Goal: Task Accomplishment & Management: Manage account settings

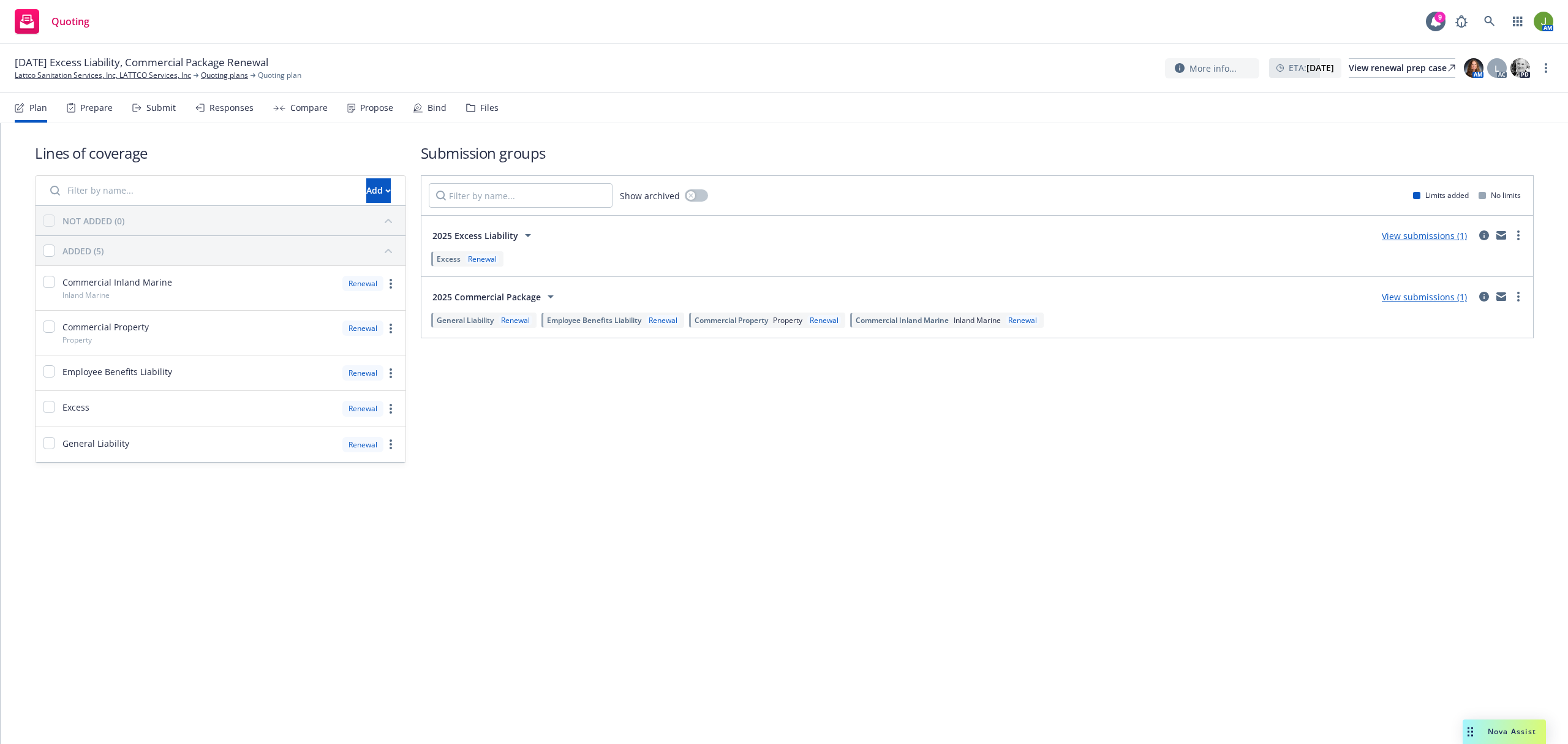
click at [474, 101] on div "Files" at bounding box center [482, 108] width 32 height 29
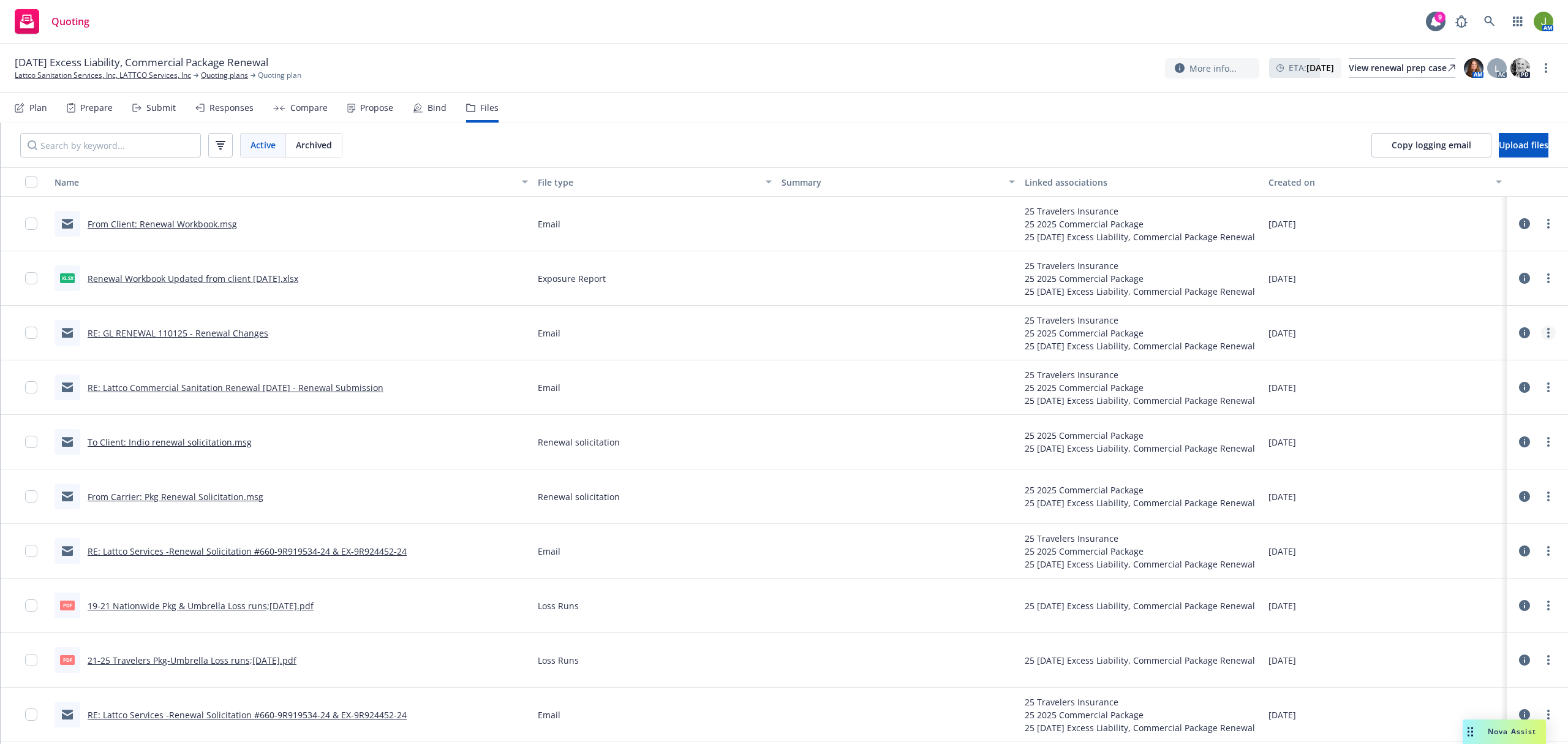
click at [1547, 334] on circle "more" at bounding box center [1548, 333] width 2 height 2
click at [1483, 403] on link "Edit" at bounding box center [1482, 408] width 122 height 25
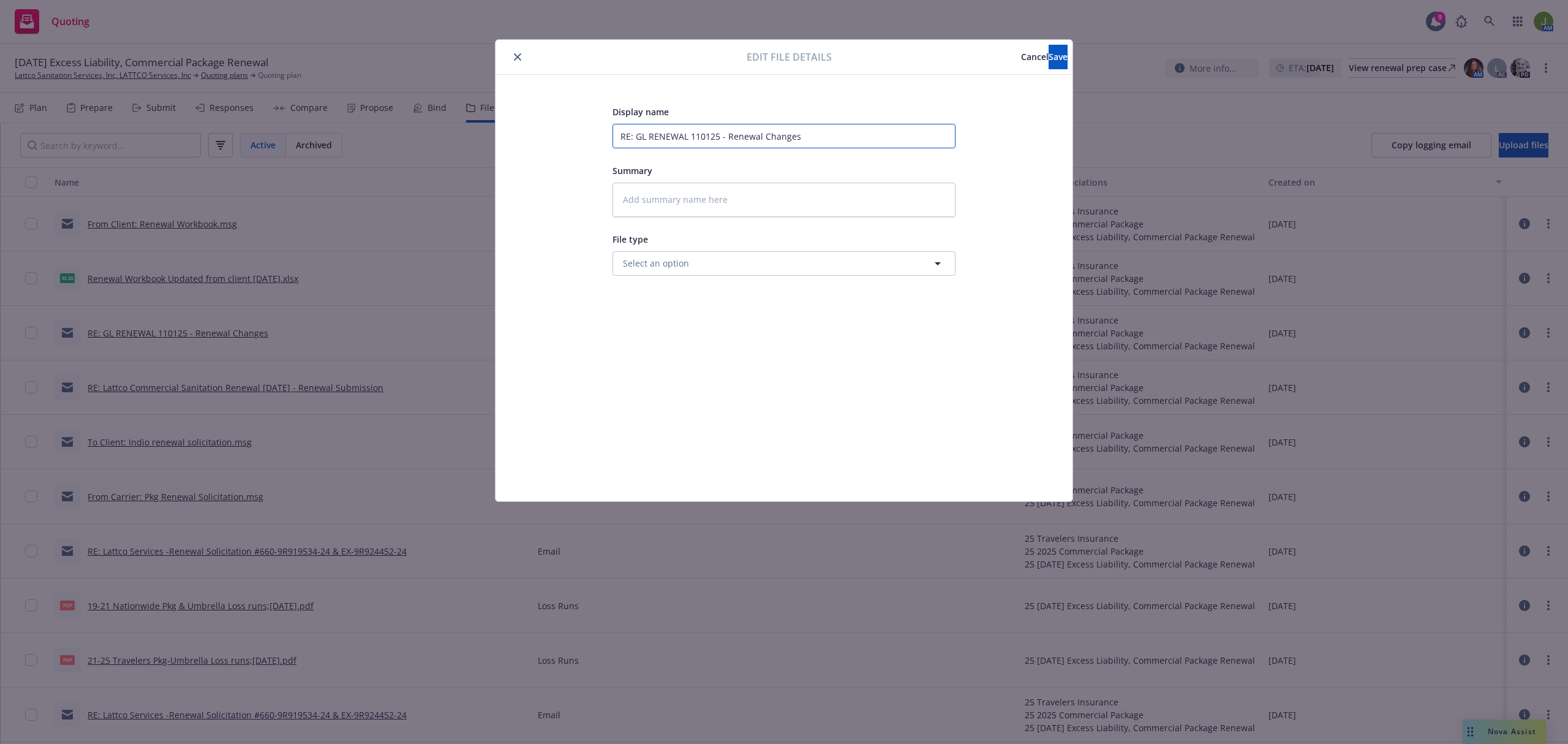
drag, startPoint x: 726, startPoint y: 135, endPoint x: 396, endPoint y: 135, distance: 330.0
click at [415, 135] on div "Edit file details Cancel Save Display name RE: GL RENEWAL 110125 - Renewal Chan…" at bounding box center [784, 372] width 1568 height 744
type textarea "x"
type input "TRenewal Changes"
type textarea "x"
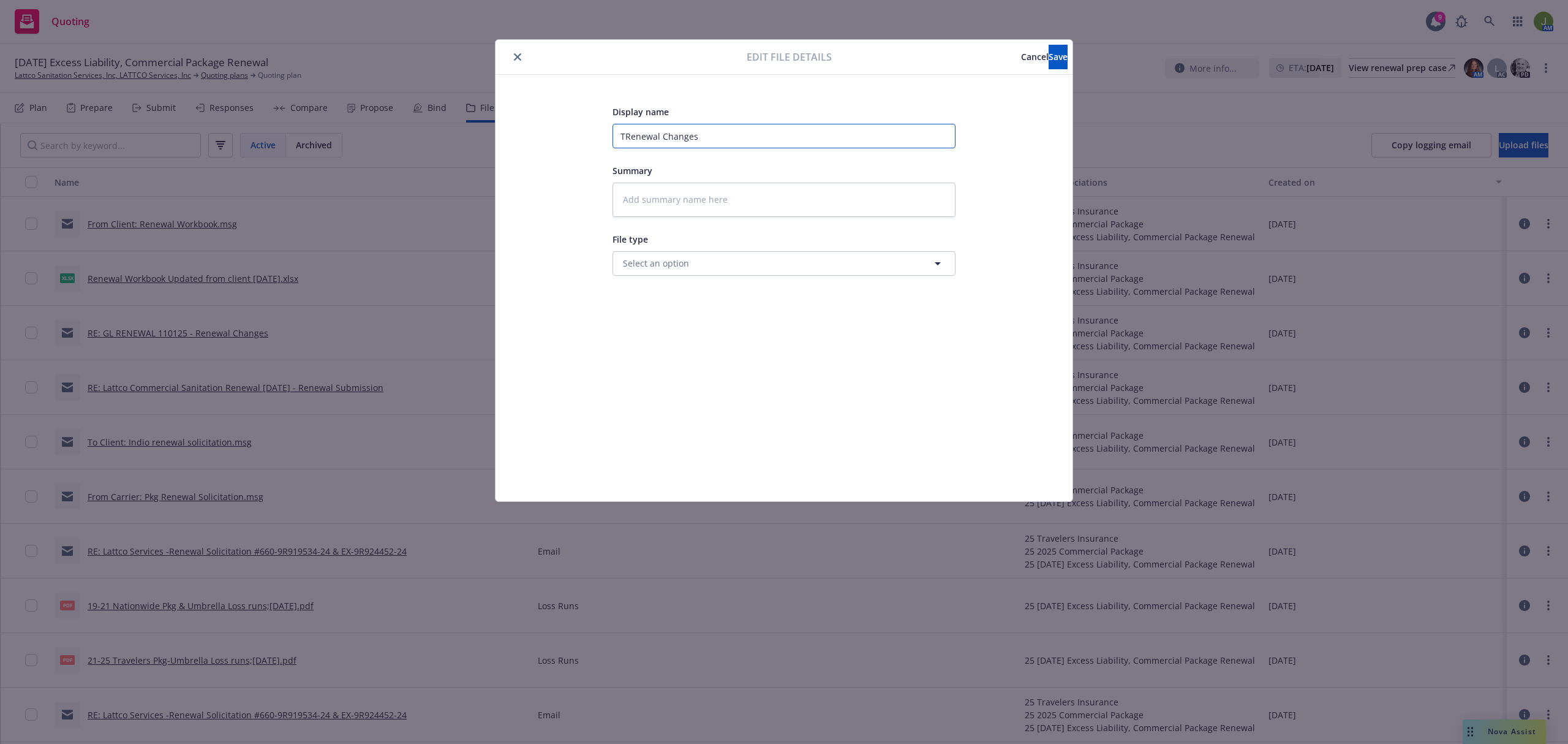
type input "ToRenewal Changes"
type textarea "x"
type input "To Renewal Changes"
type textarea "x"
type input "To CRenewal Changes"
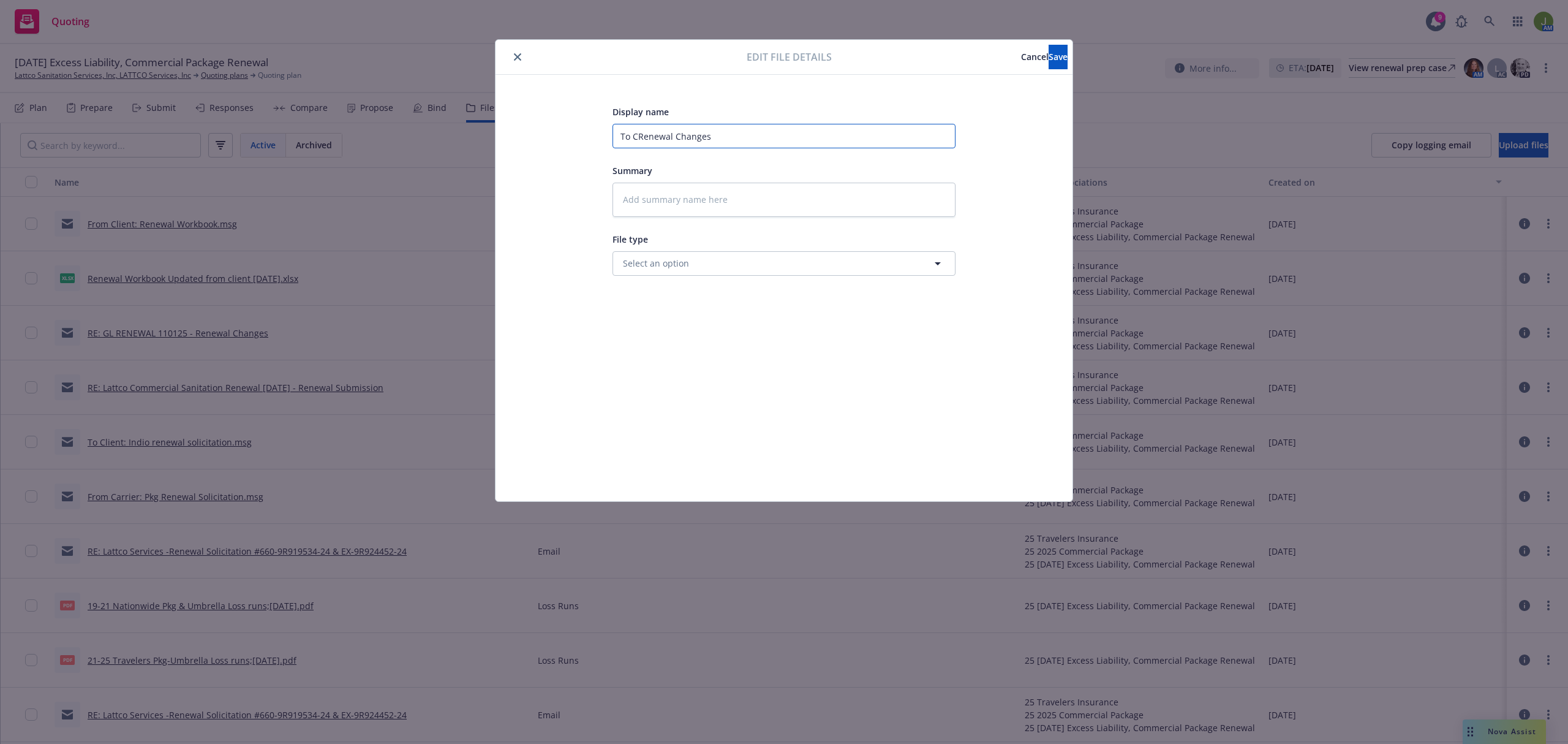
type textarea "x"
type input "To ClRenewal Changes"
type textarea "x"
type input "To CliRenewal Changes"
type textarea "x"
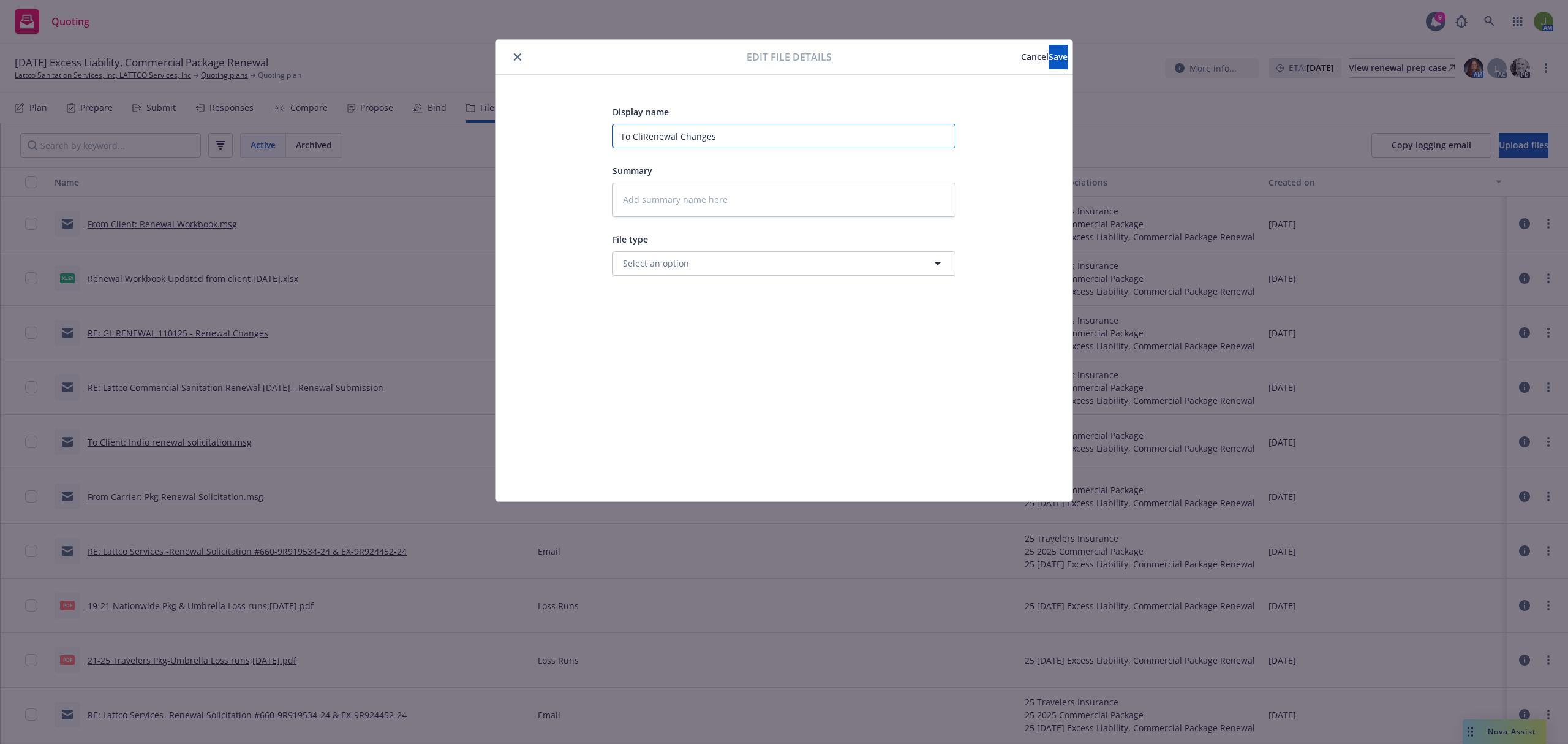
type input "To ClieRenewal Changes"
type textarea "x"
type input "To ClienRenewal Changes"
type textarea "x"
type input "To ClientRenewal Changes"
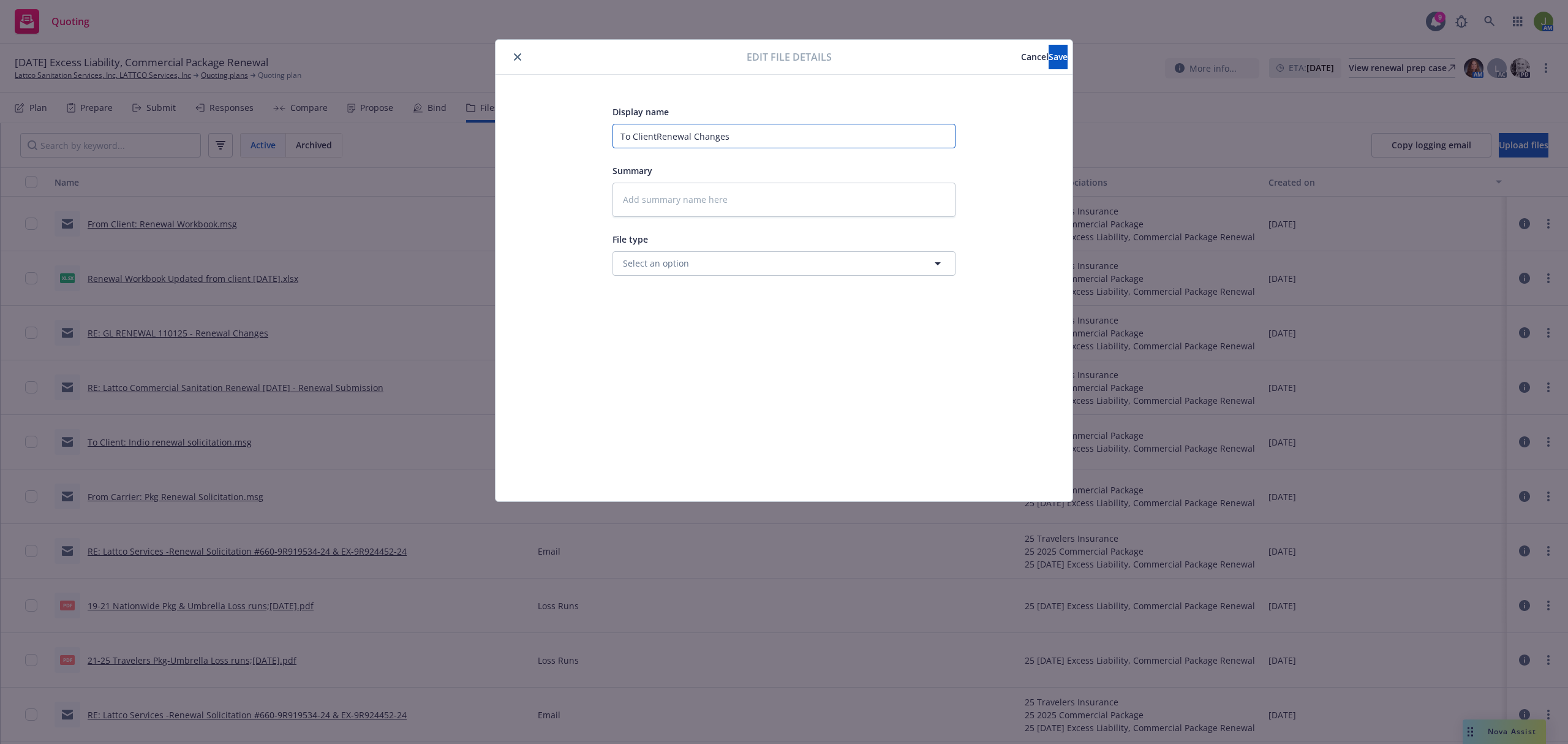
type textarea "x"
type input "To Client:Renewal Changes"
type textarea "x"
type input "To Client: Renewal Changes"
type textarea "x"
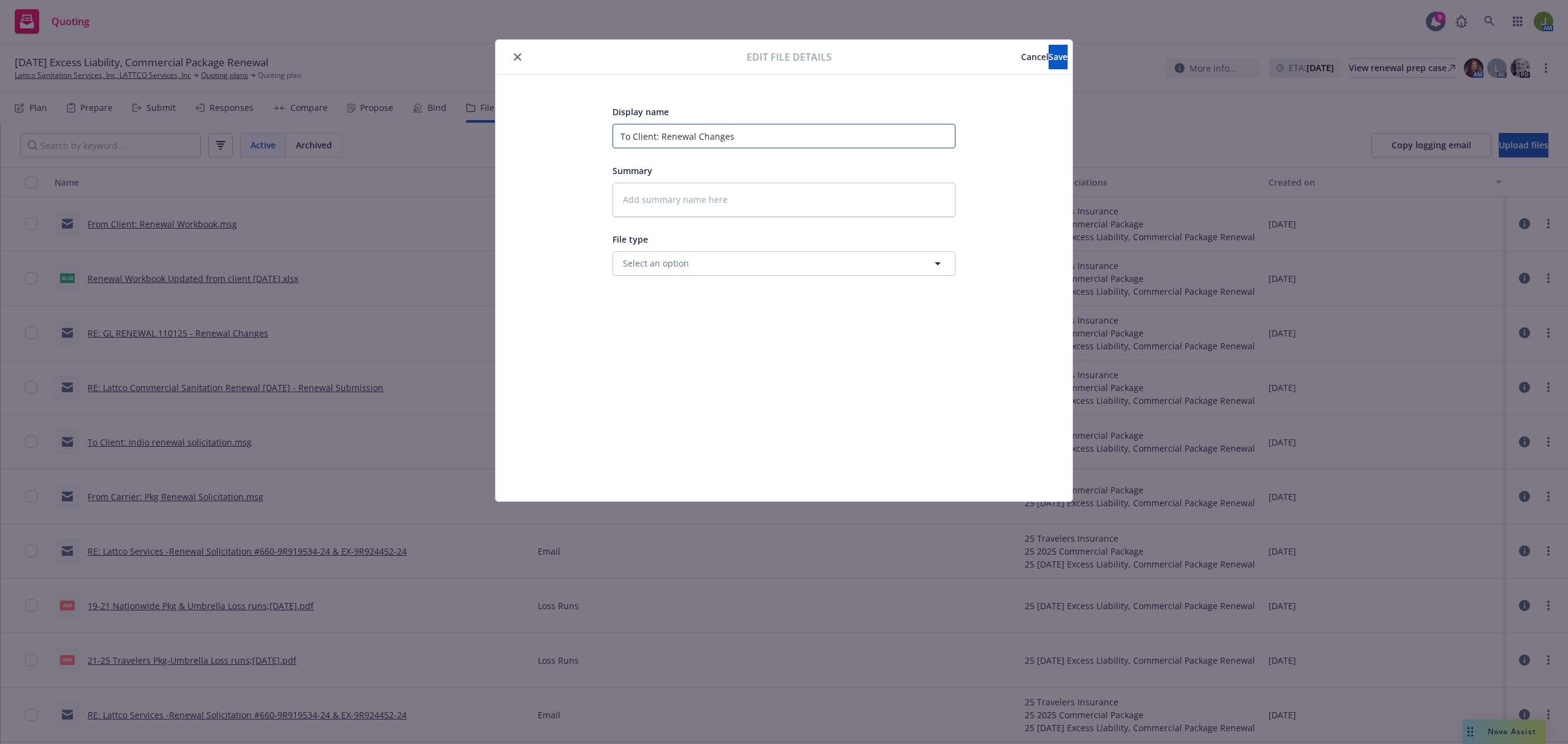
type input "To Client: RRenewal Changes"
type textarea "x"
type input "To Client: ReRenewal Changes"
type textarea "x"
type input "To Client: RecRenewal Changes"
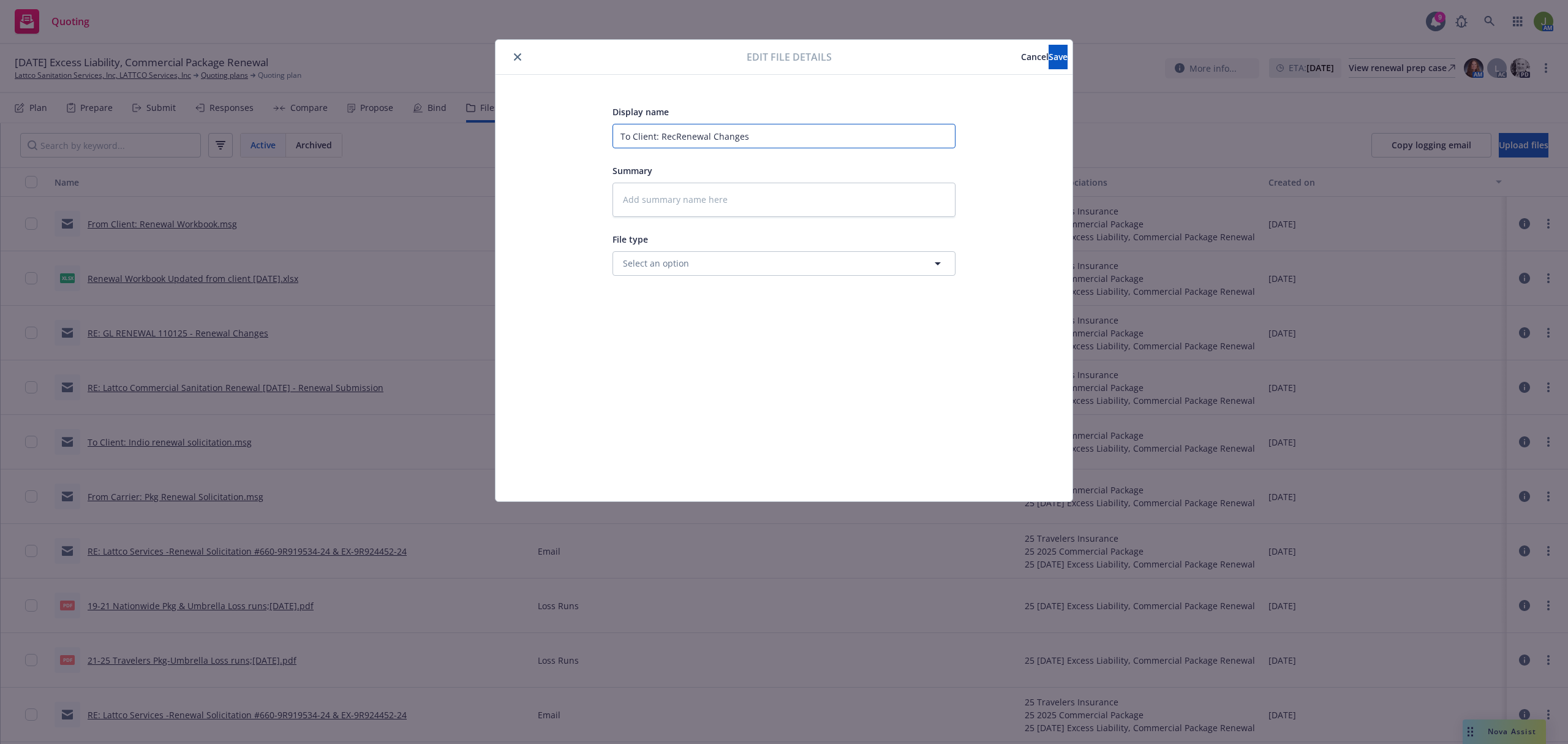
type textarea "x"
type input "To Client: RecaRenewal Changes"
type textarea "x"
type input "To Client: RecapRenewal Changes"
type textarea "x"
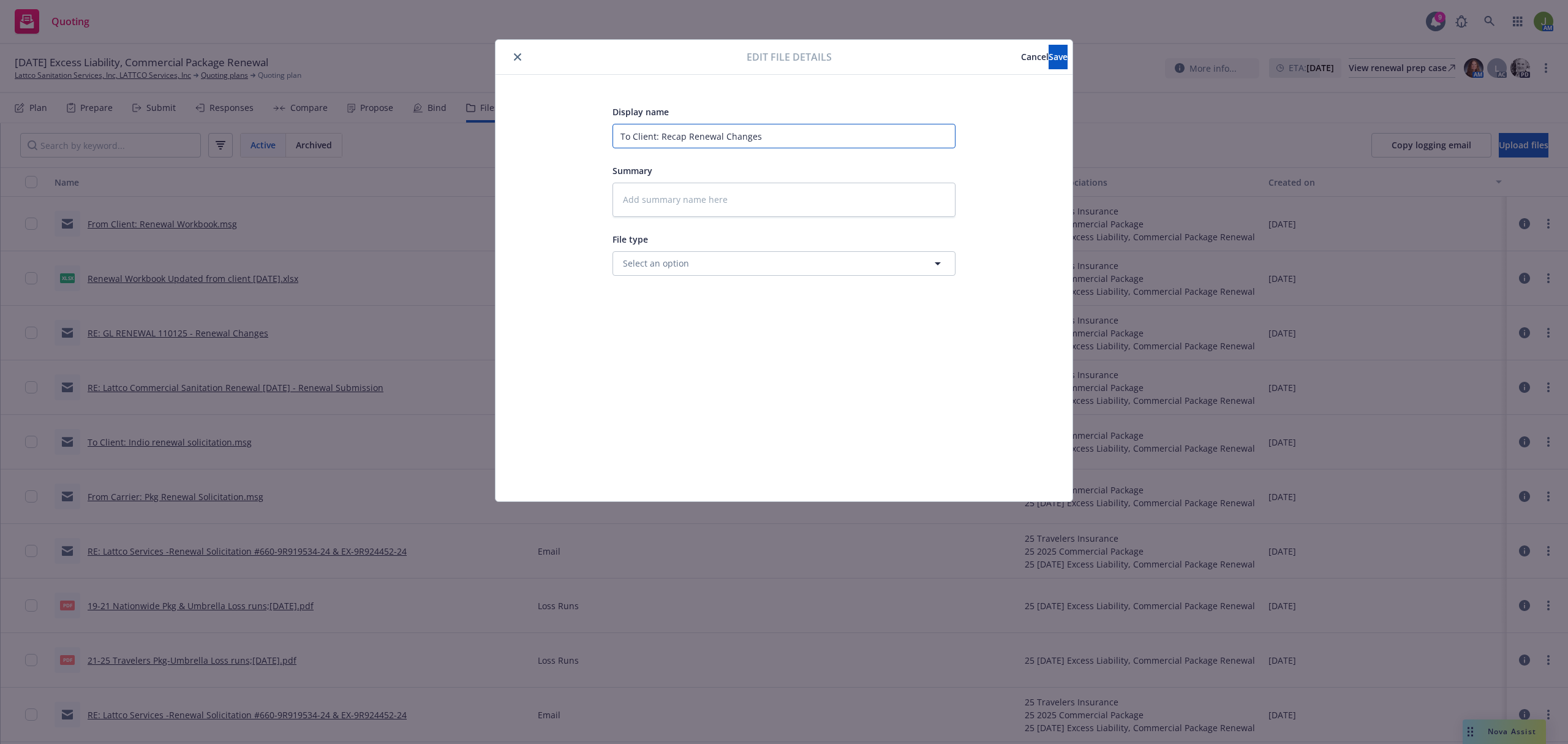
type input "To Client: Recap oRenewal Changes"
type textarea "x"
type input "To Client: Recap ofRenewal Changes"
type textarea "x"
type input "To Client: Recap of Renewal Changes"
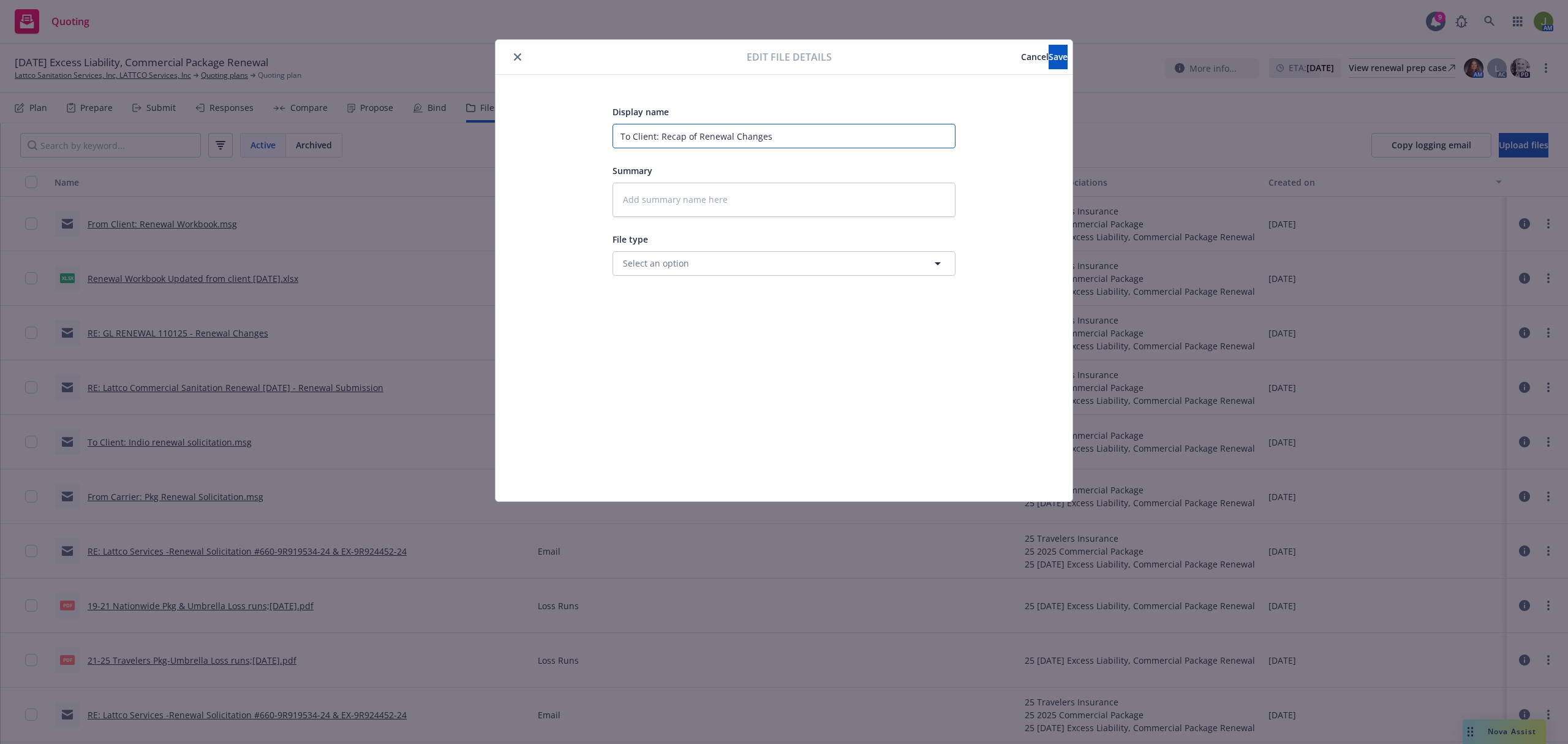
type textarea "x"
type input "To Client: Recap of Renewal Changes"
type textarea "x"
type input "To Client: Recap of Renewal Changes f"
type textarea "x"
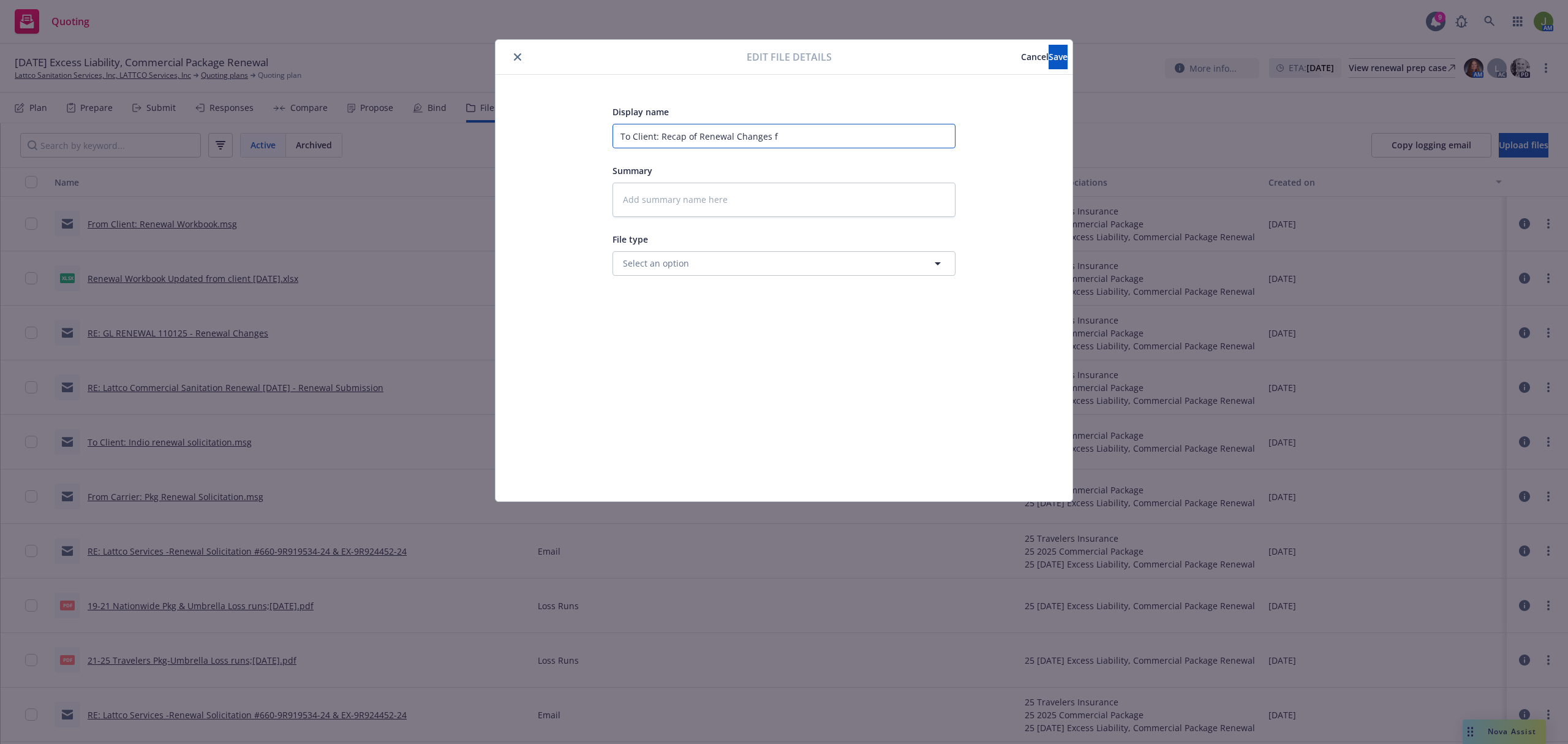
type input "To Client: Recap of Renewal Changes fr"
type textarea "x"
type input "To Client: Recap of Renewal Changes fro"
type textarea "x"
type input "To Client: Recap of Renewal Changes from"
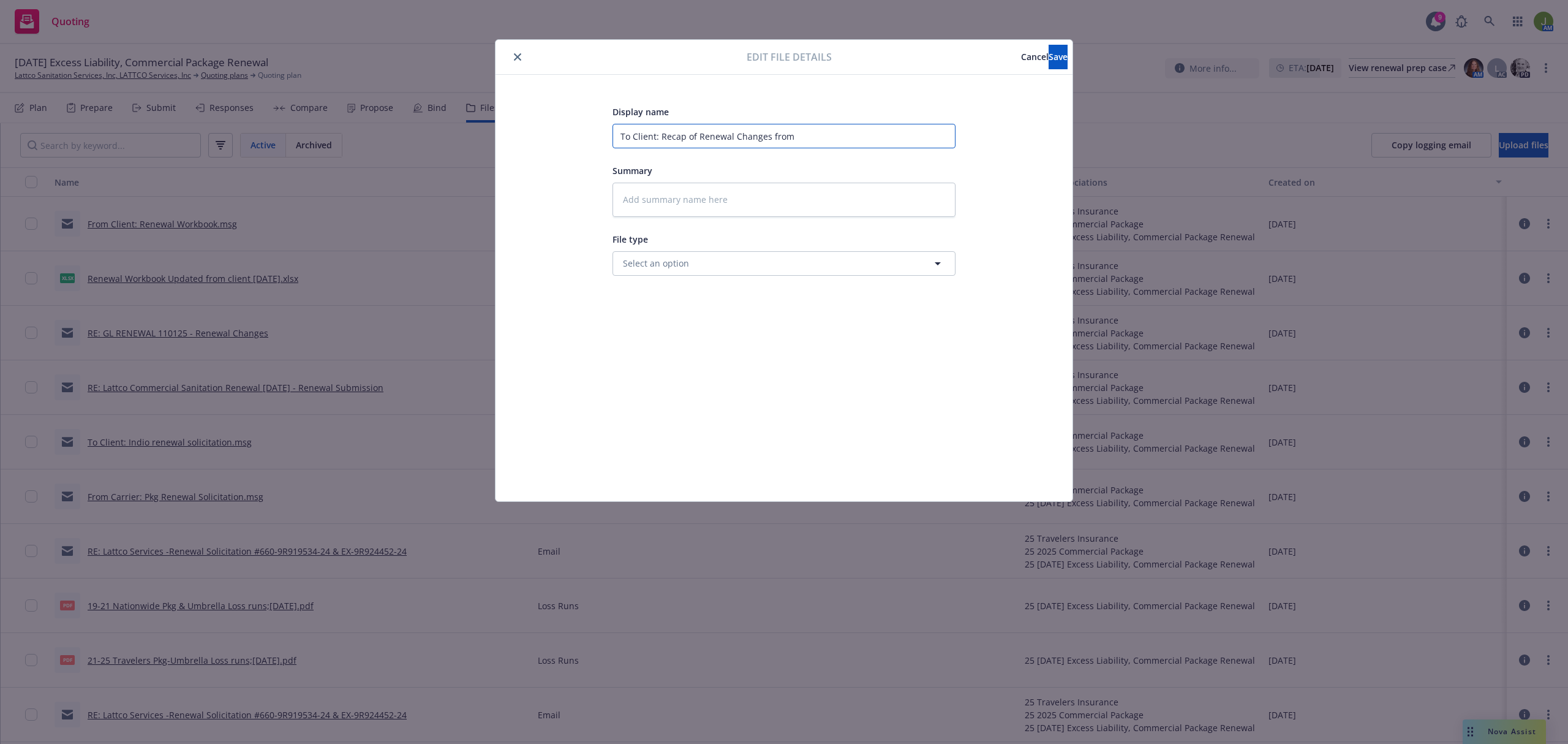
type textarea "x"
type input "To Client: Recap of Renewal Changes from"
type textarea "x"
type input "To Client: Recap of Renewal Changes from r"
type textarea "x"
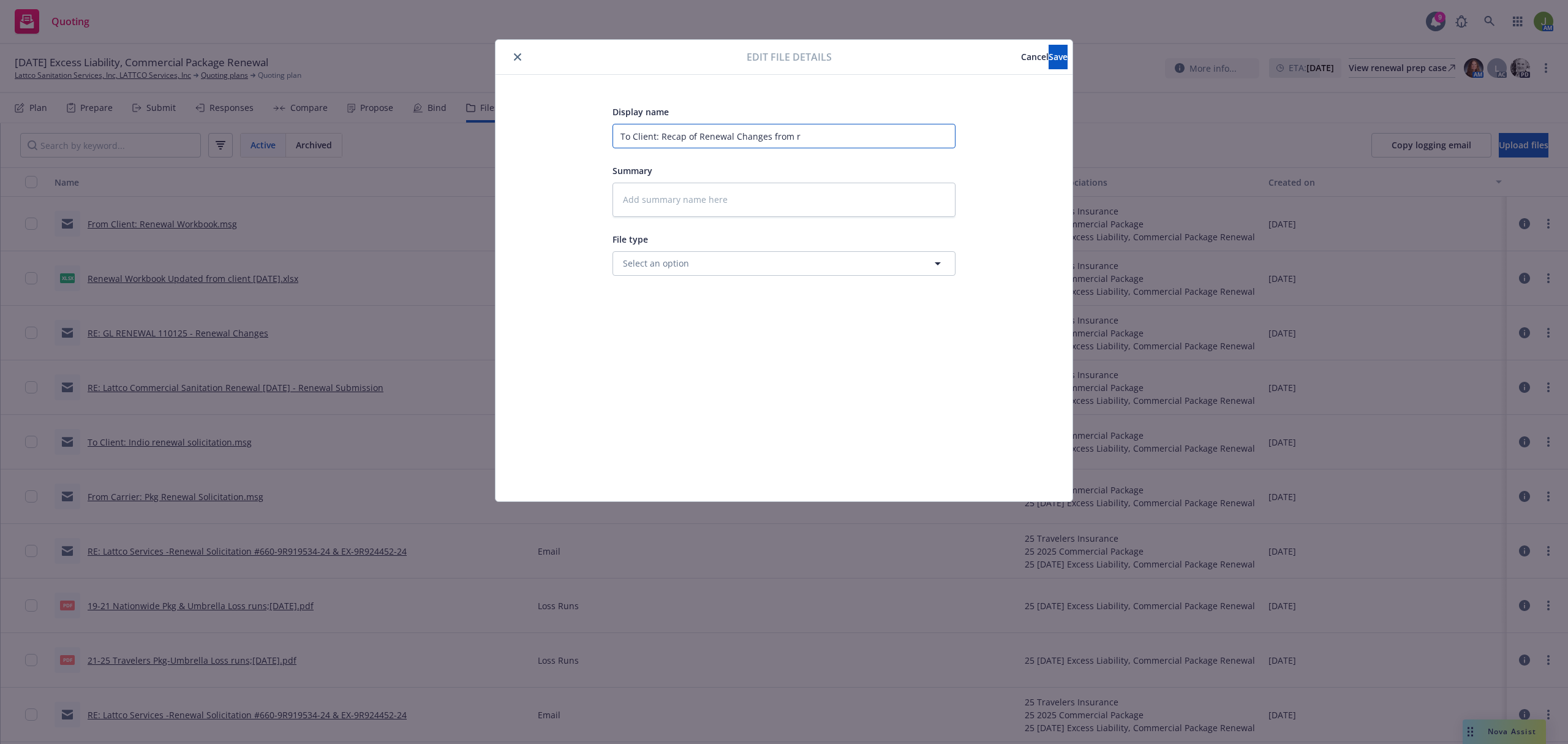
type input "To Client: Recap of Renewal Changes from re"
type textarea "x"
type input "To Client: Recap of Renewal Changes from ren"
type textarea "x"
type input "To Client: Recap of Renewal Changes from rene"
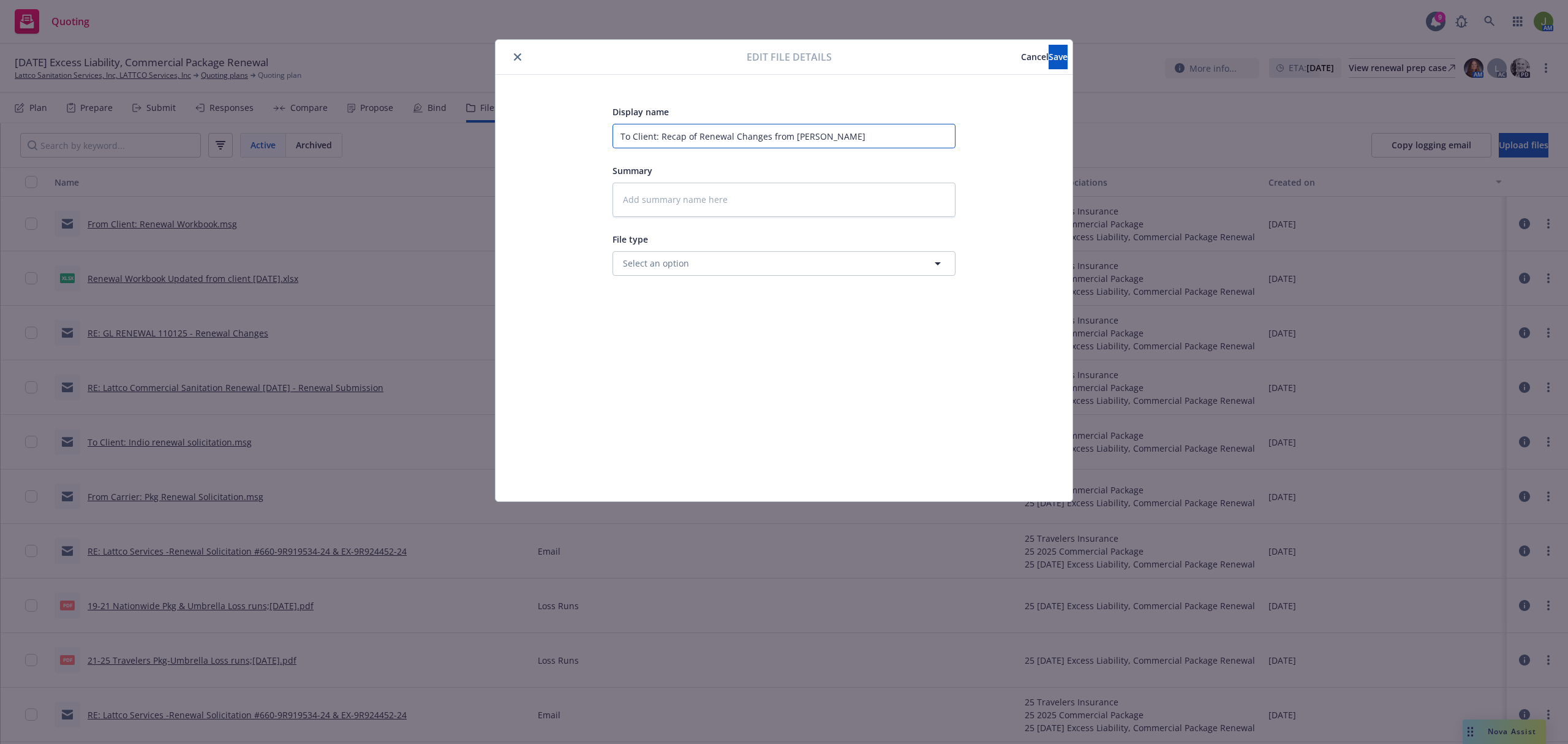
type textarea "x"
type input "To Client: Recap of Renewal Changes from ren"
type textarea "x"
type input "To Client: Recap of Renewal Changes from re"
type textarea "x"
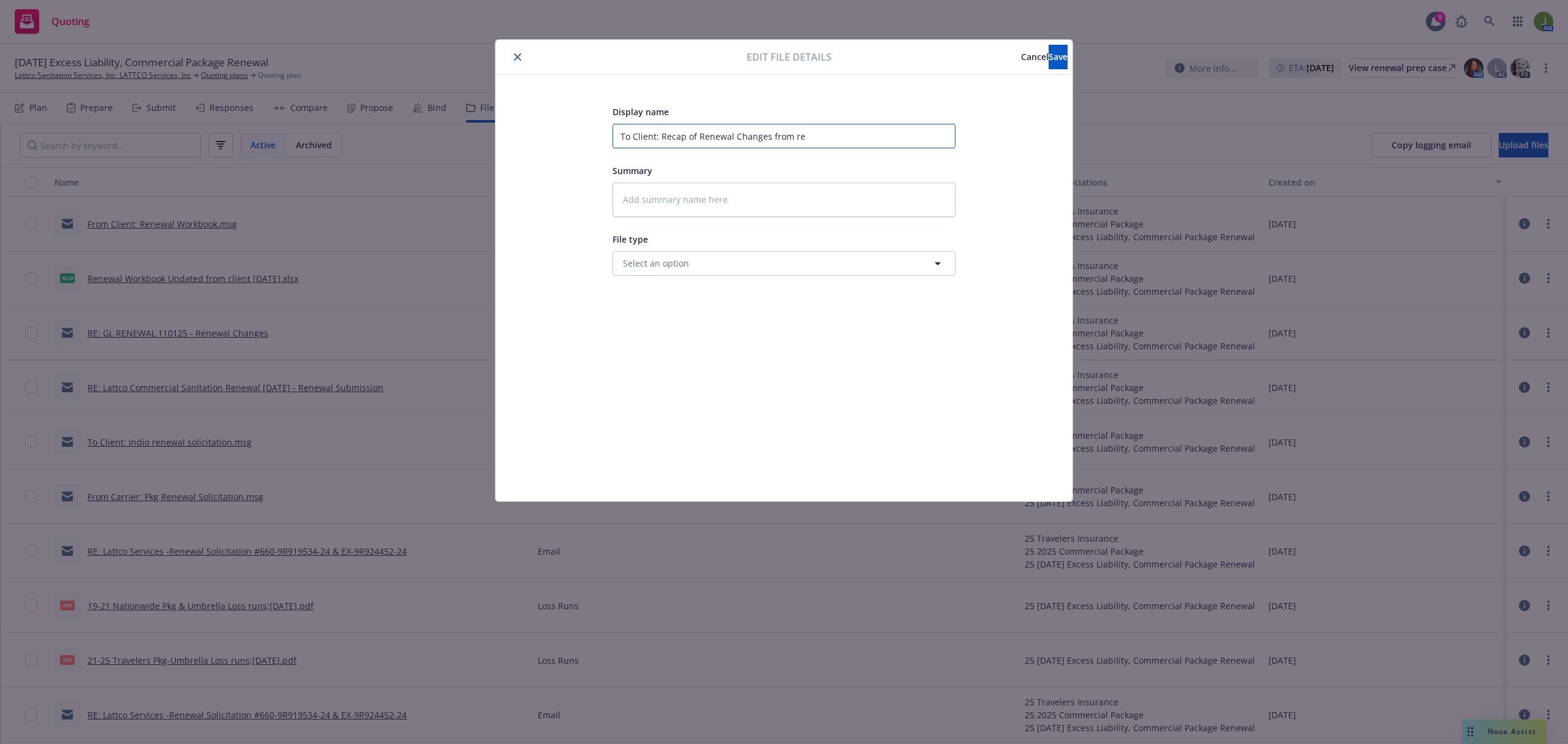
type input "To Client: Recap of Renewal Changes from r"
type textarea "x"
type input "To Client: Recap of Renewal Changes from"
type textarea "x"
type input "To Client: Recap of Renewal Changes from W"
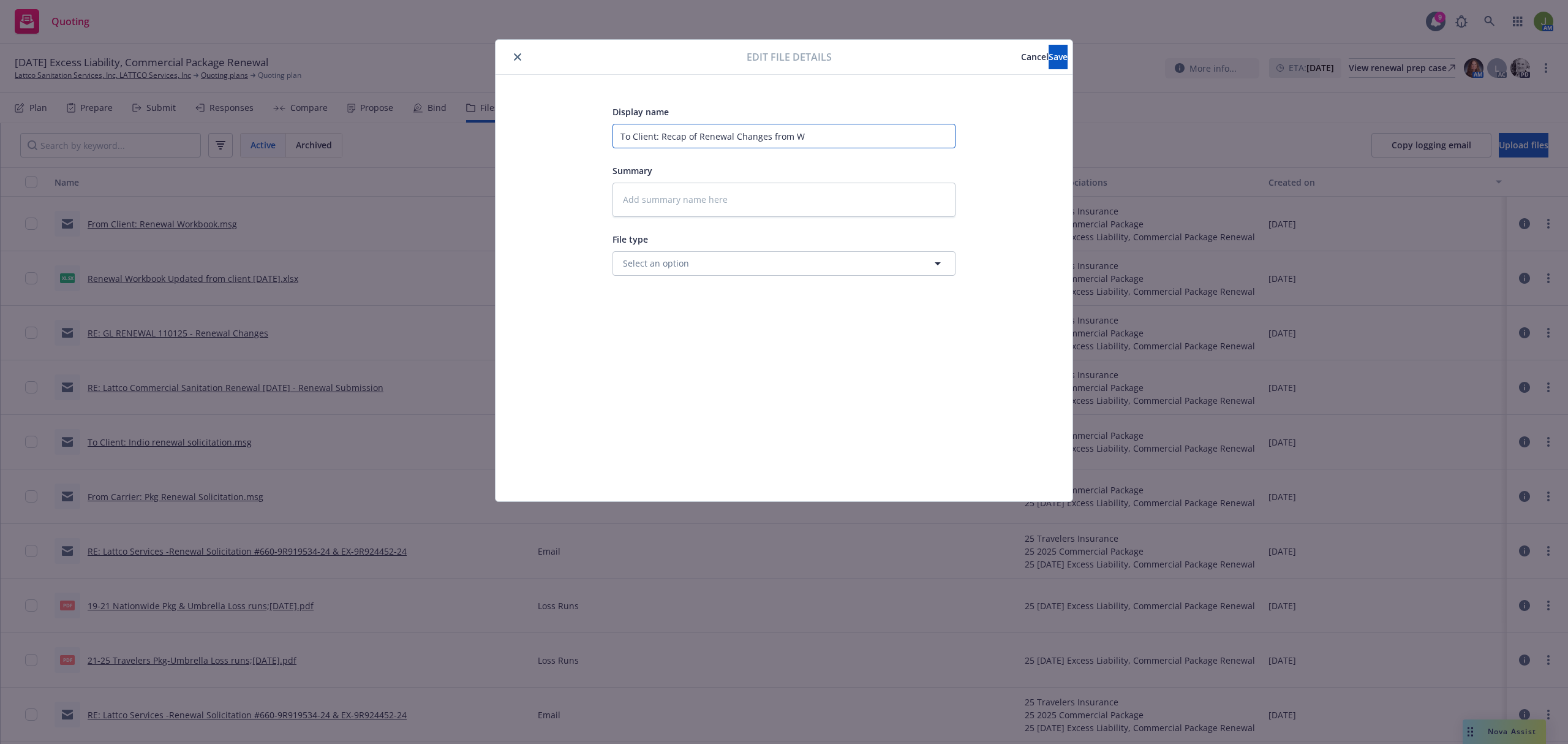
type textarea "x"
type input "To Client: Recap of Renewal Changes from Wor"
type textarea "x"
type input "To Client: Recap of Renewal Changes from Work"
type textarea "x"
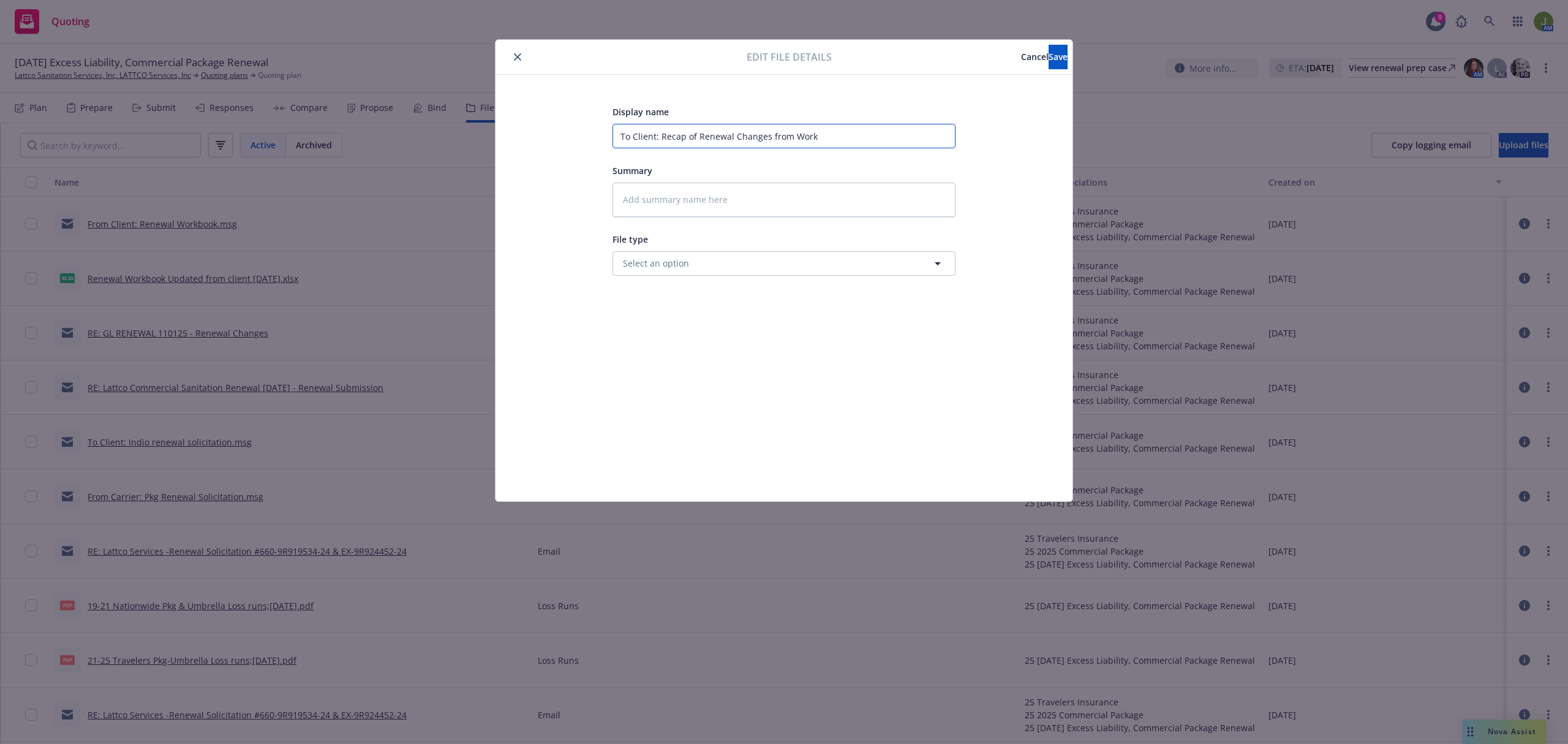
type input "To Client: Recap of Renewal Changes from Workb"
type textarea "x"
type input "To Client: Recap of Renewal Changes from Workbo"
type textarea "x"
type input "To Client: Recap of Renewal Changes from Workboo"
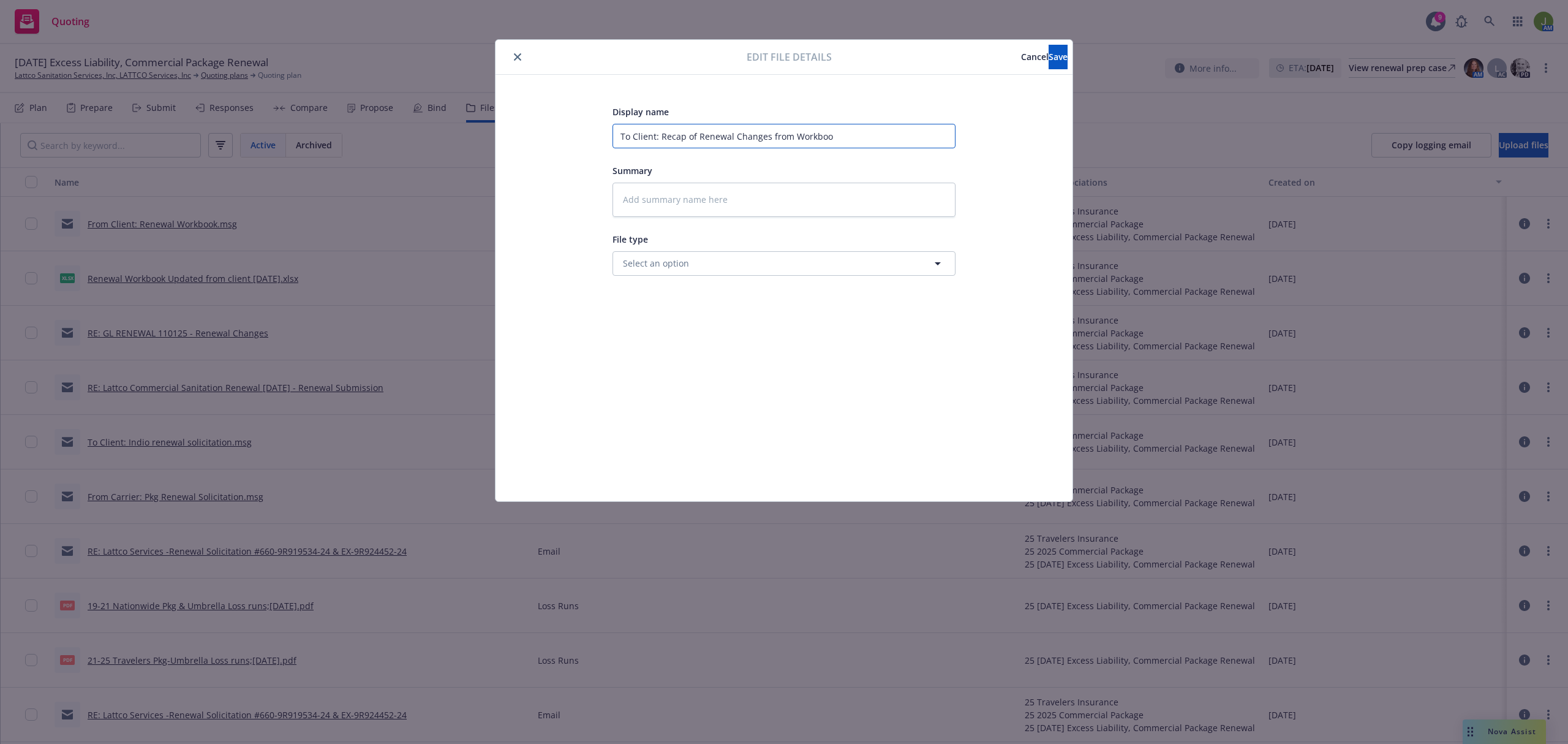
type textarea "x"
type input "To Client: Recap of Renewal Changes from Workbook"
type textarea "x"
type input "To Client: Recap of Renewal Changes from Workbook p"
type textarea "x"
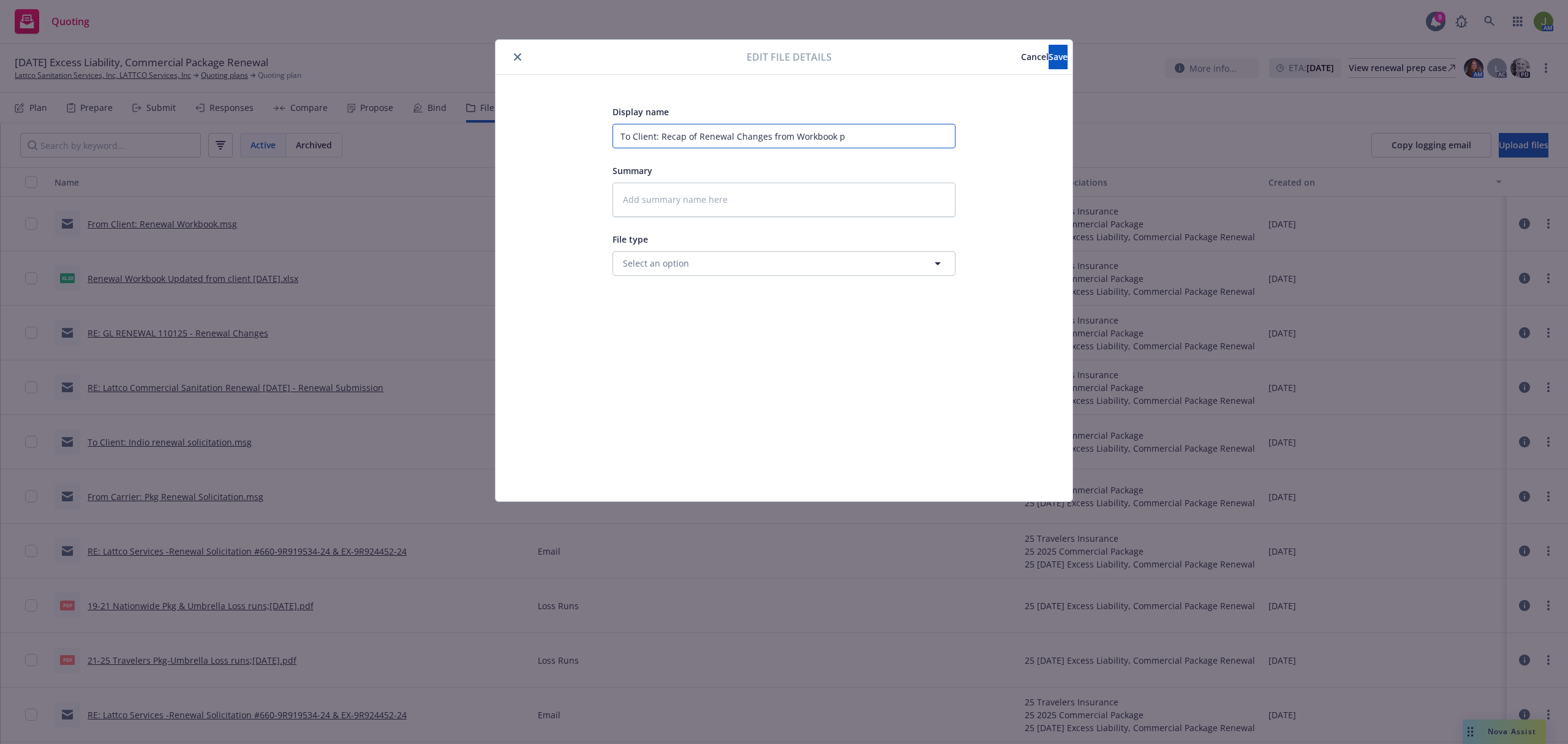
type input "To Client: Recap of Renewal Changes from Workbook pr"
type textarea "x"
type input "To Client: Recap of Renewal Changes from Workbook pro"
type textarea "x"
type input "To Client: Recap of Renewal Changes from Workbook prov"
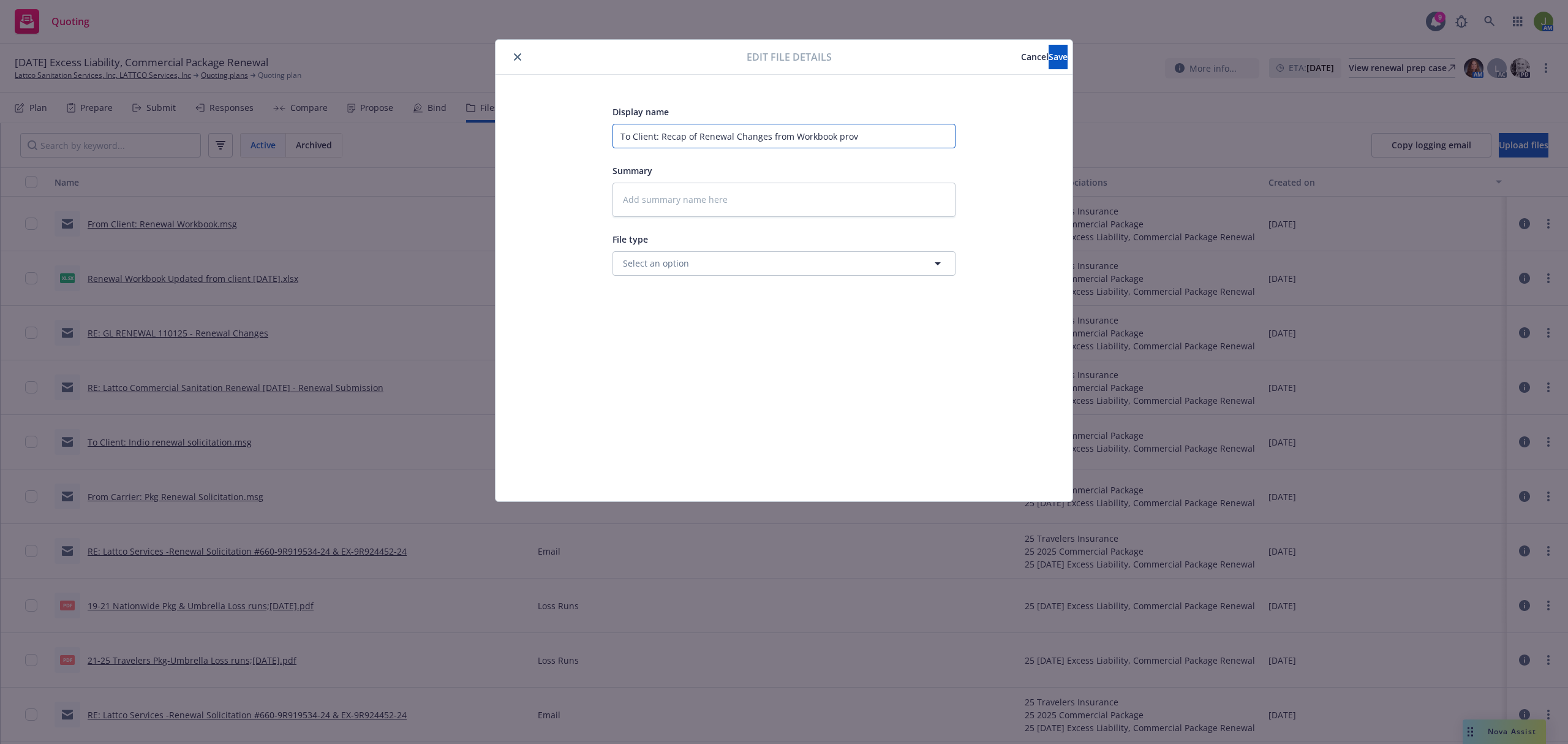
type textarea "x"
type input "To Client: Recap of Renewal Changes from Workbook provi"
type textarea "x"
type input "To Client: Recap of Renewal Changes from Workbook provid"
type textarea "x"
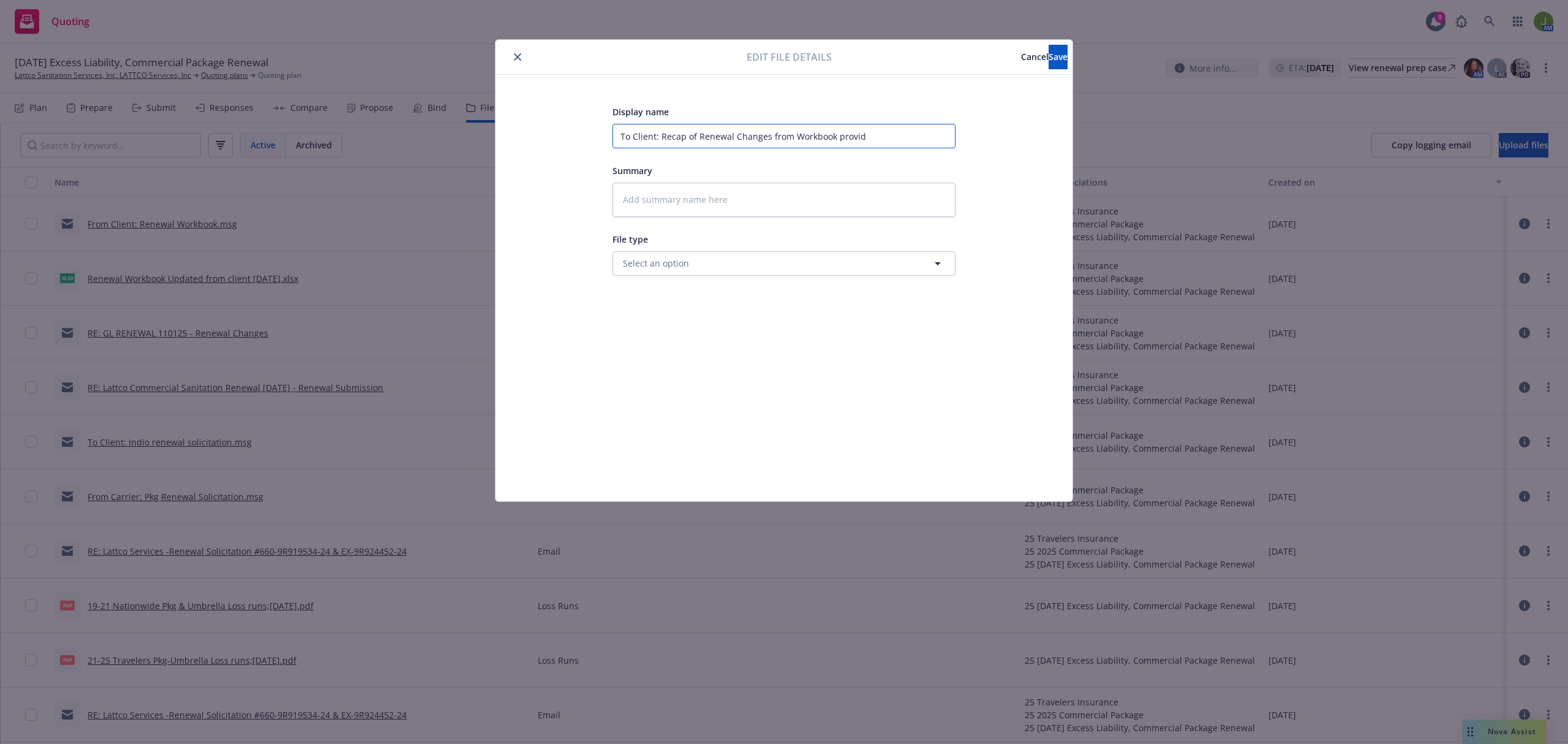
type input "To Client: Recap of Renewal Changes from Workbook provide"
type textarea "x"
type input "To Client: Recap of Renewal Changes from Workbook provided"
click at [1049, 51] on button "Save" at bounding box center [1058, 57] width 19 height 25
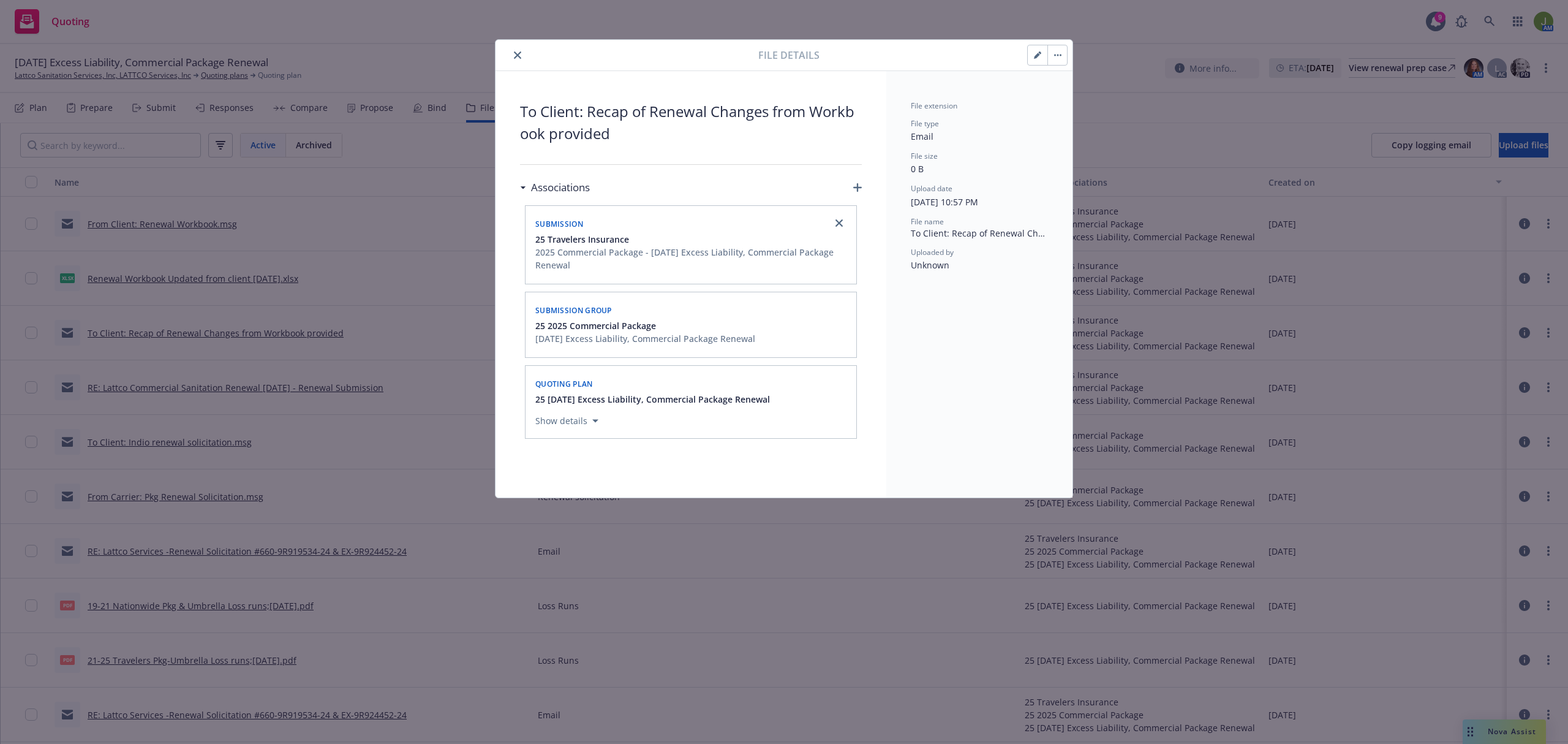
click at [520, 57] on icon "close" at bounding box center [518, 55] width 7 height 7
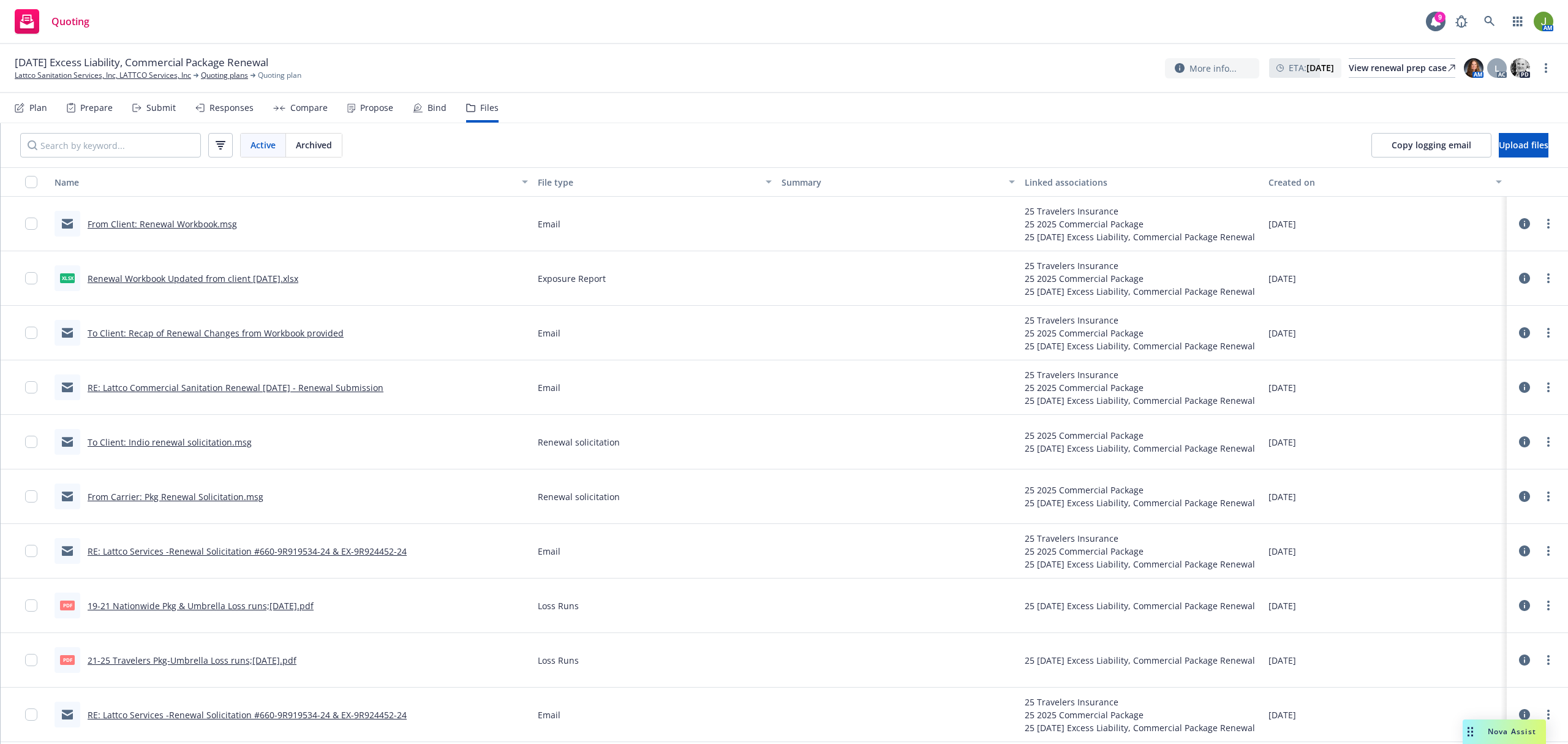
click at [257, 336] on link "To Client: Recap of Renewal Changes from Workbook provided" at bounding box center [216, 333] width 256 height 12
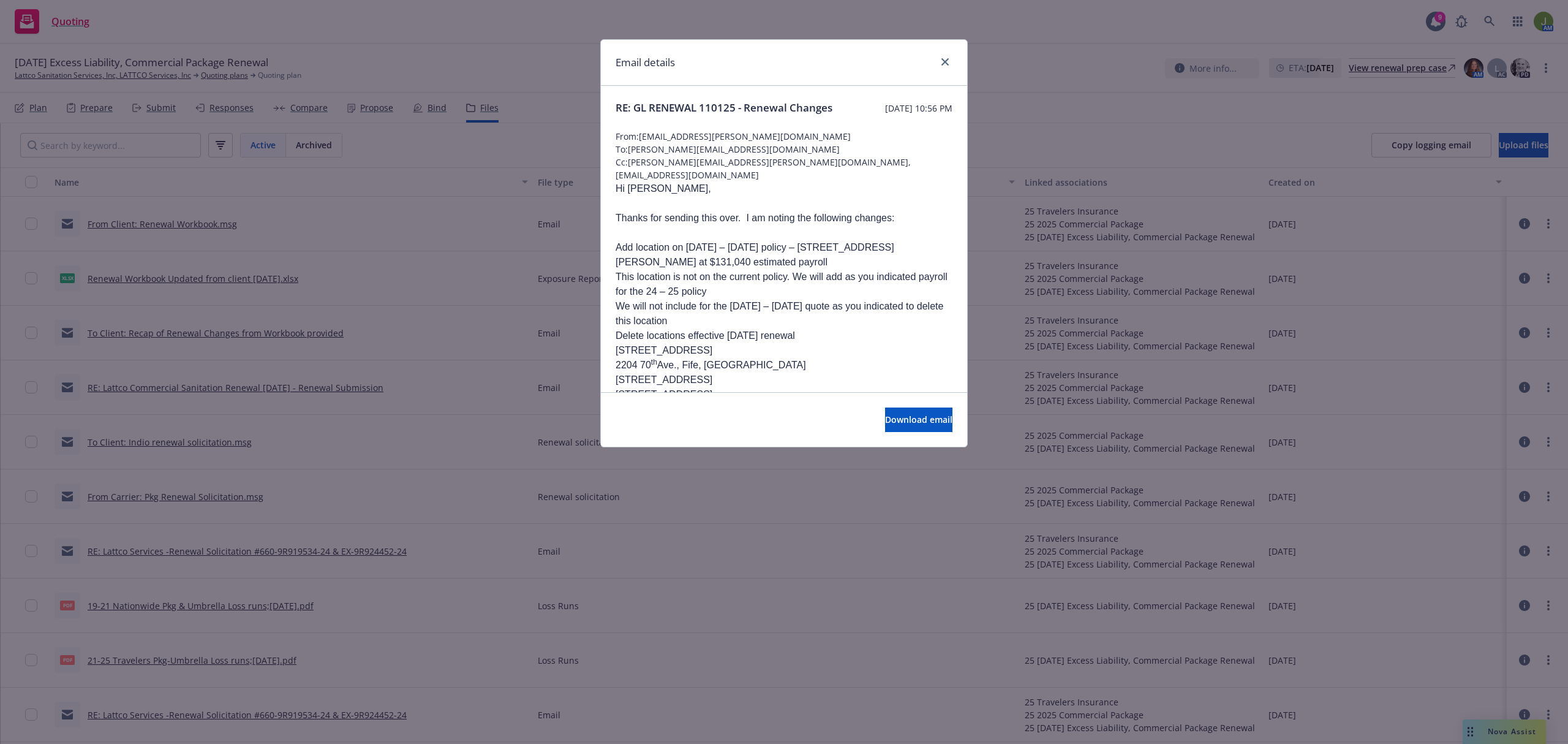
click at [947, 54] on div "Email details" at bounding box center [784, 63] width 366 height 46
click at [942, 66] on link "close" at bounding box center [945, 62] width 15 height 15
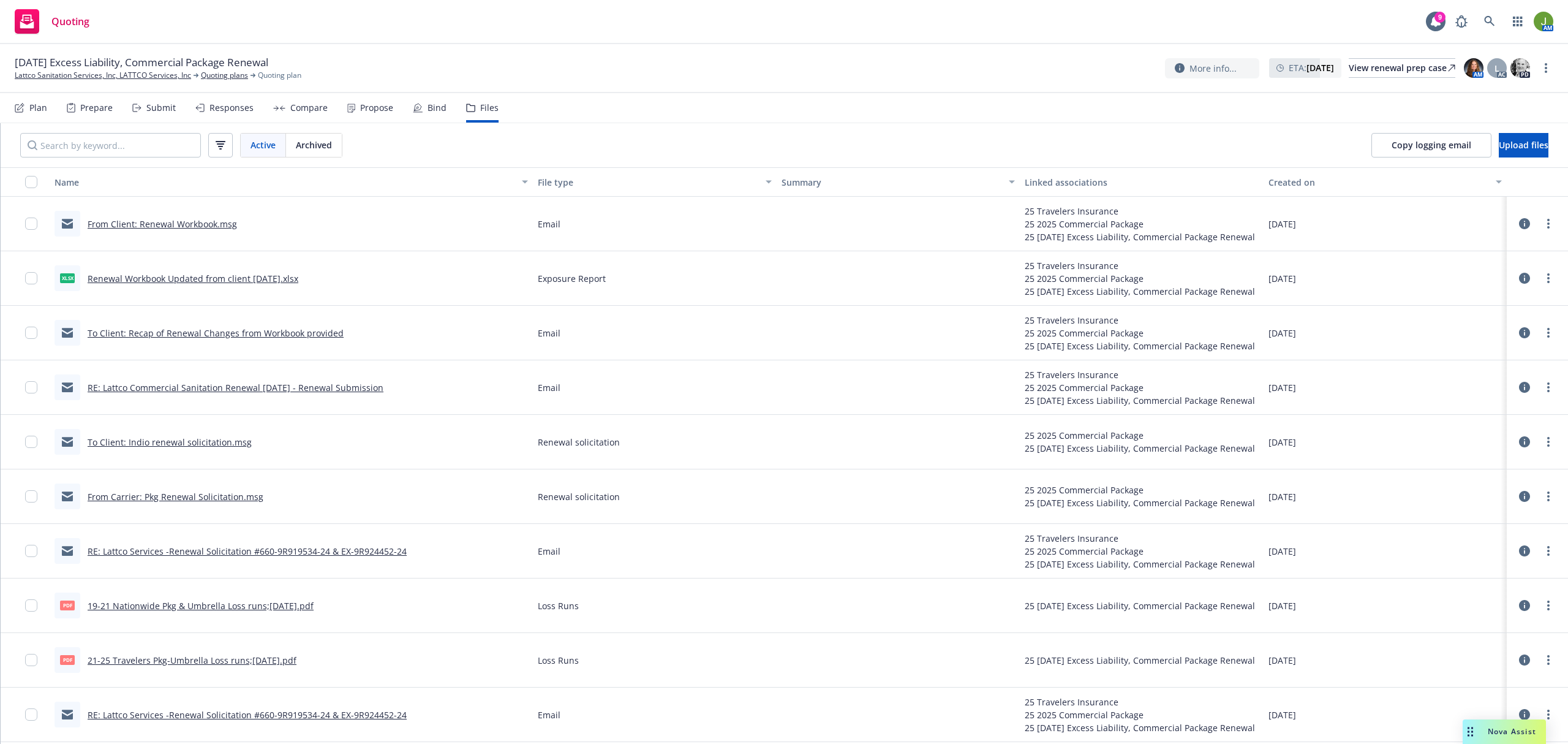
click at [287, 390] on link "RE: Lattco Commercial Sanitation Renewal 11/1/2025 - Renewal Submission" at bounding box center [235, 387] width 296 height 12
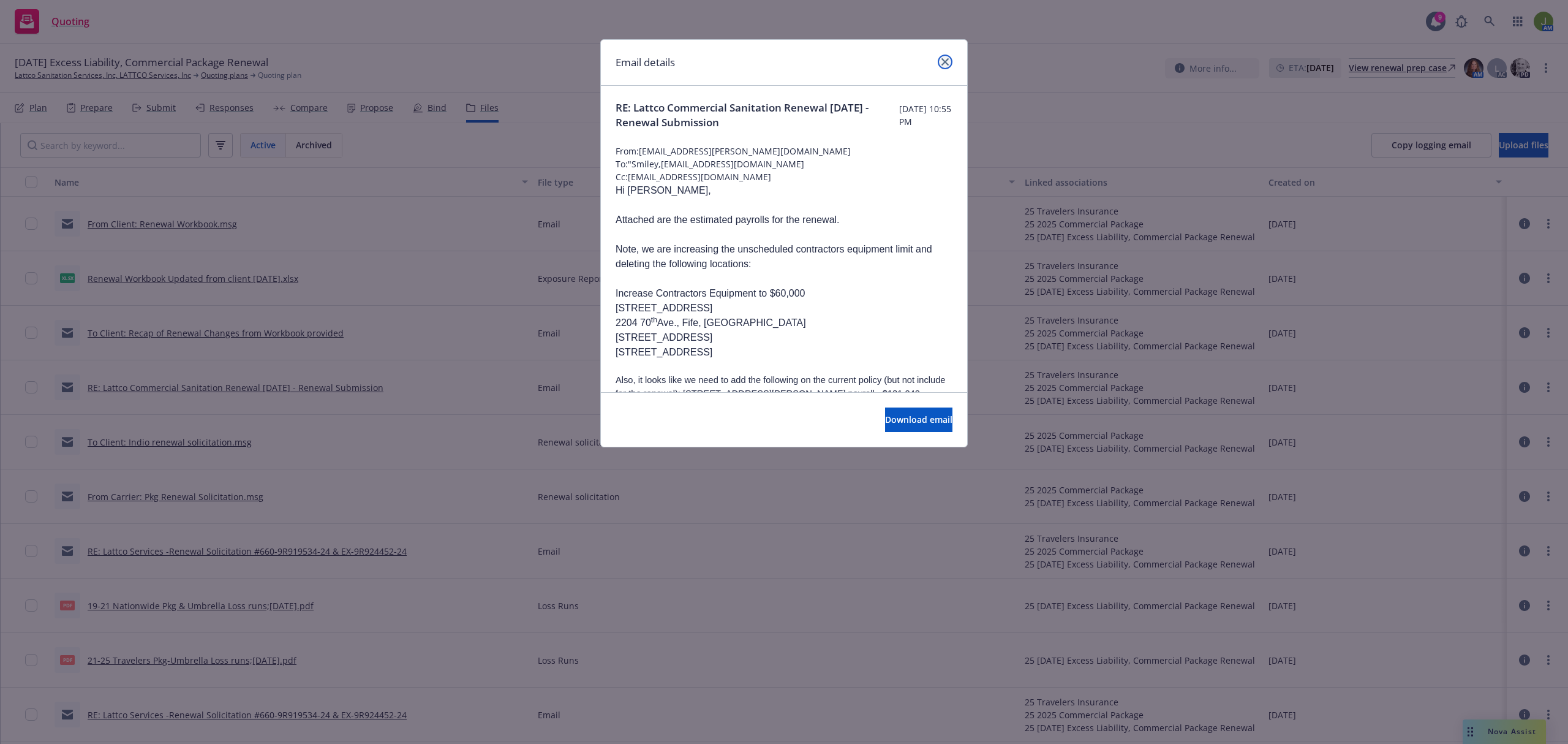
click at [949, 64] on link "close" at bounding box center [945, 62] width 15 height 15
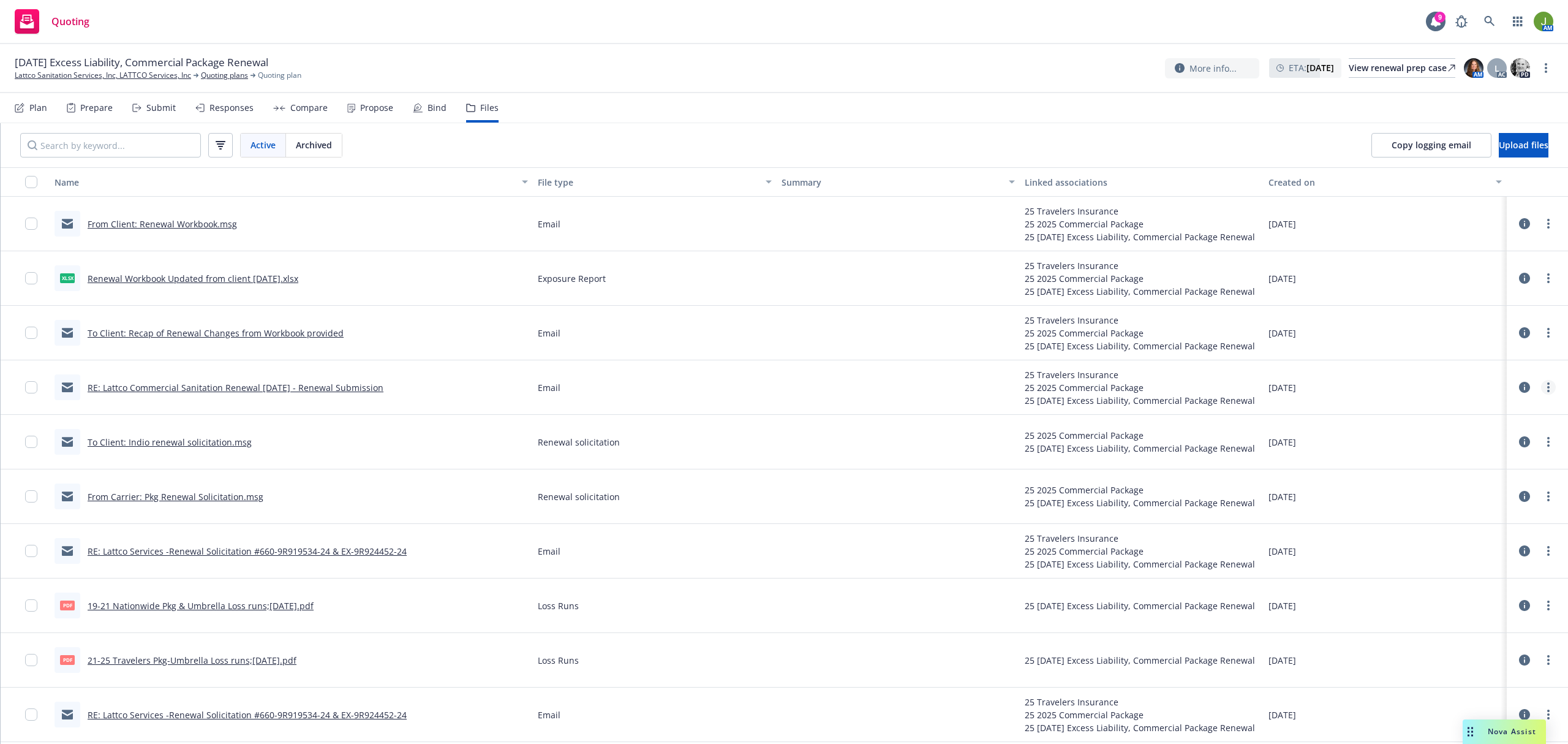
click at [1541, 392] on link "more" at bounding box center [1548, 387] width 15 height 15
click at [1509, 457] on link "Edit" at bounding box center [1482, 463] width 122 height 25
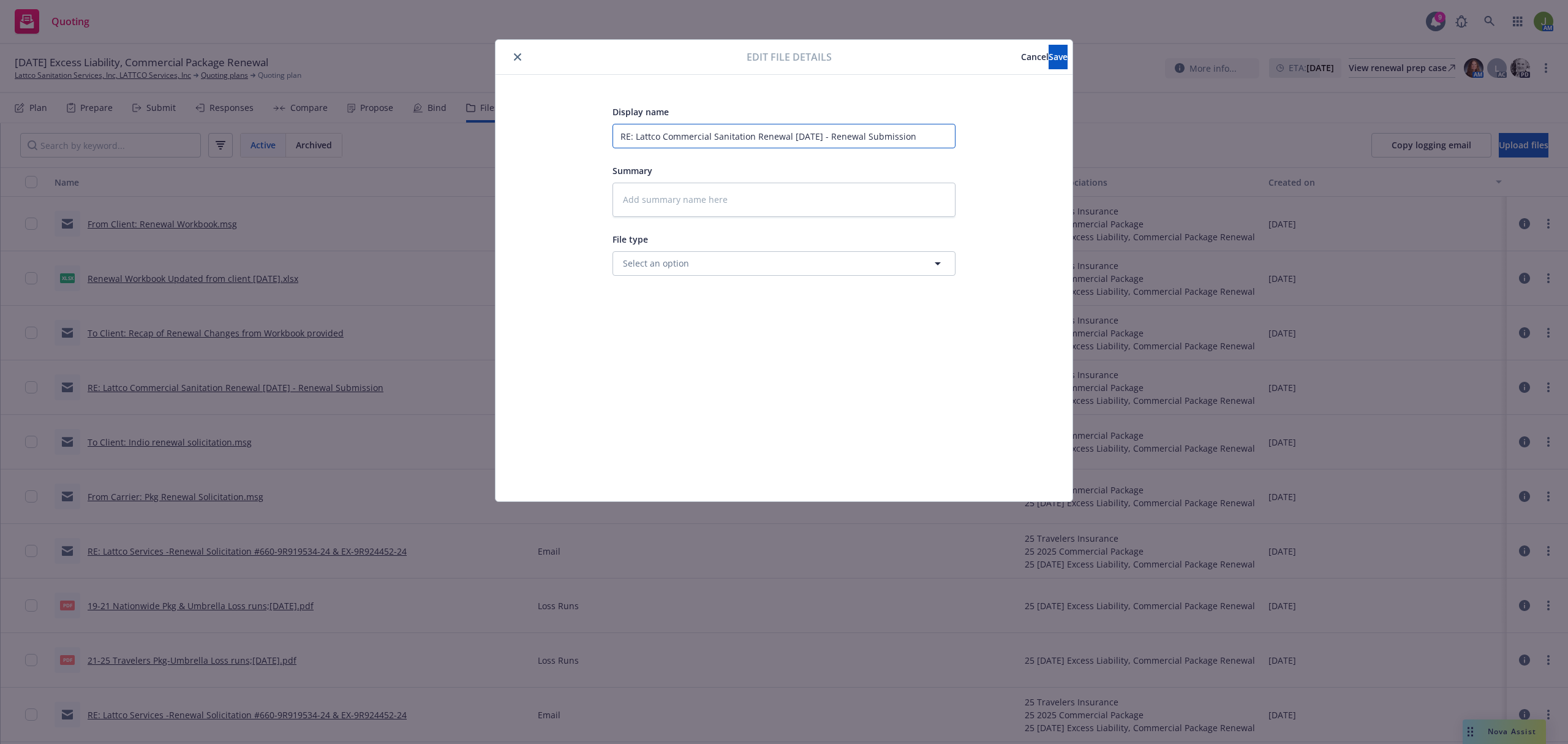
drag, startPoint x: 839, startPoint y: 135, endPoint x: 1, endPoint y: 135, distance: 838.0
click at [51, 135] on div "Edit file details Cancel Save Display name RE: Lattco Commercial Sanitation Ren…" at bounding box center [784, 372] width 1568 height 744
type textarea "x"
type input "TRenewal Submission"
type textarea "x"
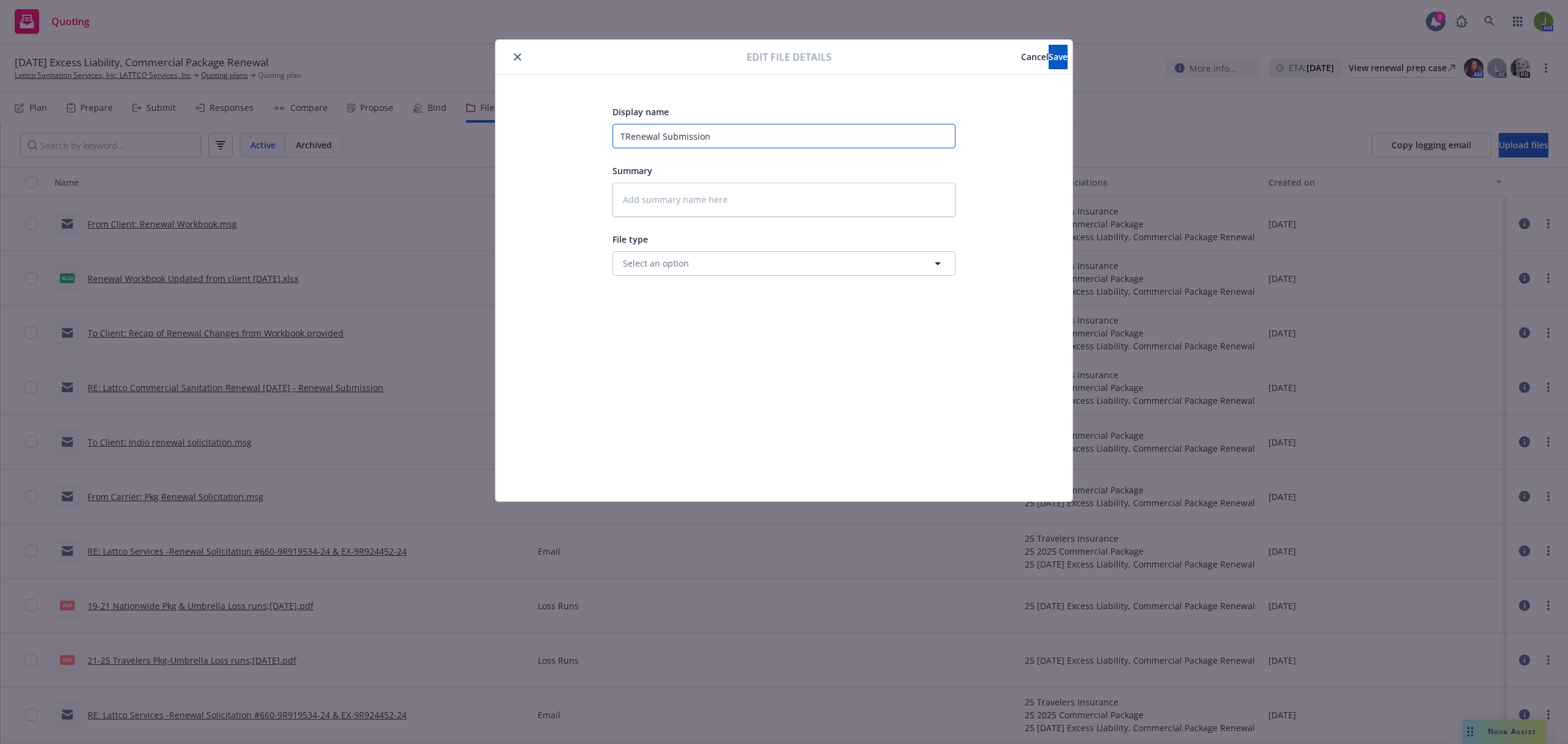
type input "ToRenewal Submission"
type textarea "x"
type input "To Renewal Submission"
type textarea "x"
type input "To CRenewal Submission"
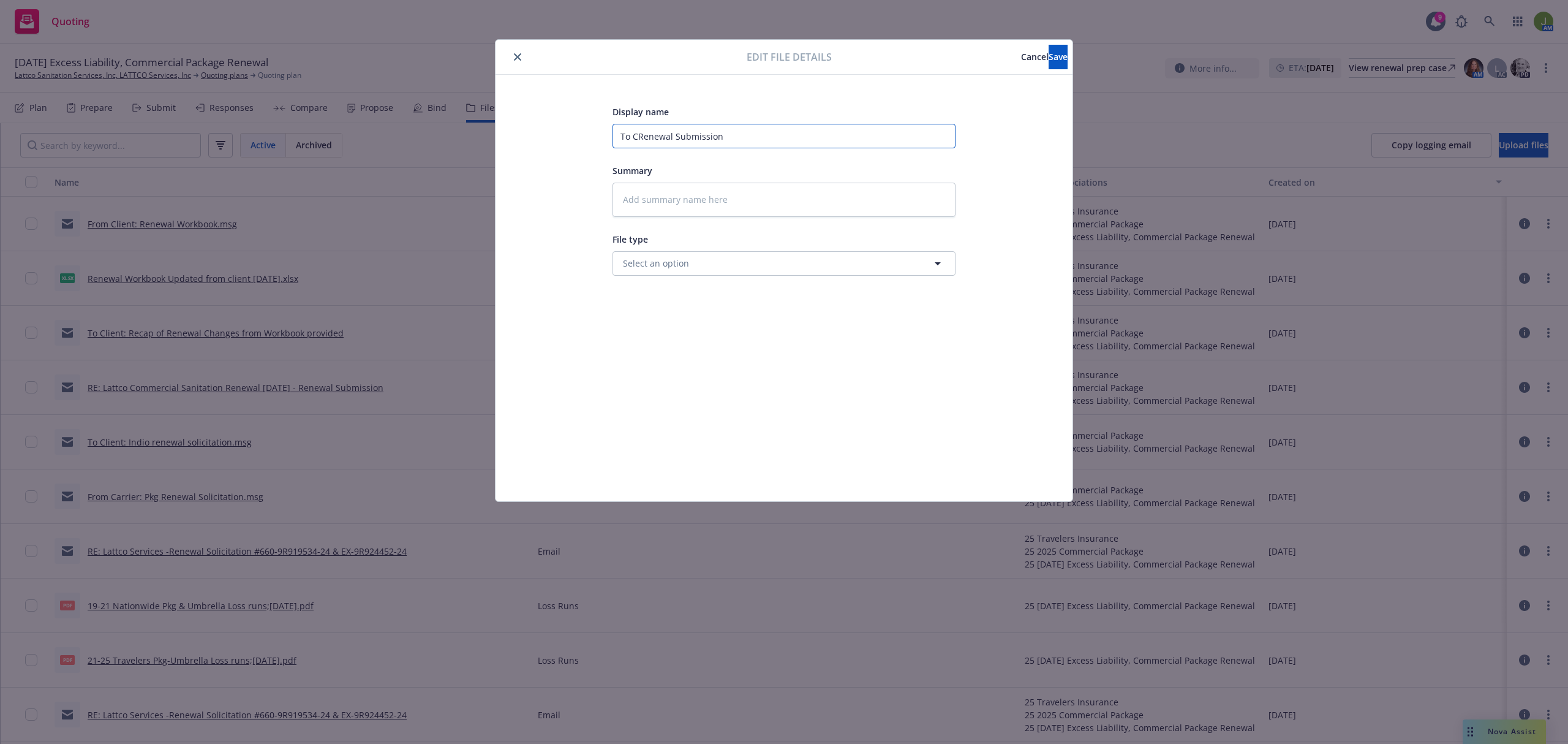
type textarea "x"
type input "To CaRenewal Submission"
type textarea "x"
type input "To CarRenewal Submission"
type textarea "x"
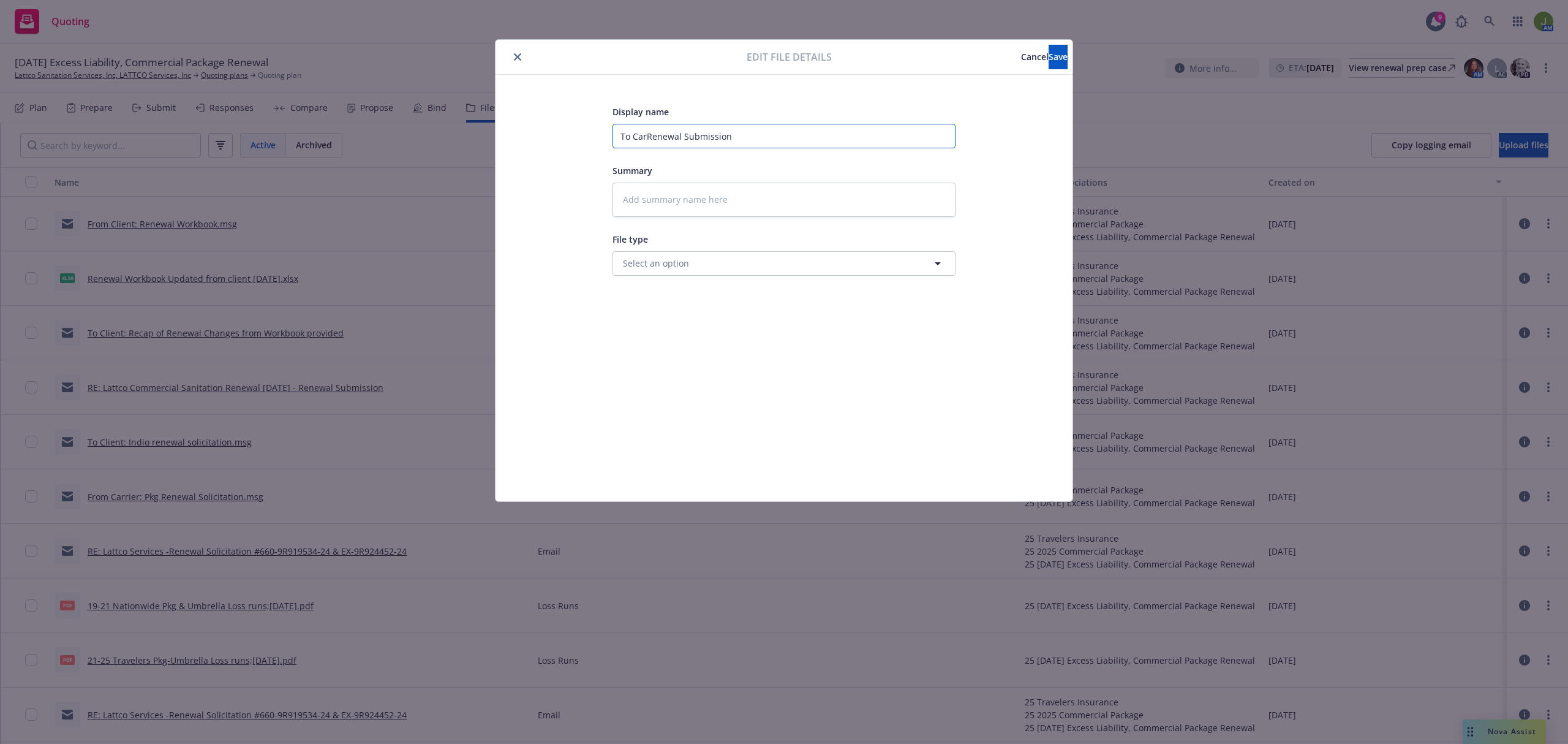
type input "To CarrRenewal Submission"
type textarea "x"
type input "To CarriRenewal Submission"
type textarea "x"
type input "To CarrieRenewal Submission"
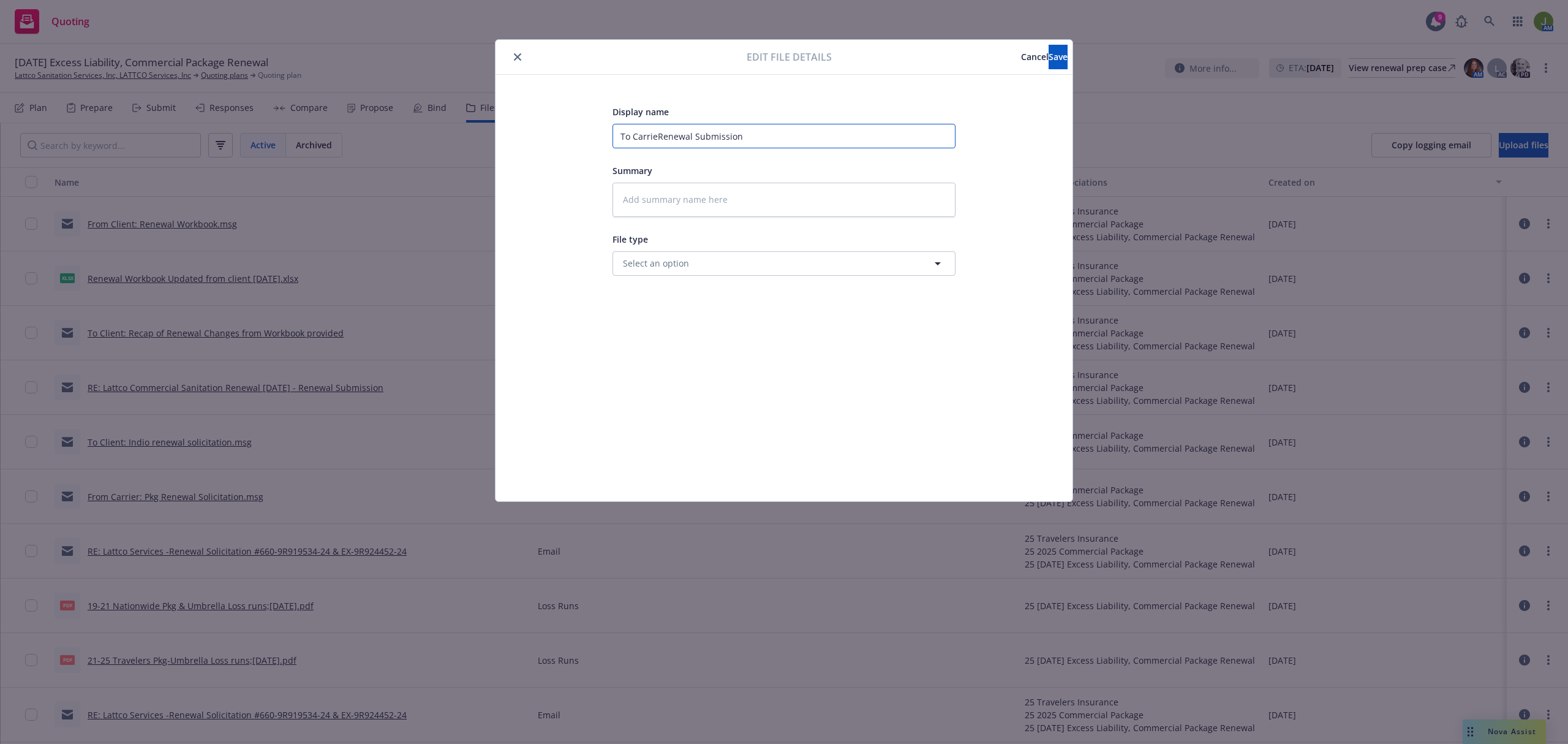
type textarea "x"
type input "To CarrierRenewal Submission"
type textarea "x"
type input "To Carrier:Renewal Submission"
type textarea "x"
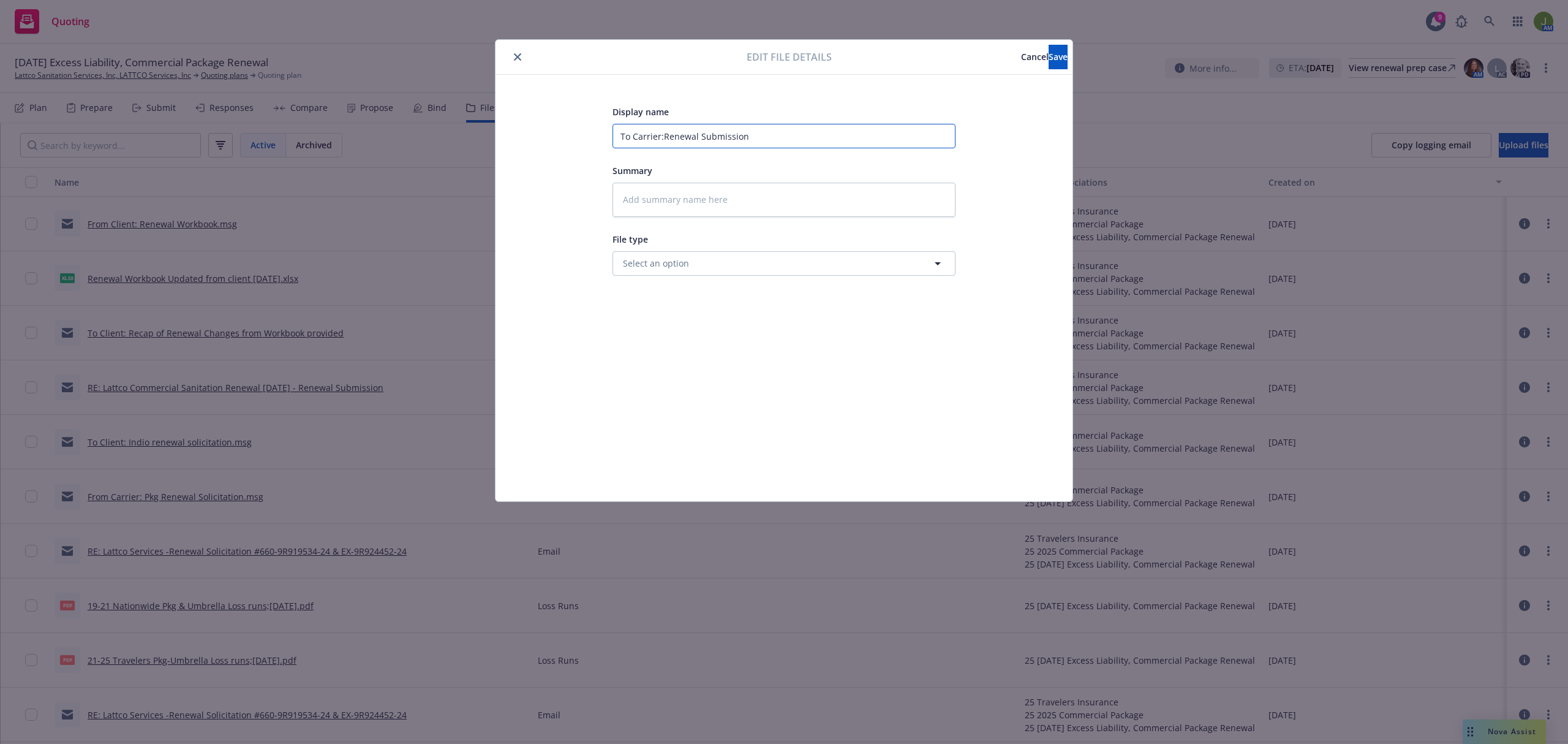
type input "To Carrier: Renewal Submission"
type textarea "x"
type input "To Carrier: 2Renewal Submission"
type textarea "x"
type input "To Carrier: 25Renewal Submission"
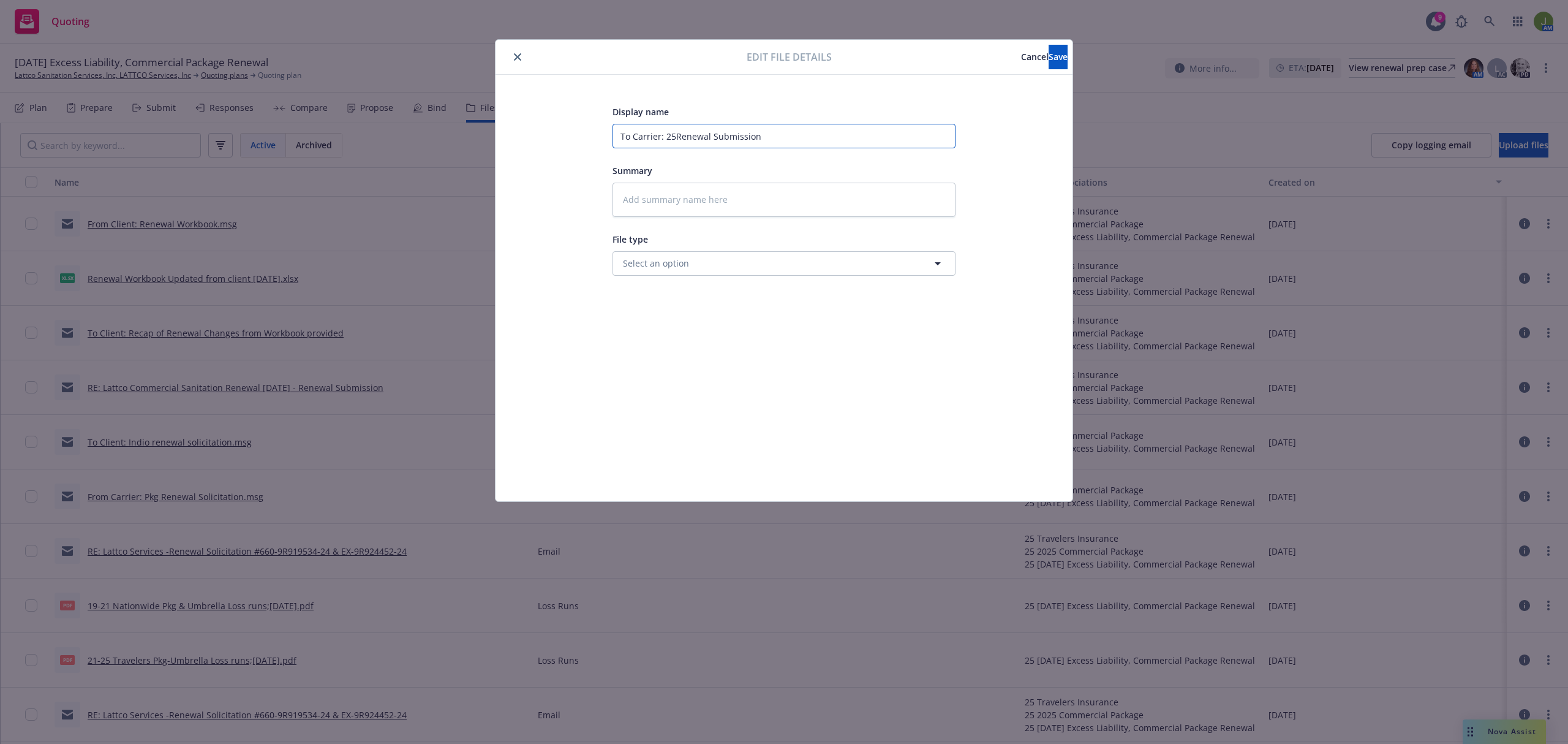
type textarea "x"
type input "To Carrier: 25 Renewal Submission"
type textarea "x"
type input "To Carrier: 25 PRenewal Submission"
type textarea "x"
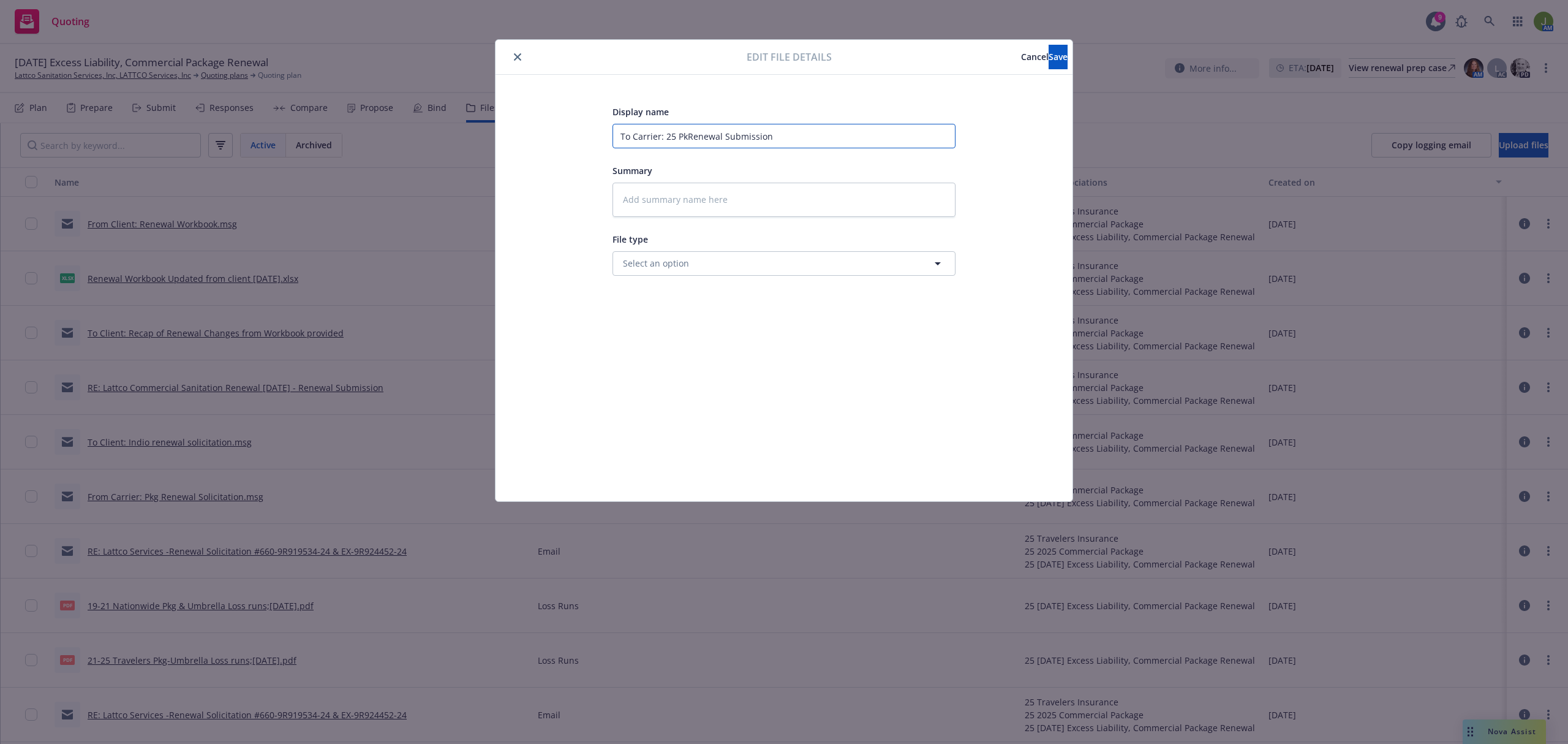
type input "To Carrier: 25 PkgRenewal Submission"
type textarea "x"
type input "To Carrier: 25 Pkg/Renewal Submission"
type textarea "x"
type input "To Carrier: 25 Pkg/URenewal Submission"
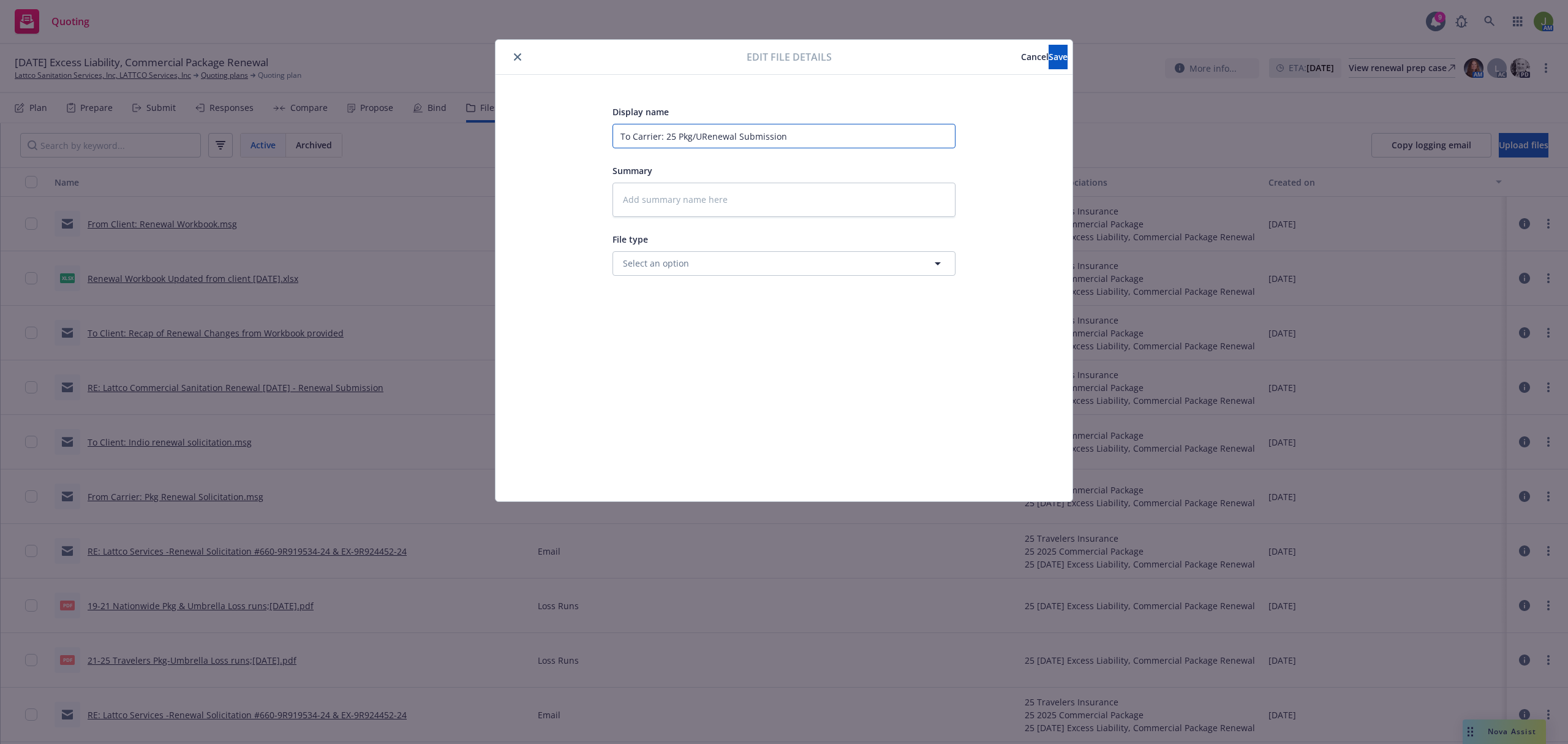
type textarea "x"
type input "To Carrier: 25 Pkg/UmRenewal Submission"
type textarea "x"
type input "To Carrier: 25 Pkg/UmbRenewal Submission"
type textarea "x"
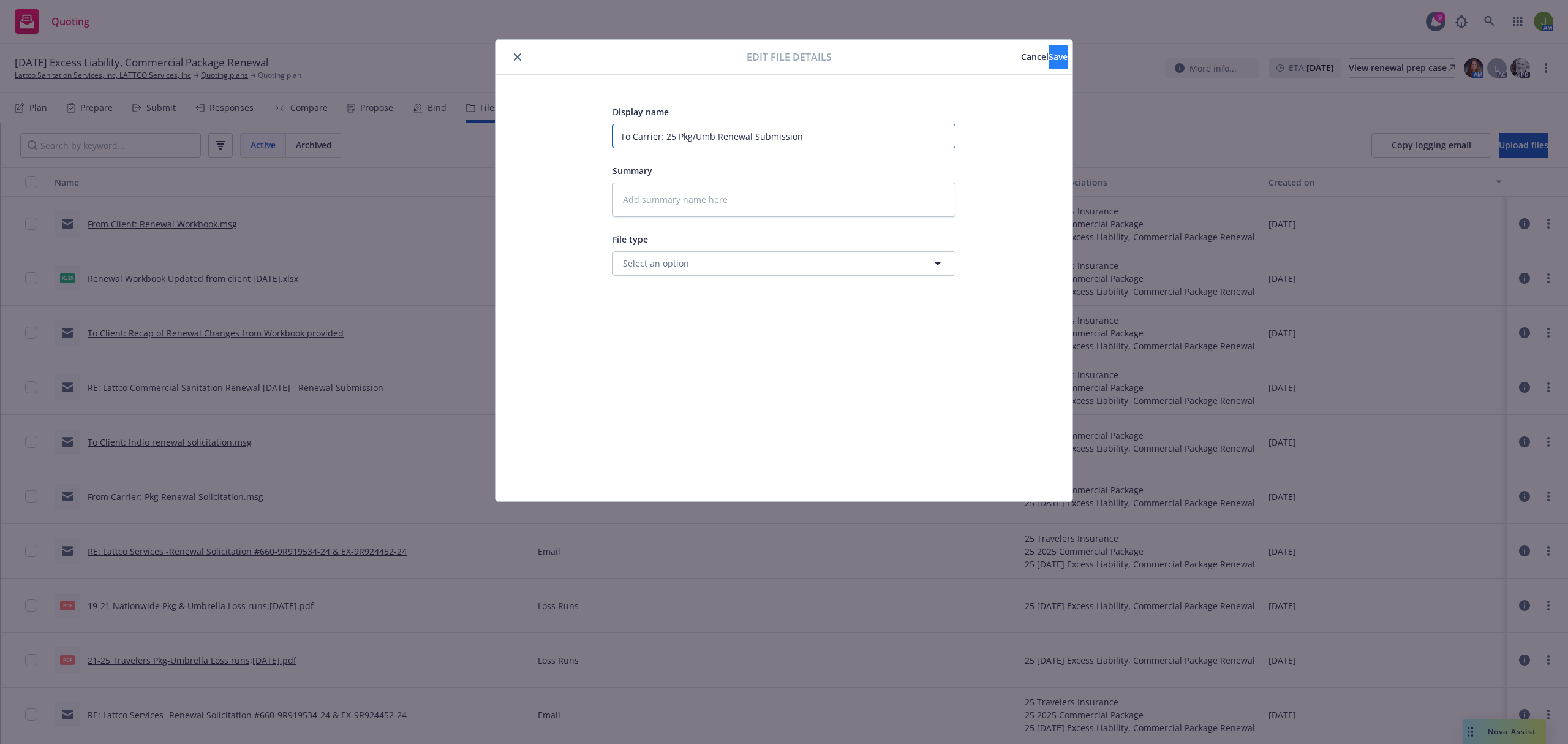
type input "To Carrier: 25 Pkg/Umb Renewal Submission"
click at [1049, 56] on span "Save" at bounding box center [1058, 56] width 19 height 12
type textarea "x"
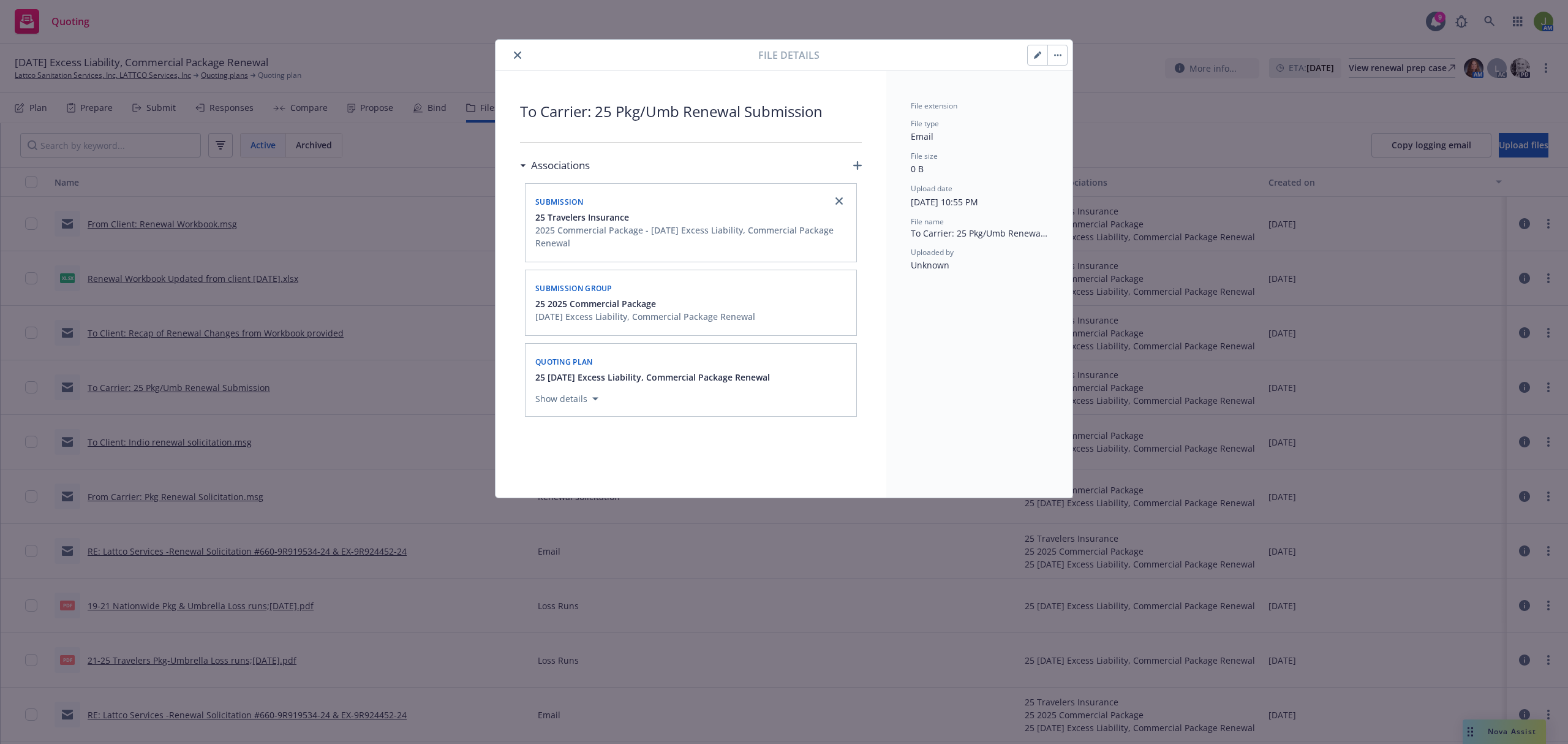
click at [516, 55] on icon "close" at bounding box center [518, 55] width 7 height 7
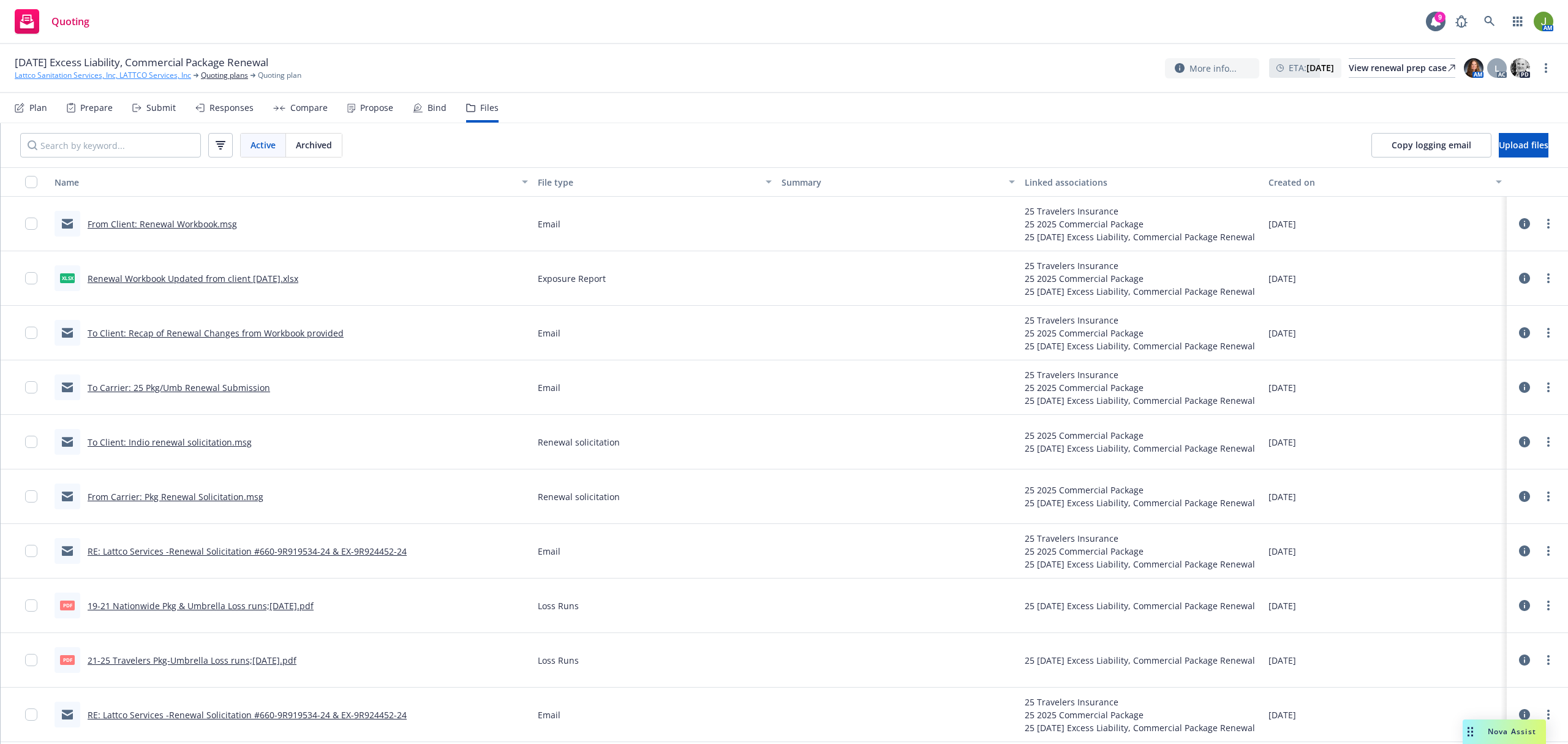
click at [113, 71] on link "Lattco Sanitation Services, Inc, LATTCO Services, Inc" at bounding box center [103, 75] width 176 height 11
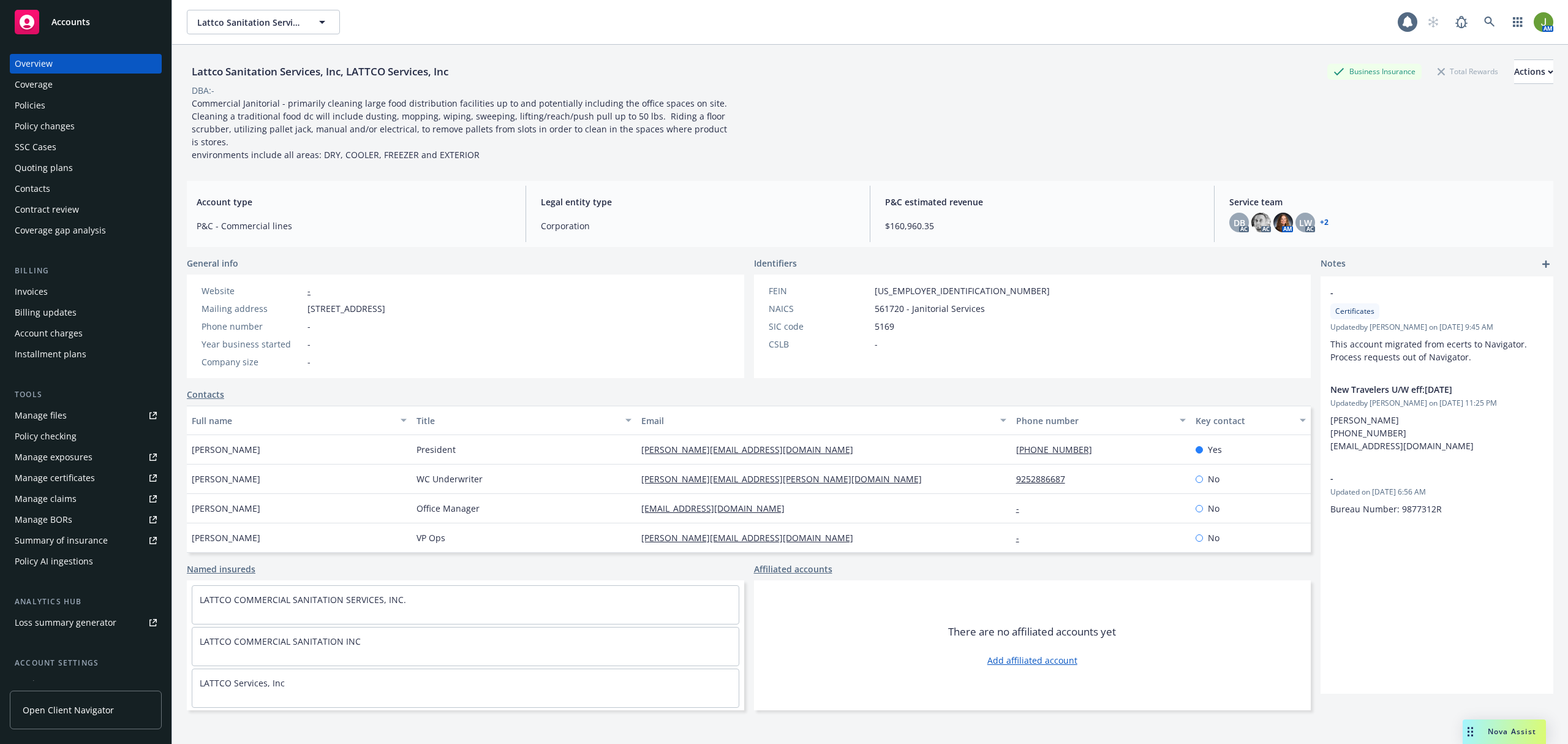
click at [62, 102] on div "Policies" at bounding box center [86, 105] width 142 height 20
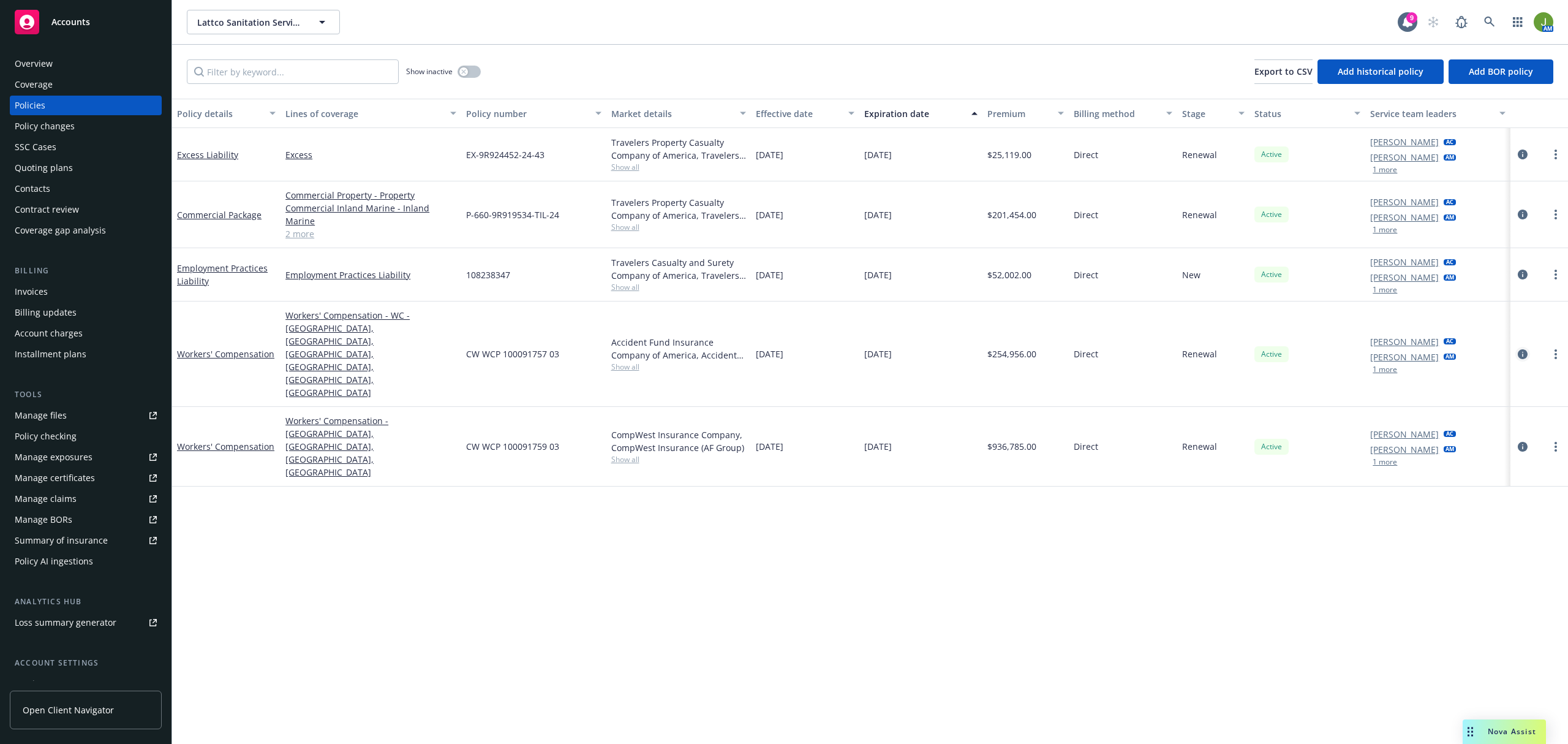
click at [1518, 349] on icon "circleInformation" at bounding box center [1523, 354] width 10 height 10
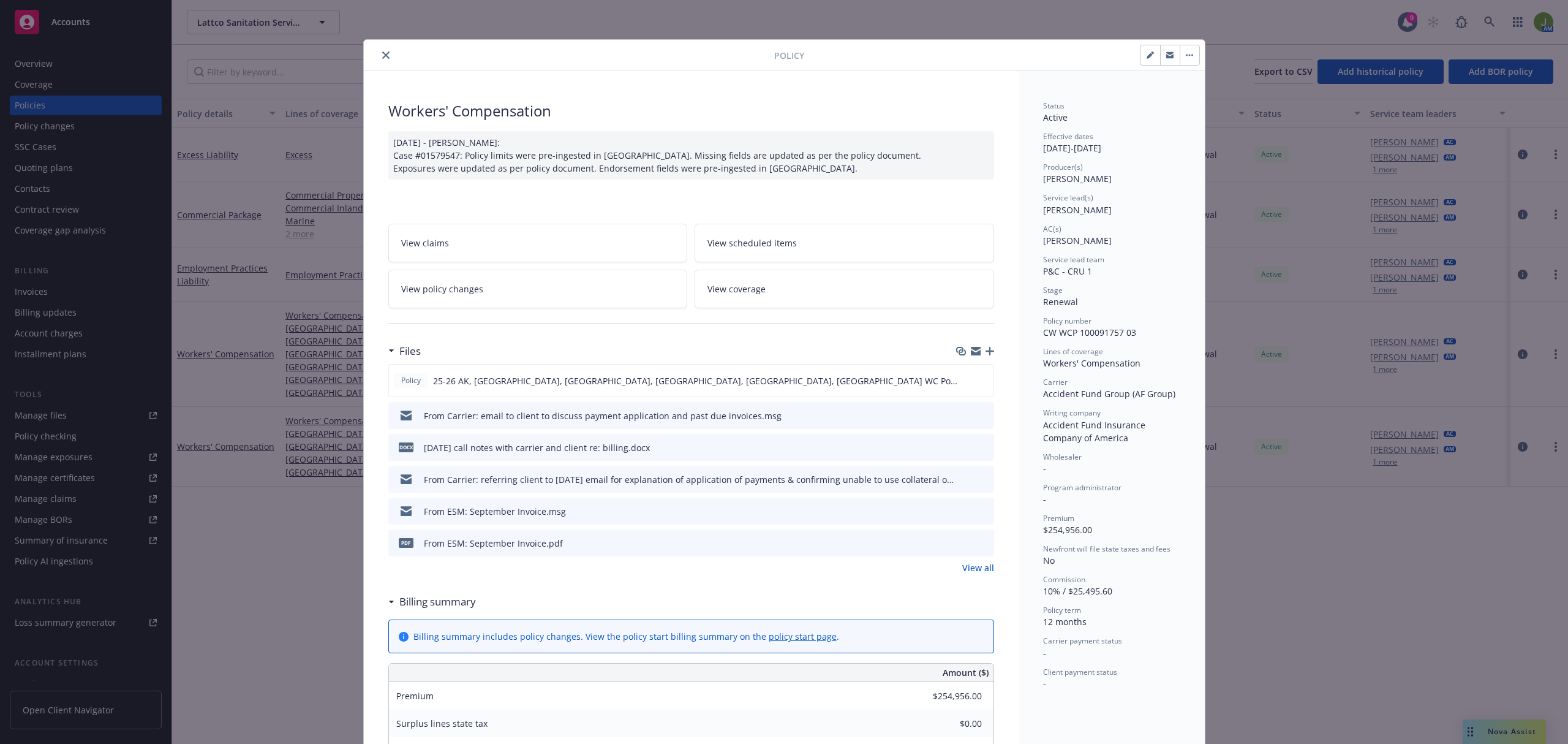
click at [986, 352] on icon "button" at bounding box center [990, 351] width 9 height 9
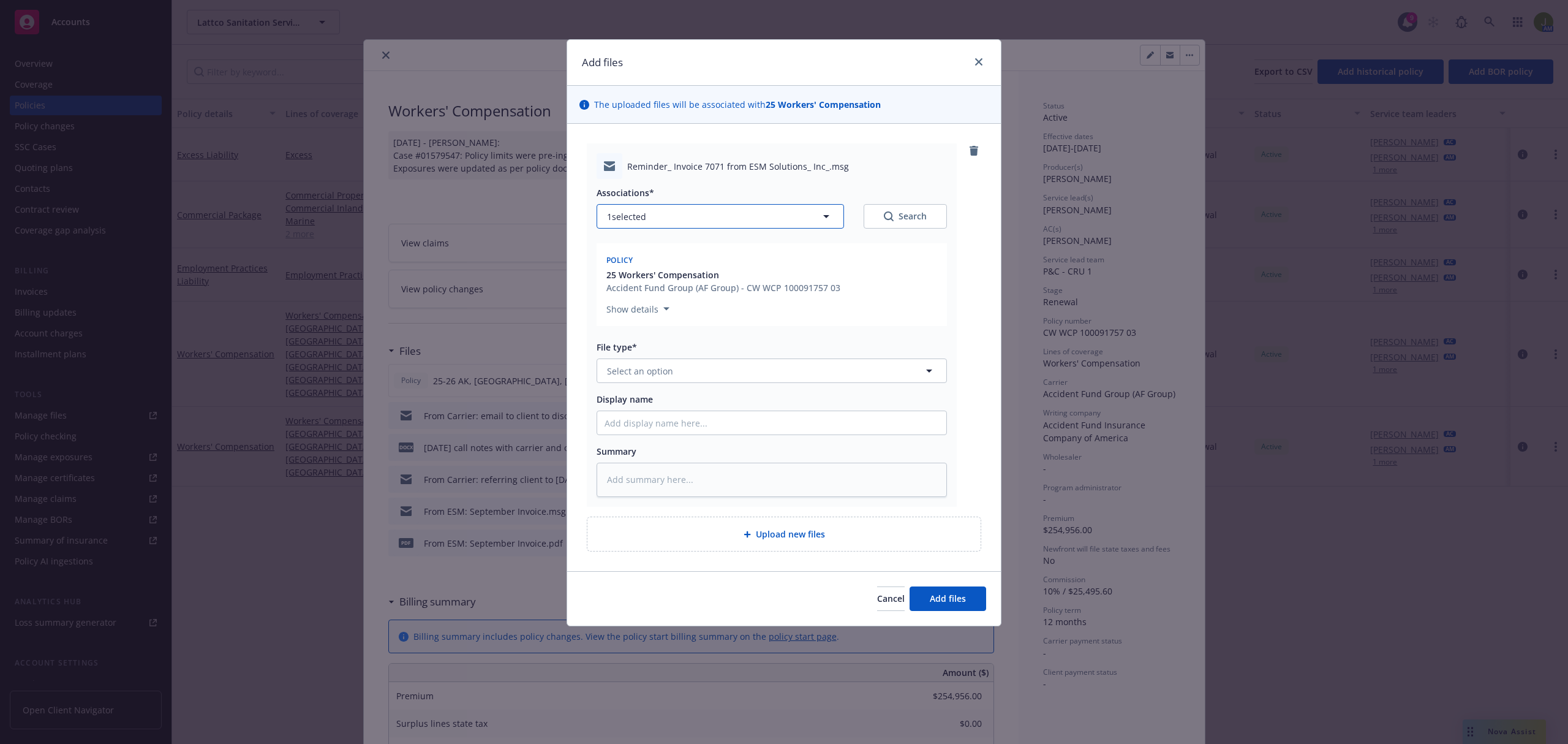
click at [638, 209] on button "1 selected" at bounding box center [721, 216] width 248 height 25
type textarea "x"
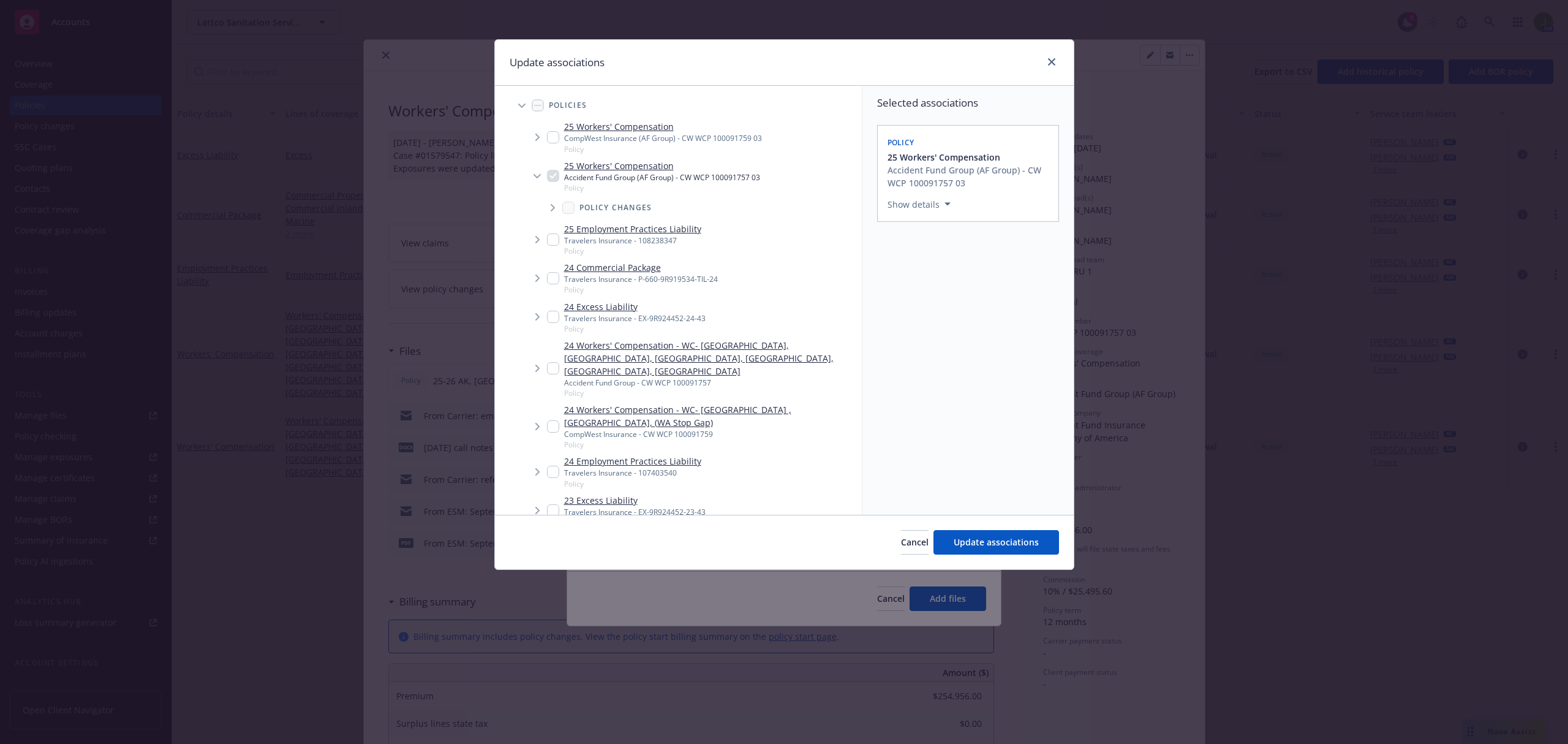
click at [554, 140] on input "Tree Example" at bounding box center [553, 137] width 12 height 12
checkbox input "true"
click at [1001, 538] on span "Update associations" at bounding box center [996, 542] width 85 height 12
type textarea "x"
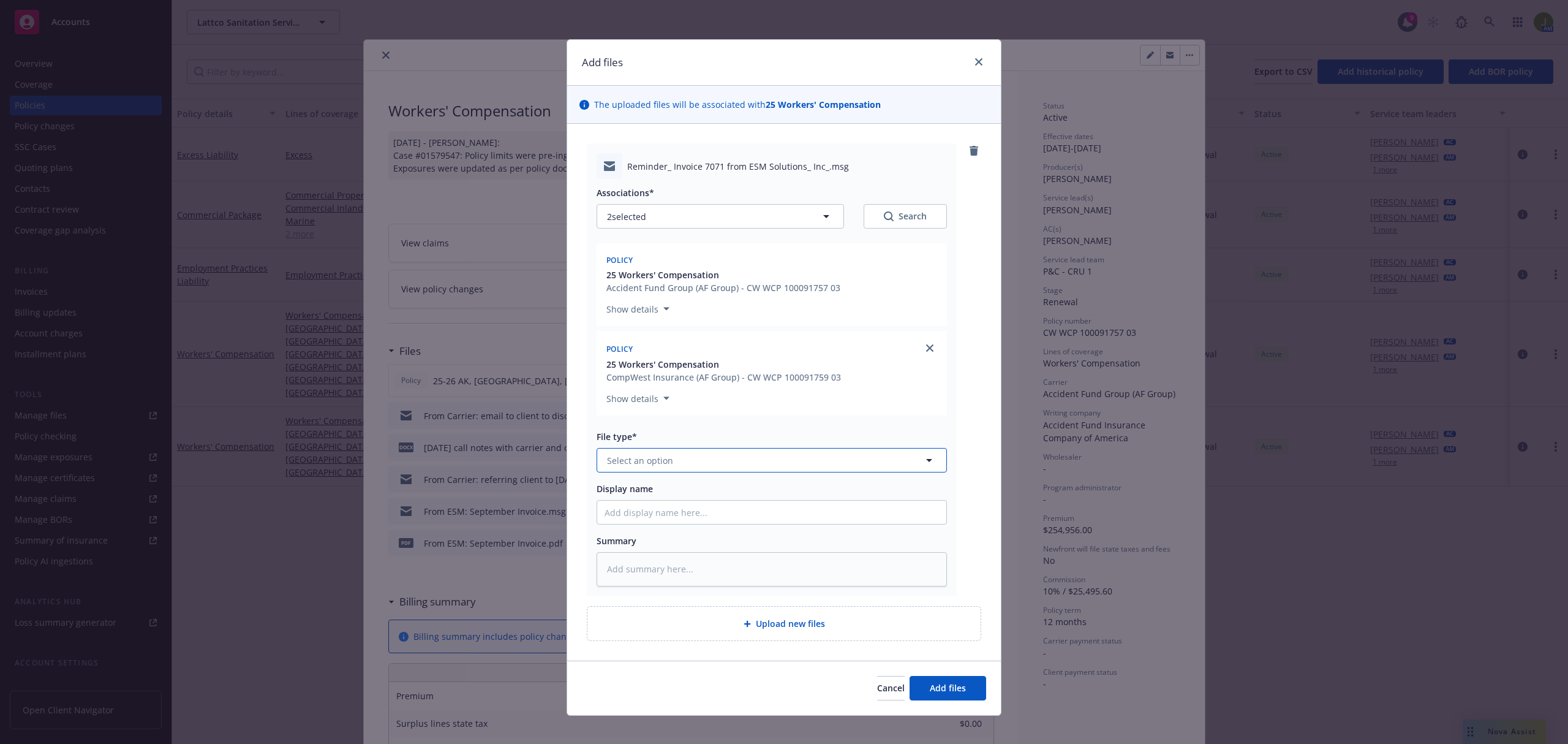
click at [657, 457] on span "Select an option" at bounding box center [640, 460] width 66 height 13
type input "email"
type textarea "x"
type input "F"
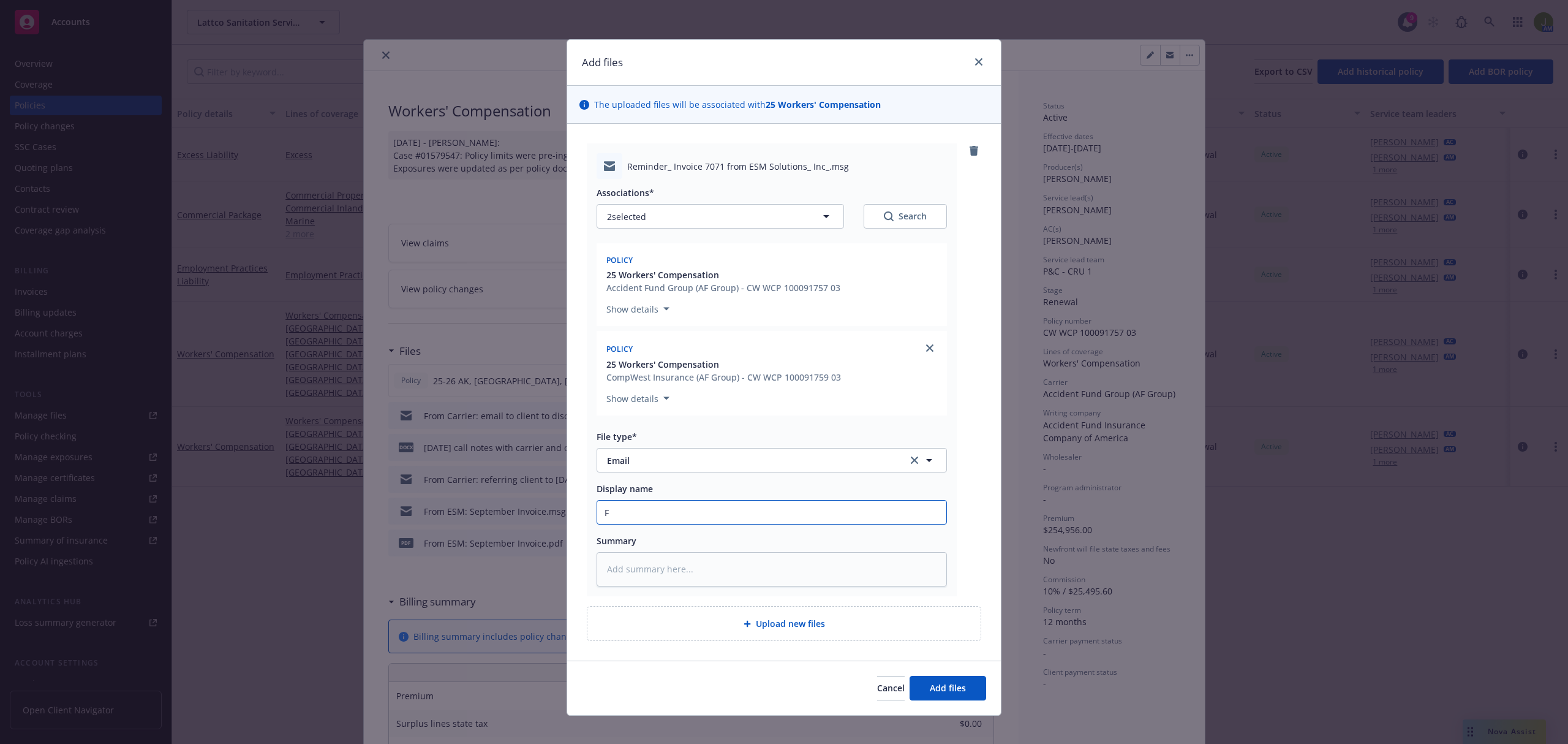
type textarea "x"
type input "Fr"
type textarea "x"
type input "Fro"
type textarea "x"
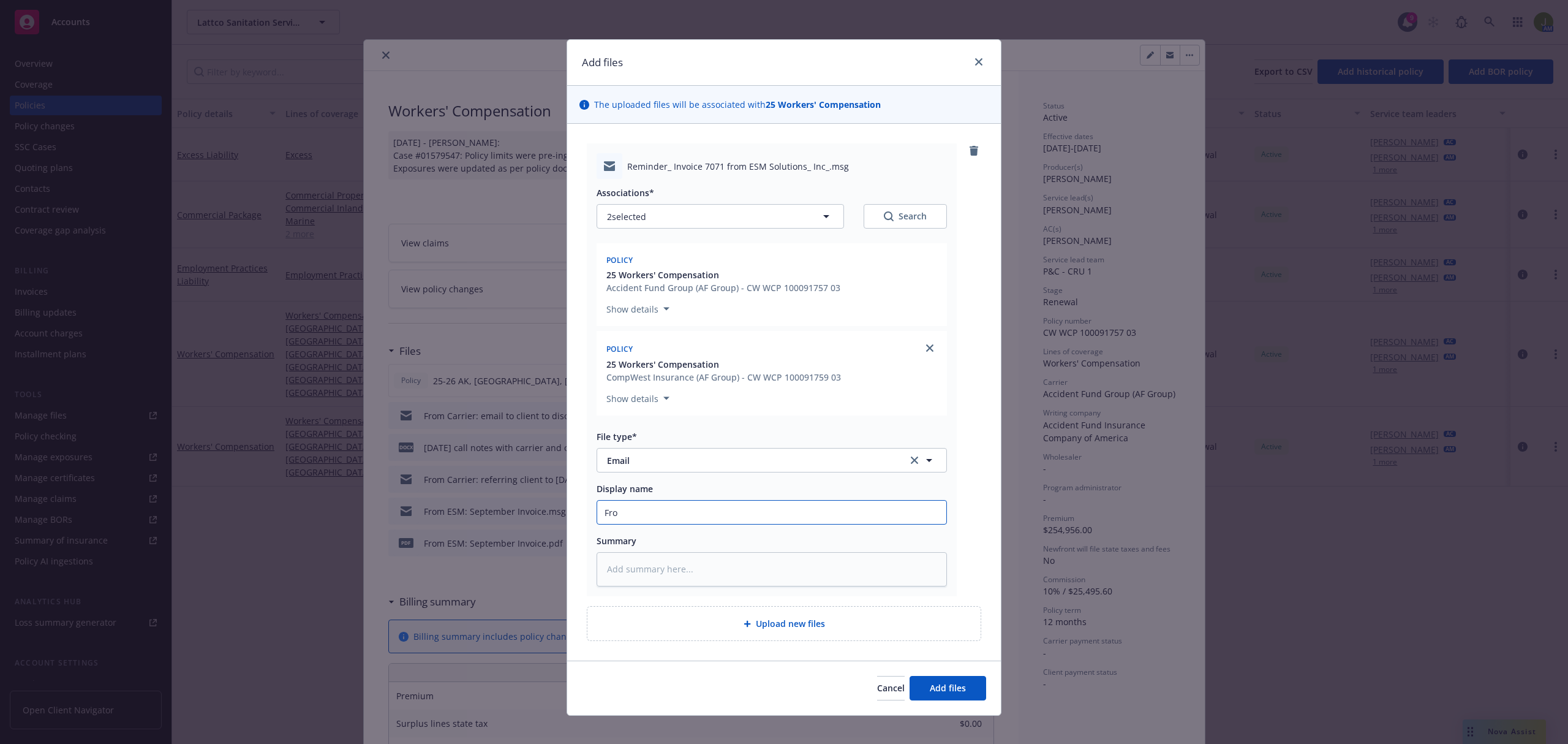
type input "From"
type textarea "x"
type input "From"
type textarea "x"
type input "From E"
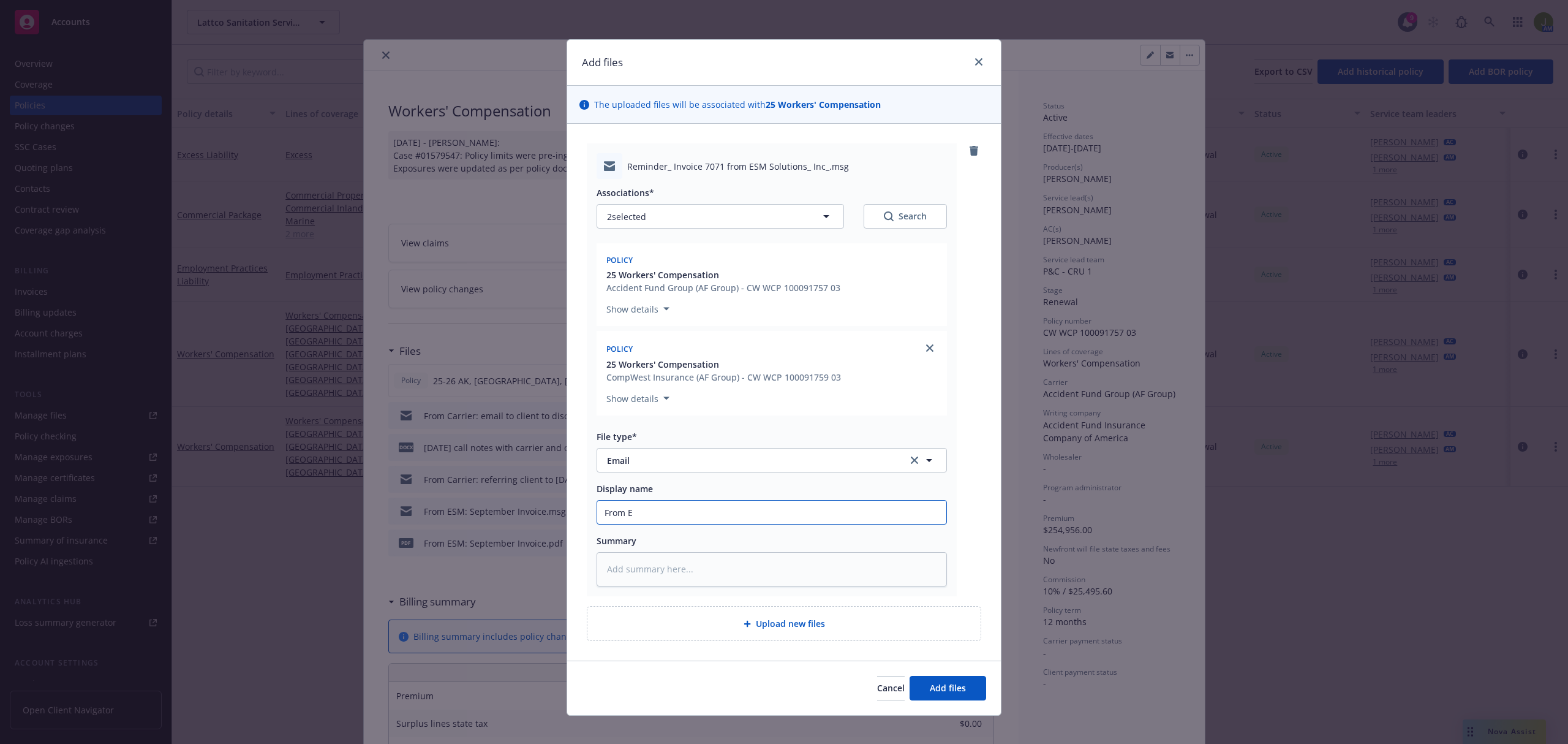
type textarea "x"
type input "From ES"
type textarea "x"
type input "From ESM"
type textarea "x"
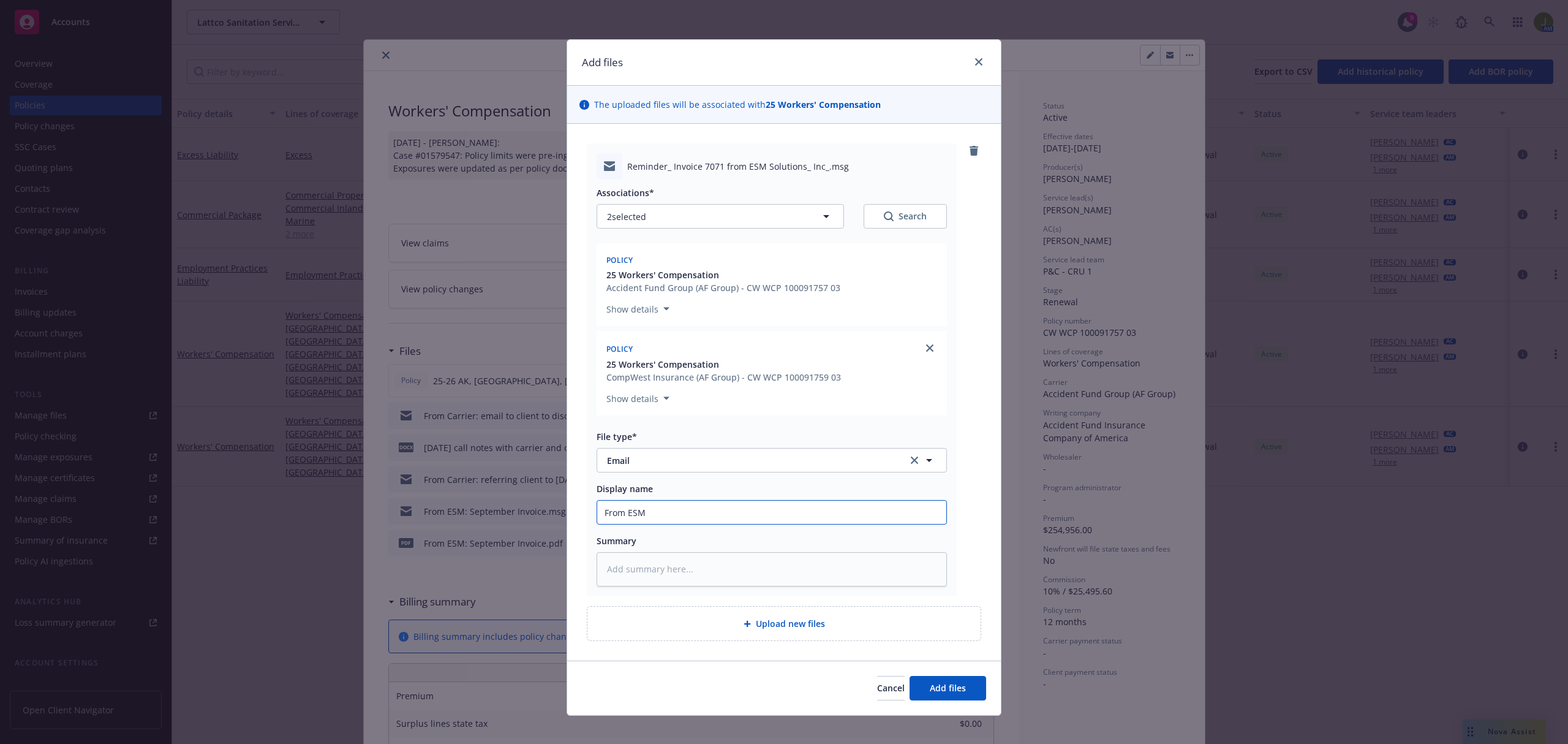
type input "From ESM:"
type textarea "x"
type input "From ESM:"
drag, startPoint x: 670, startPoint y: 504, endPoint x: 690, endPoint y: 506, distance: 20.1
click at [674, 505] on input "From ESM:" at bounding box center [772, 512] width 349 height 23
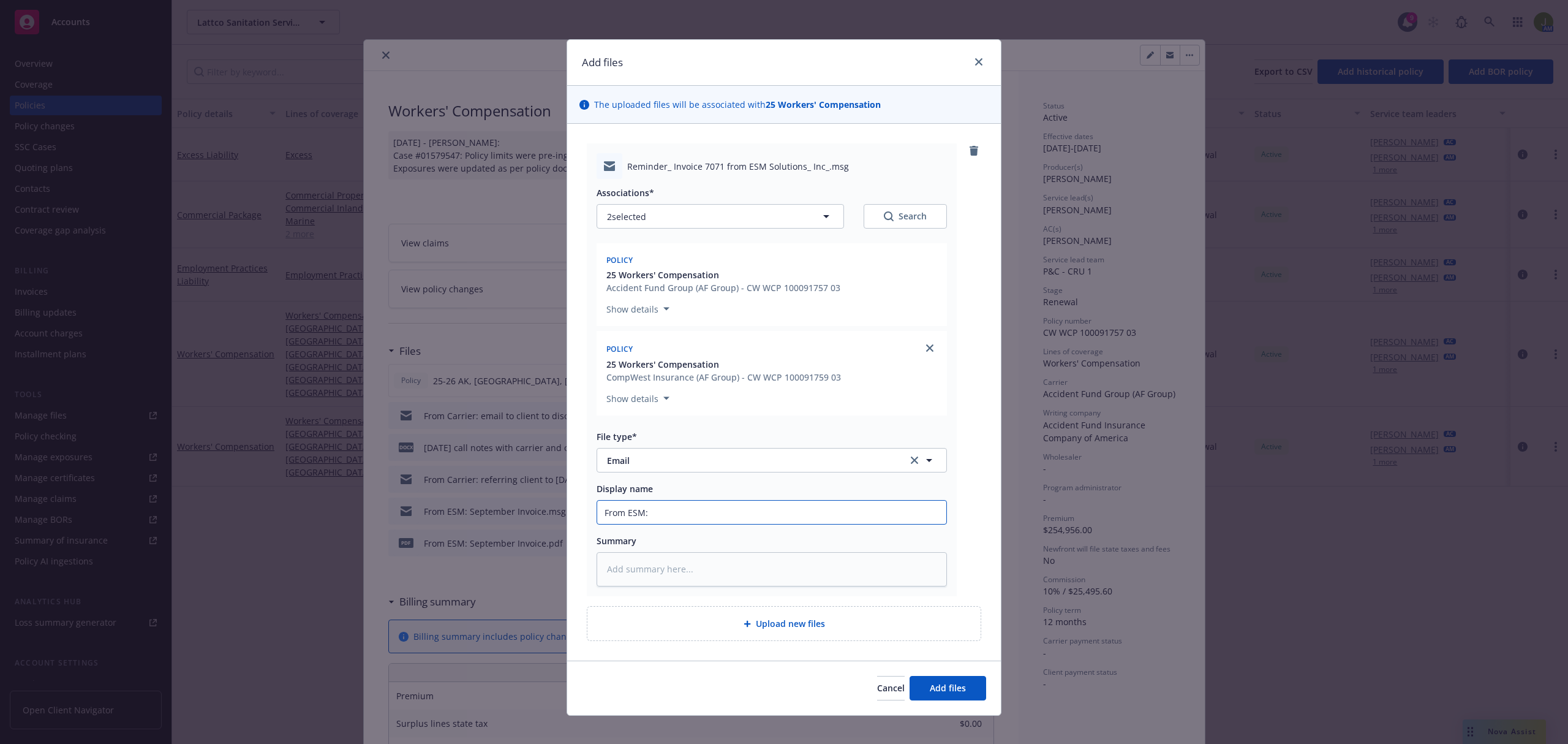
type textarea "x"
type input "From ESM: S"
type textarea "x"
type input "From ESM: Se"
type textarea "x"
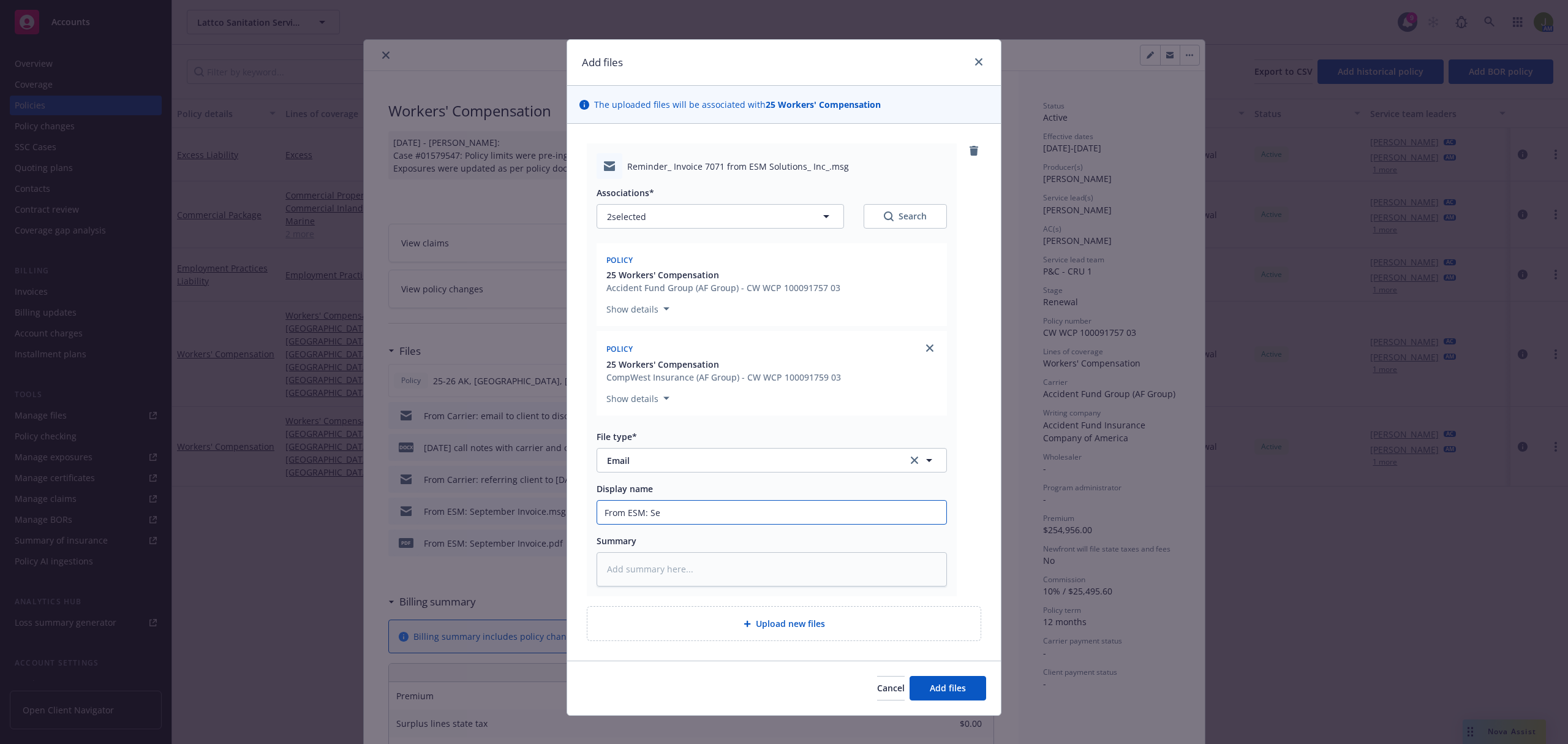
type input "From ESM: Sep"
type textarea "x"
type input "From ESM: Sept"
type textarea "x"
type input "From ESM: Septem"
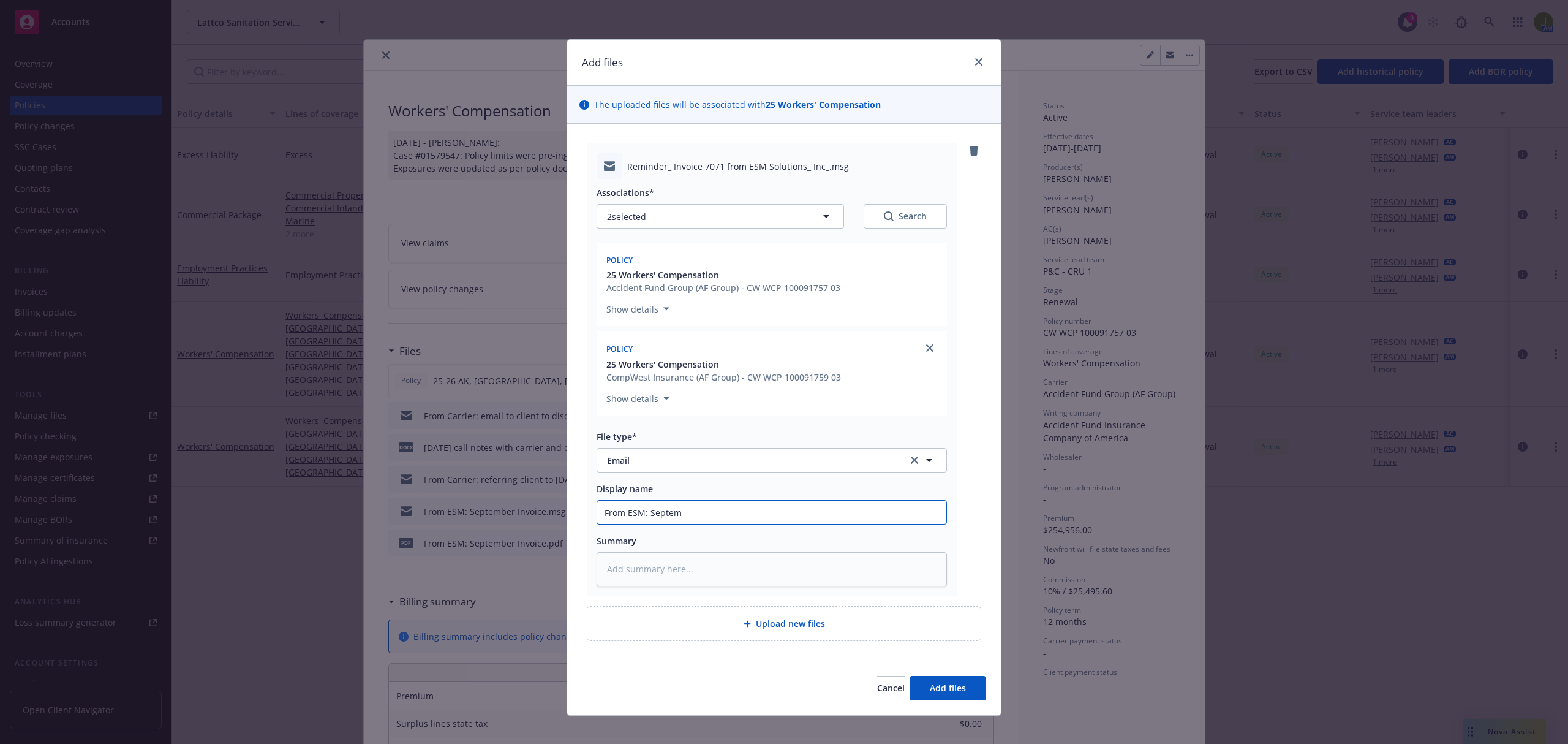
type textarea "x"
type input "From ESM: Septemb"
type textarea "x"
type input "From ESM: Septembe"
type textarea "x"
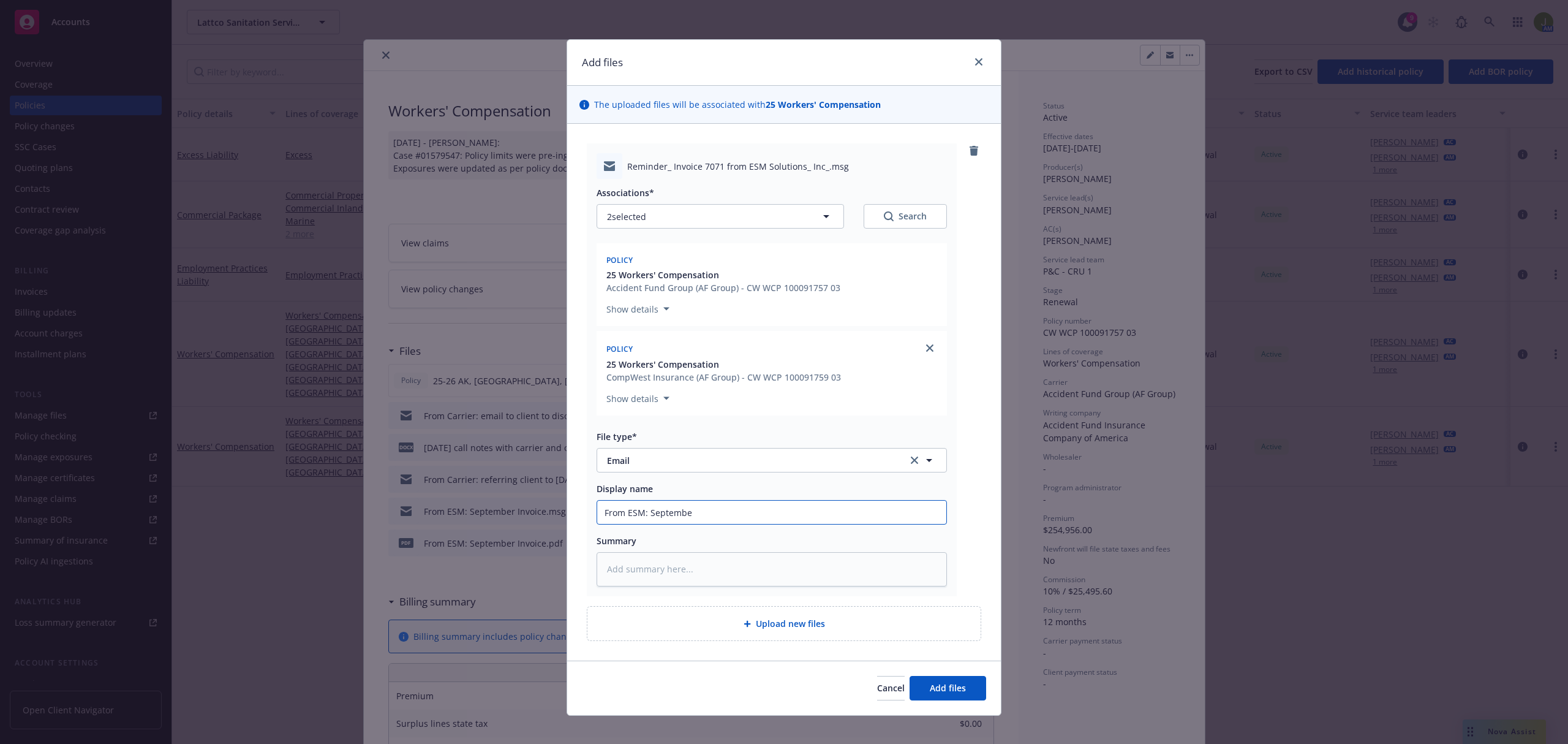
type input "From ESM: September"
type textarea "x"
type input "From ESM: September"
type textarea "x"
type input "From ESM: September I"
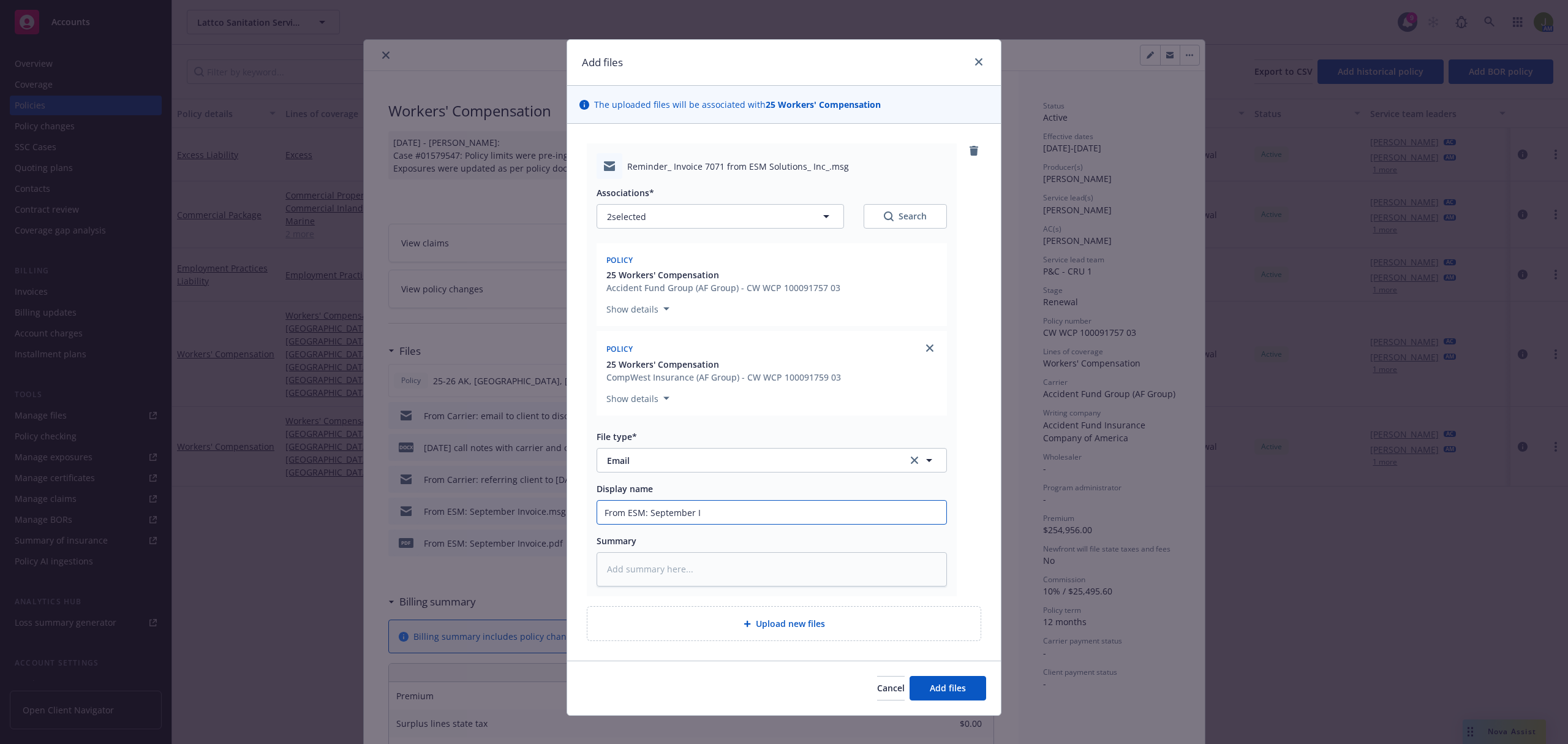
type textarea "x"
type input "From ESM: September In"
type textarea "x"
type input "From ESM: September Inv"
type textarea "x"
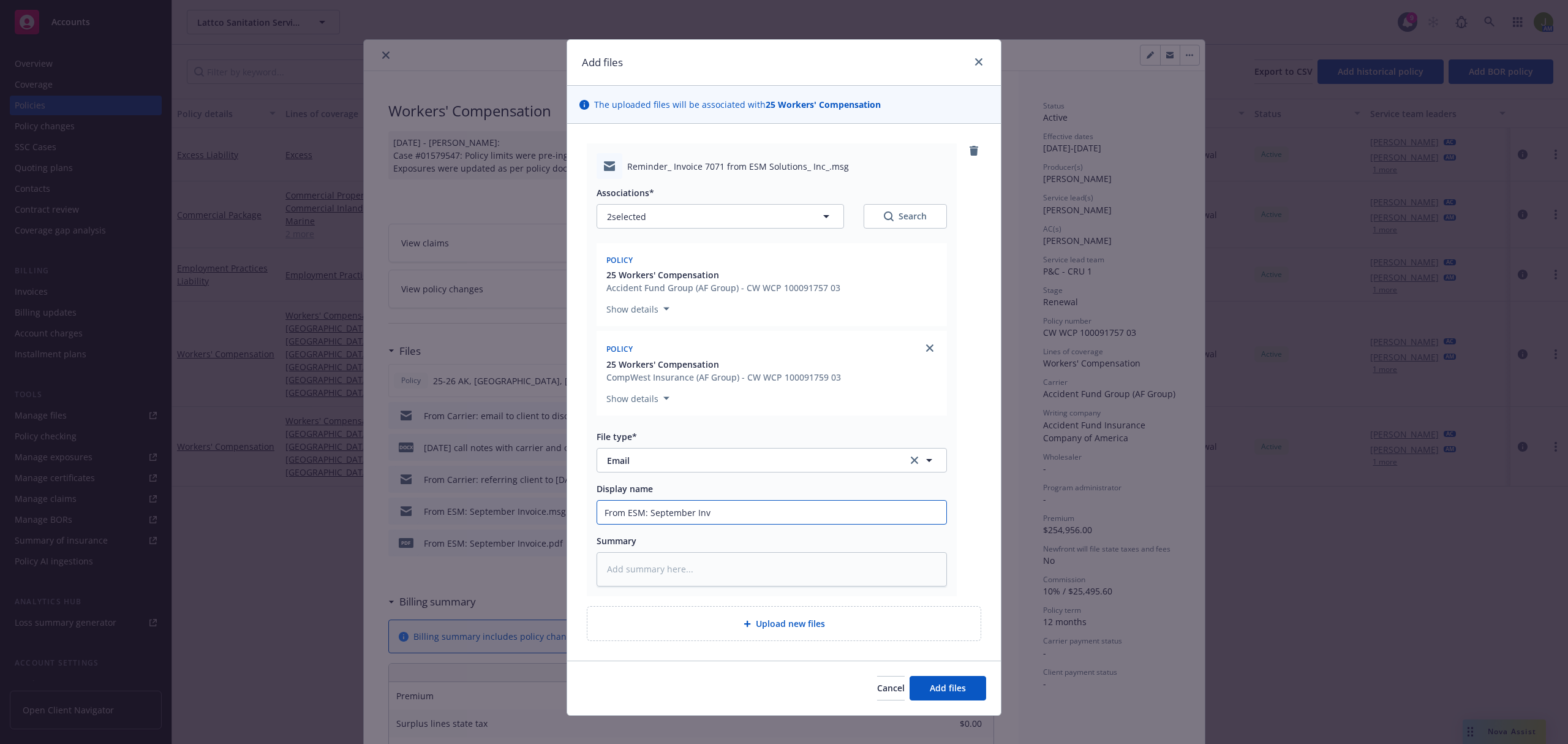
type input "From ESM: September Invo"
type textarea "x"
type input "From ESM: September Invoi"
type textarea "x"
type input "From ESM: September Invoic"
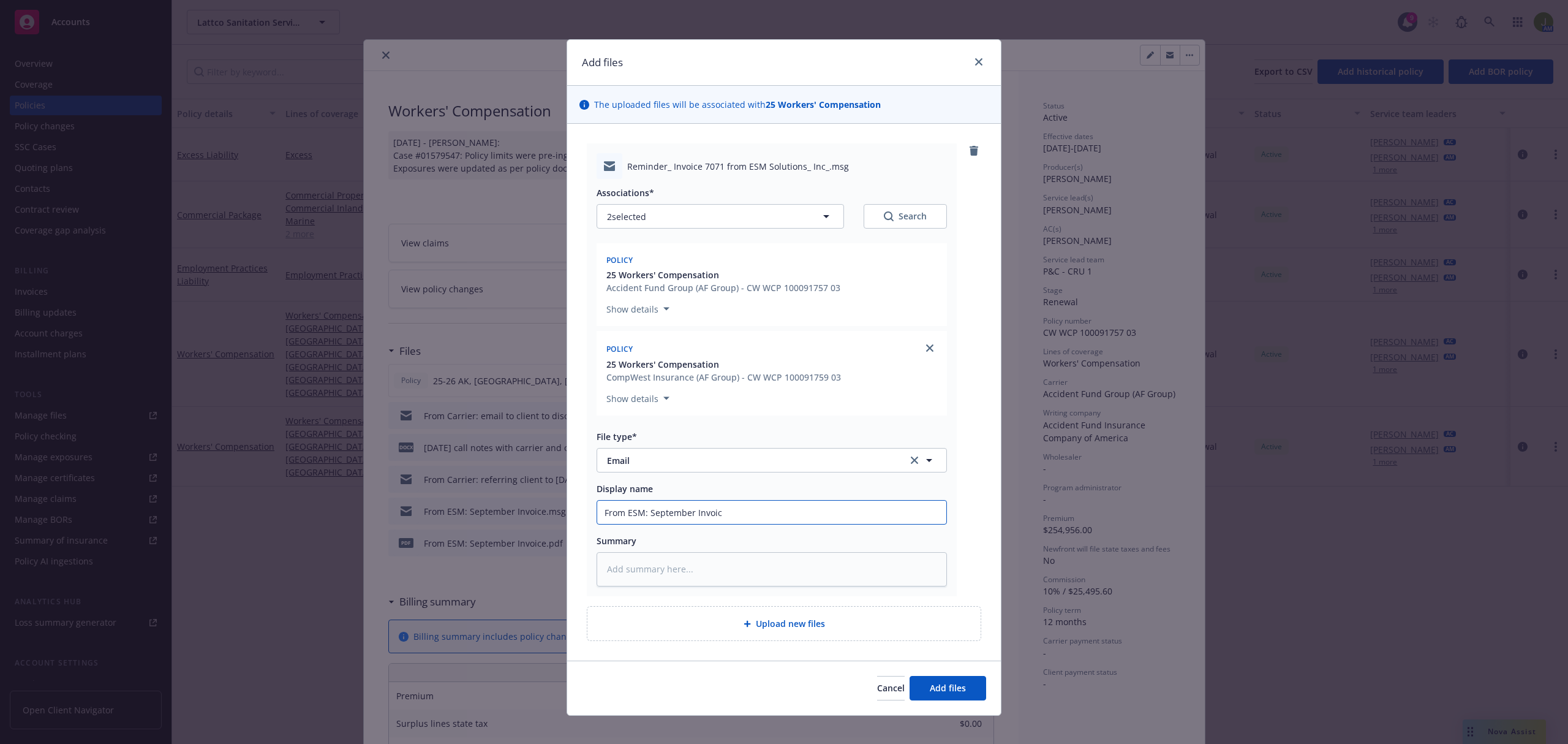
type textarea "x"
type input "From ESM: September Invoice"
type textarea "x"
type input "From ESM: September Invoice"
type textarea "x"
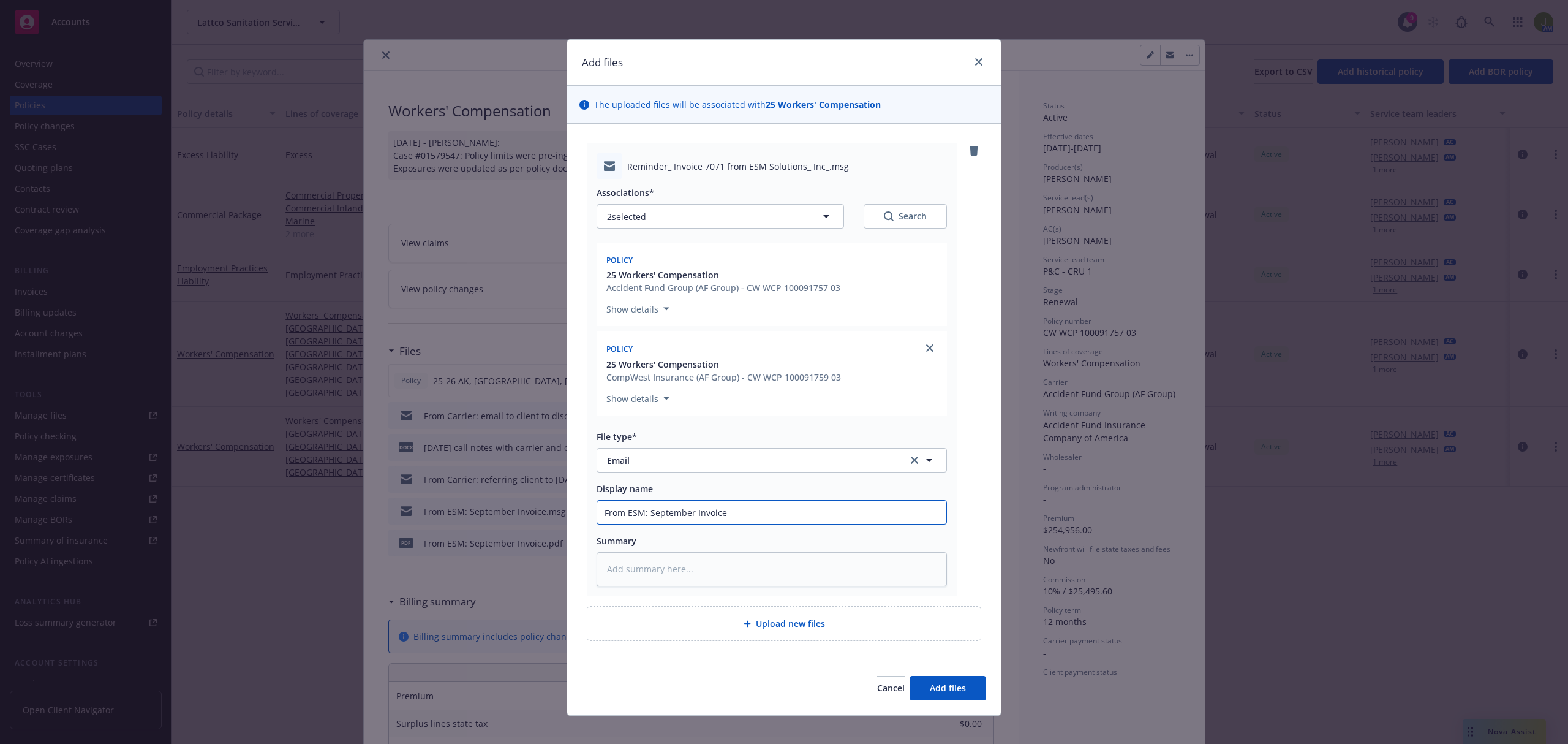
type input "From ESM: September Invoice F"
type textarea "x"
type input "From ESM: September Invoice Fo"
type textarea "x"
type input "From ESM: September Invoice Fol"
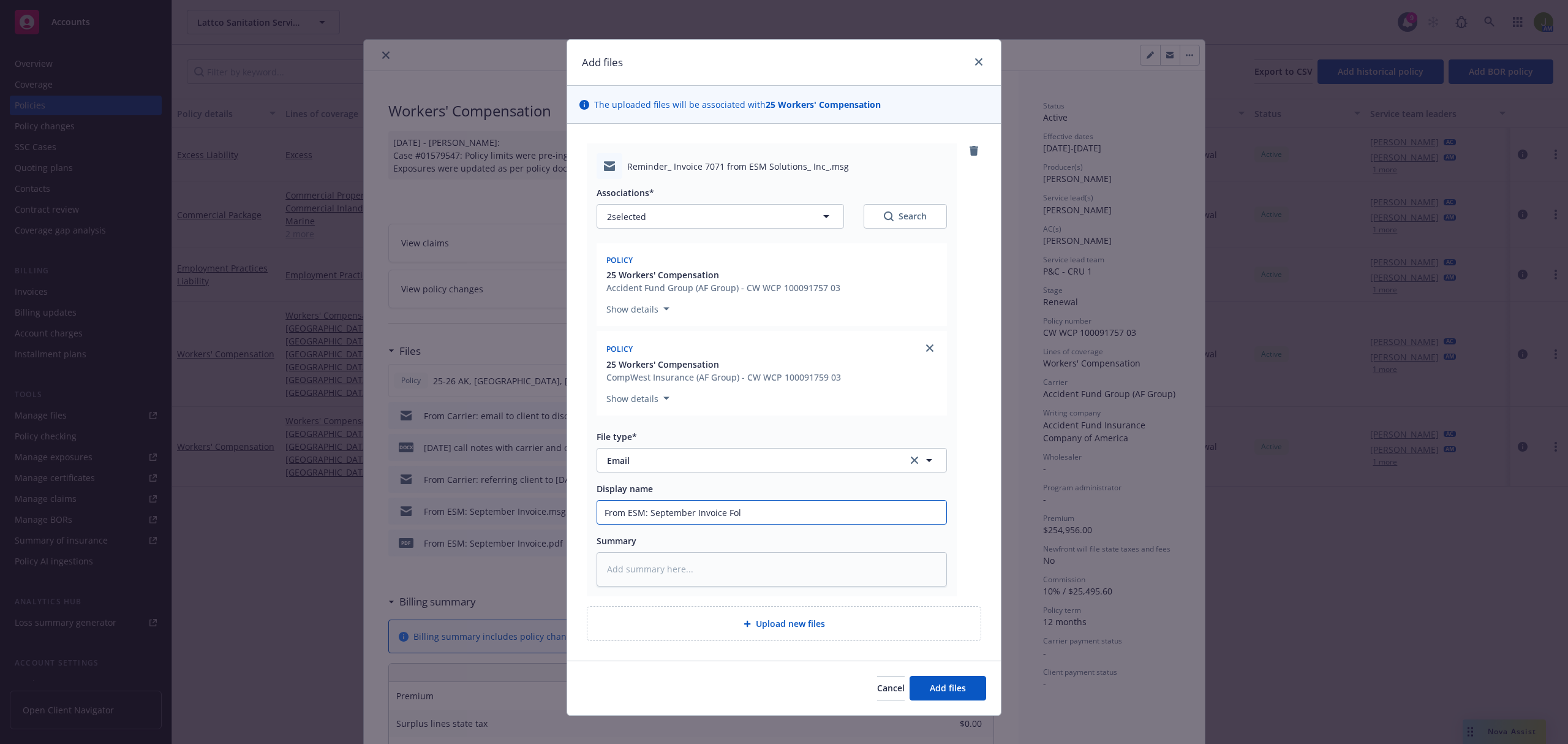
type textarea "x"
type input "From ESM: September Invoice Foll"
type textarea "x"
type input "From ESM: September Invoice Follo"
type textarea "x"
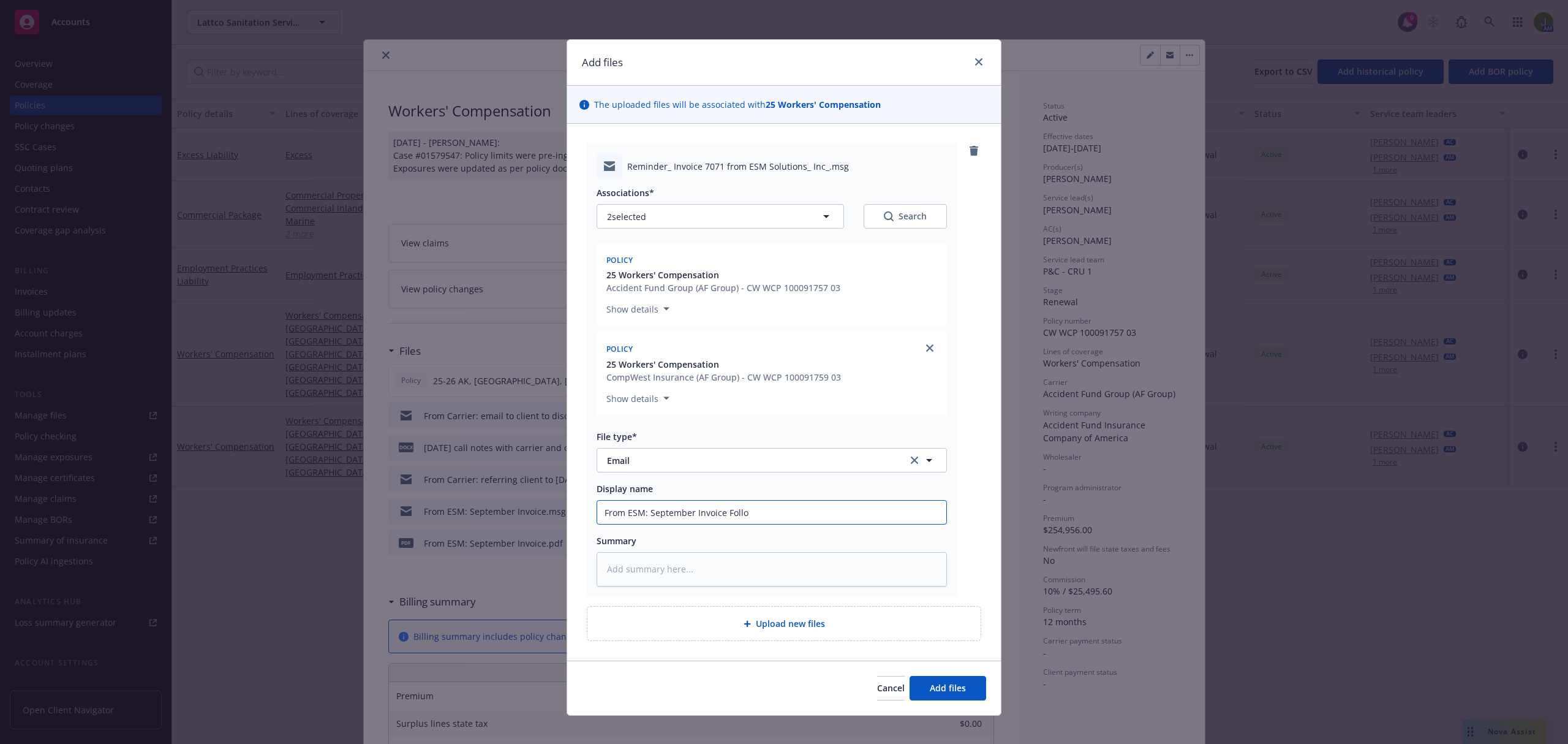
type input "From ESM: September Invoice Follow"
type textarea "x"
type input "From ESM: September Invoice Follow"
type textarea "x"
type input "From ESM: September Invoice Follow U"
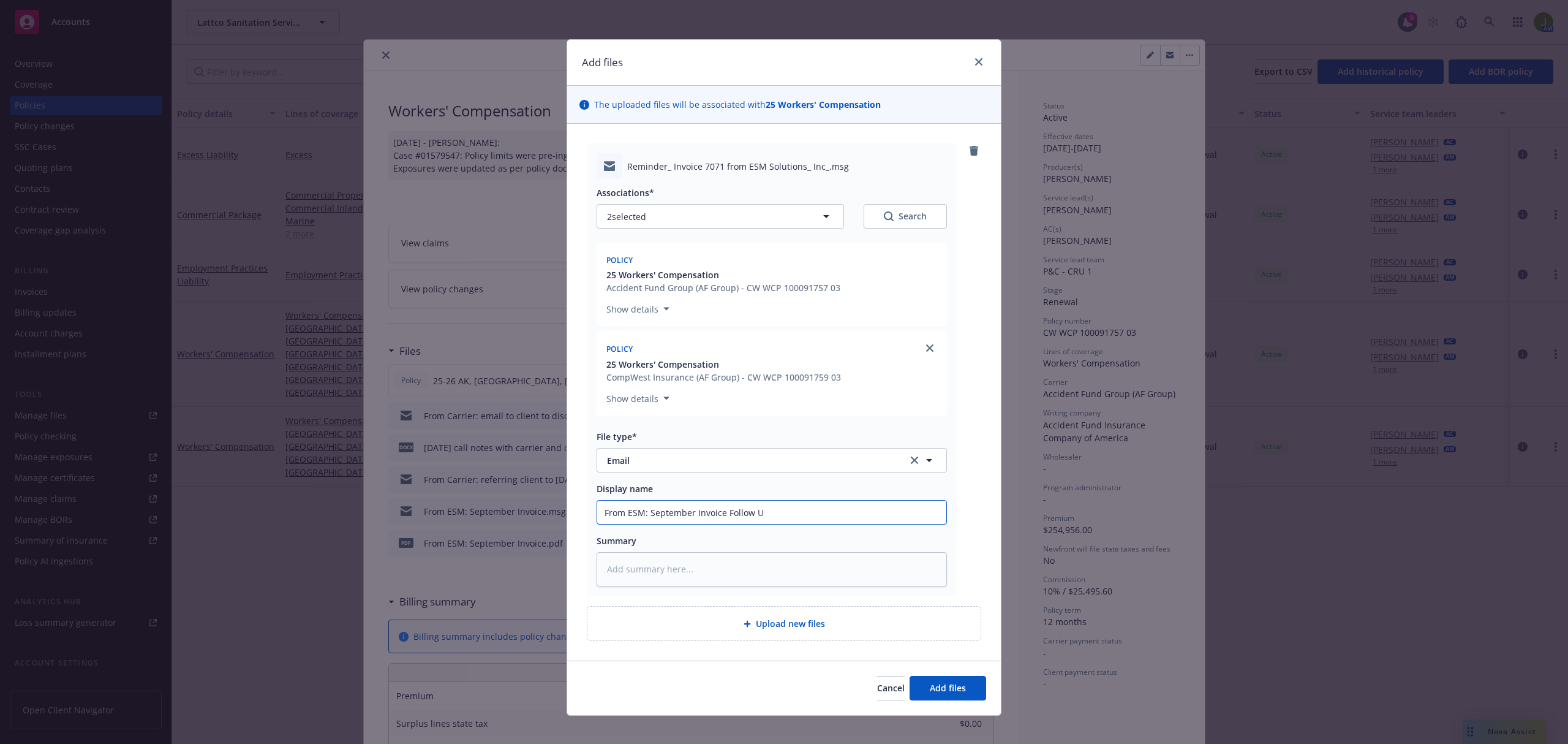
type textarea "x"
type input "From ESM: September Invoice Follow Up"
click at [949, 684] on span "Add files" at bounding box center [948, 688] width 36 height 12
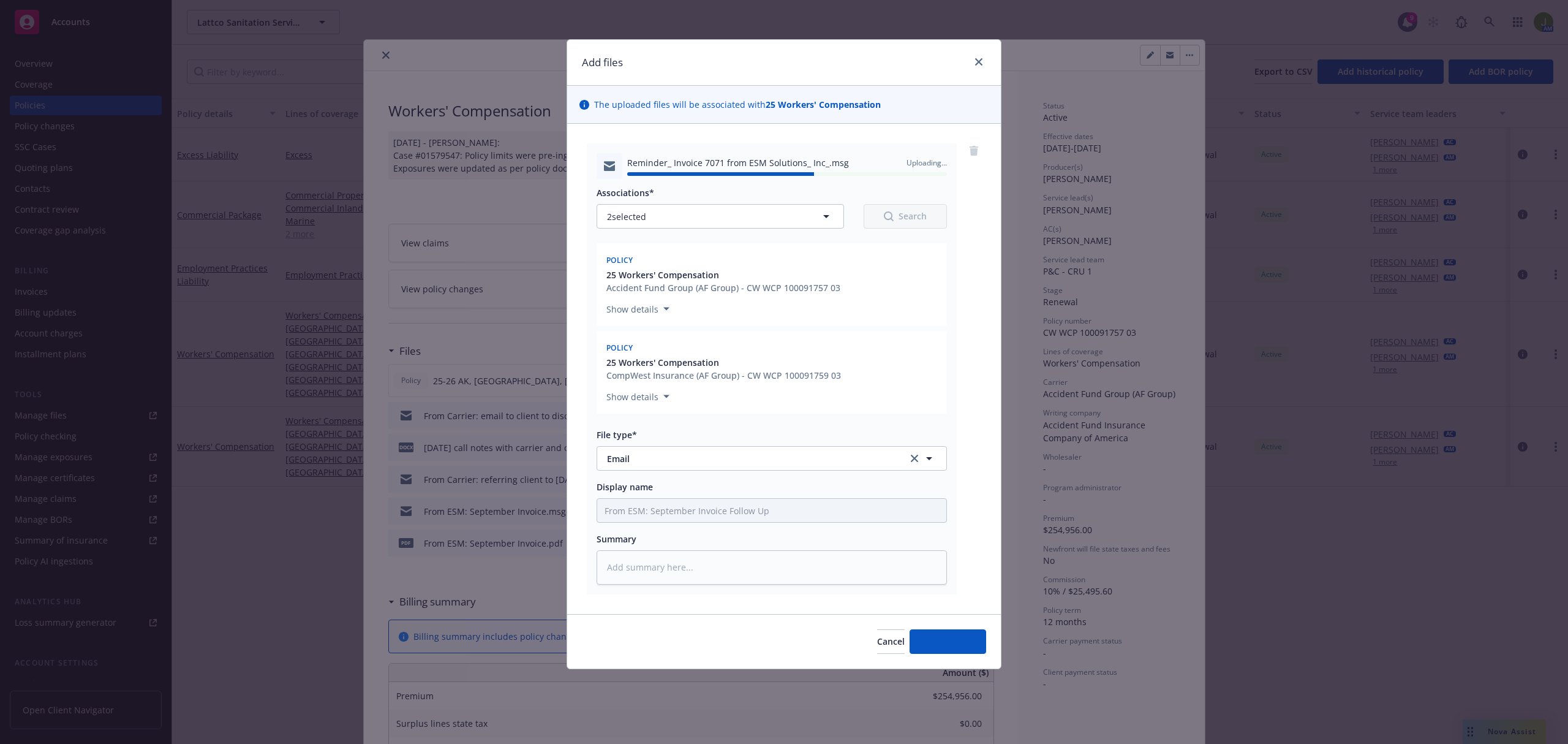
type textarea "x"
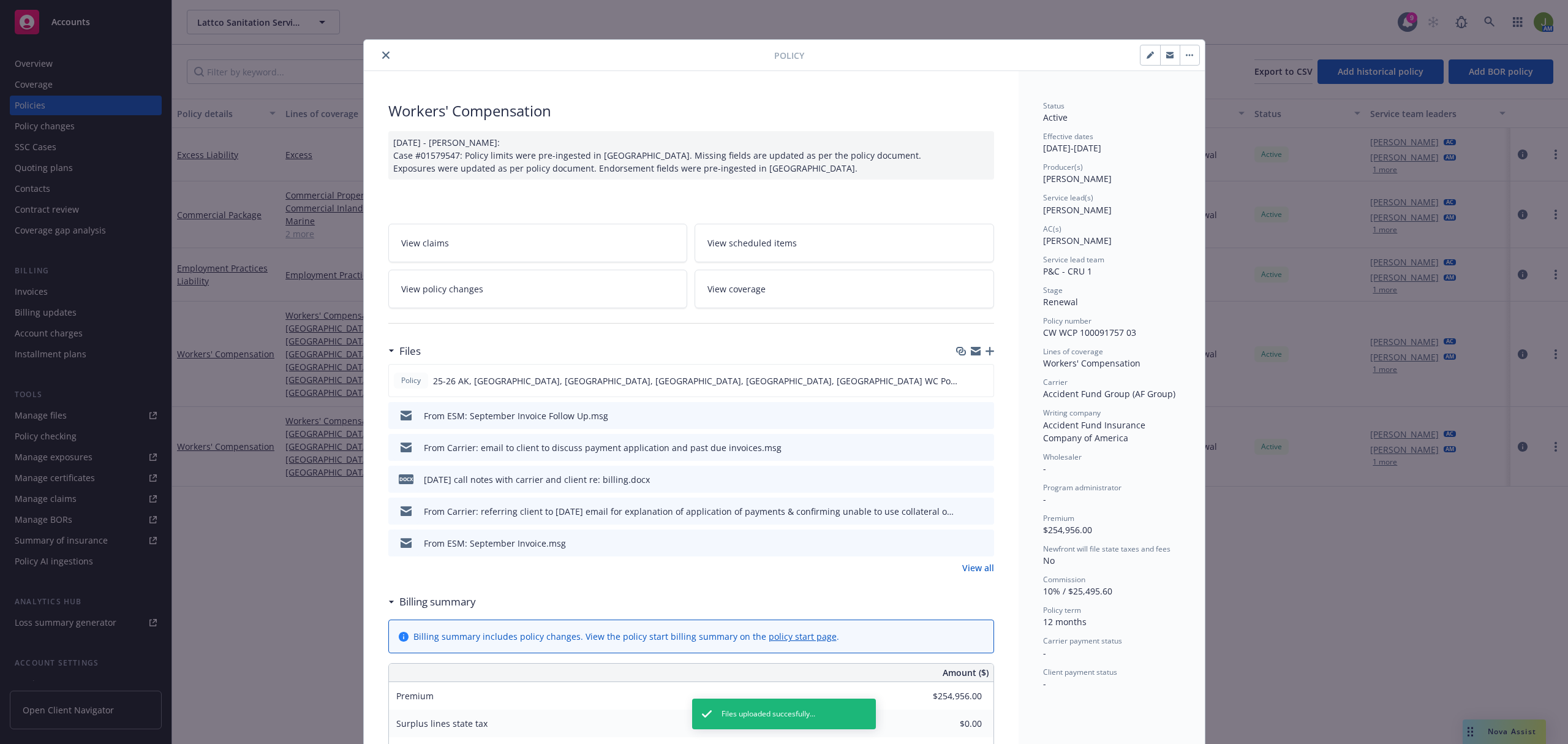
click at [382, 59] on icon "close" at bounding box center [386, 55] width 7 height 7
